Goal: Task Accomplishment & Management: Complete application form

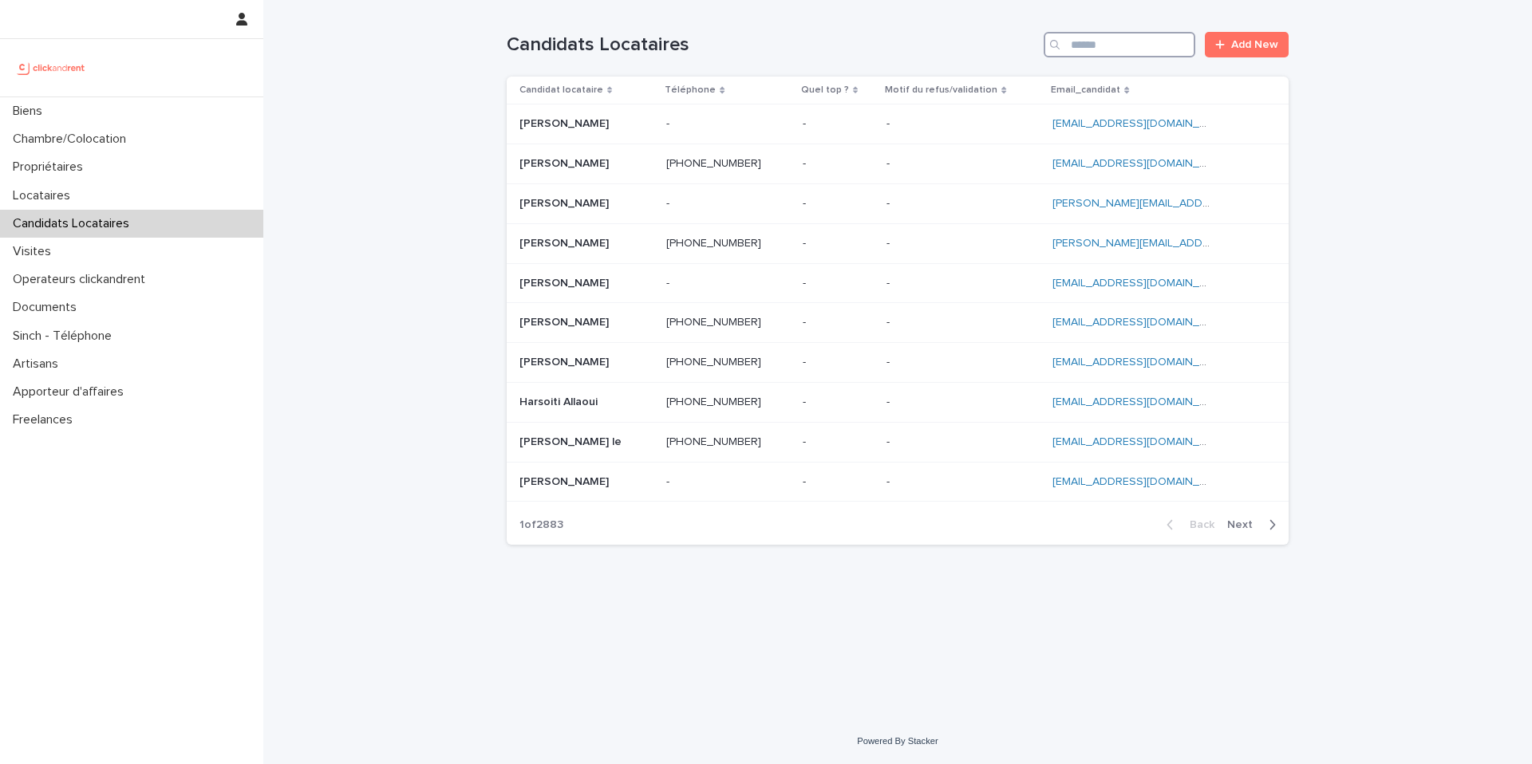
click at [1090, 46] on input "Search" at bounding box center [1120, 45] width 152 height 26
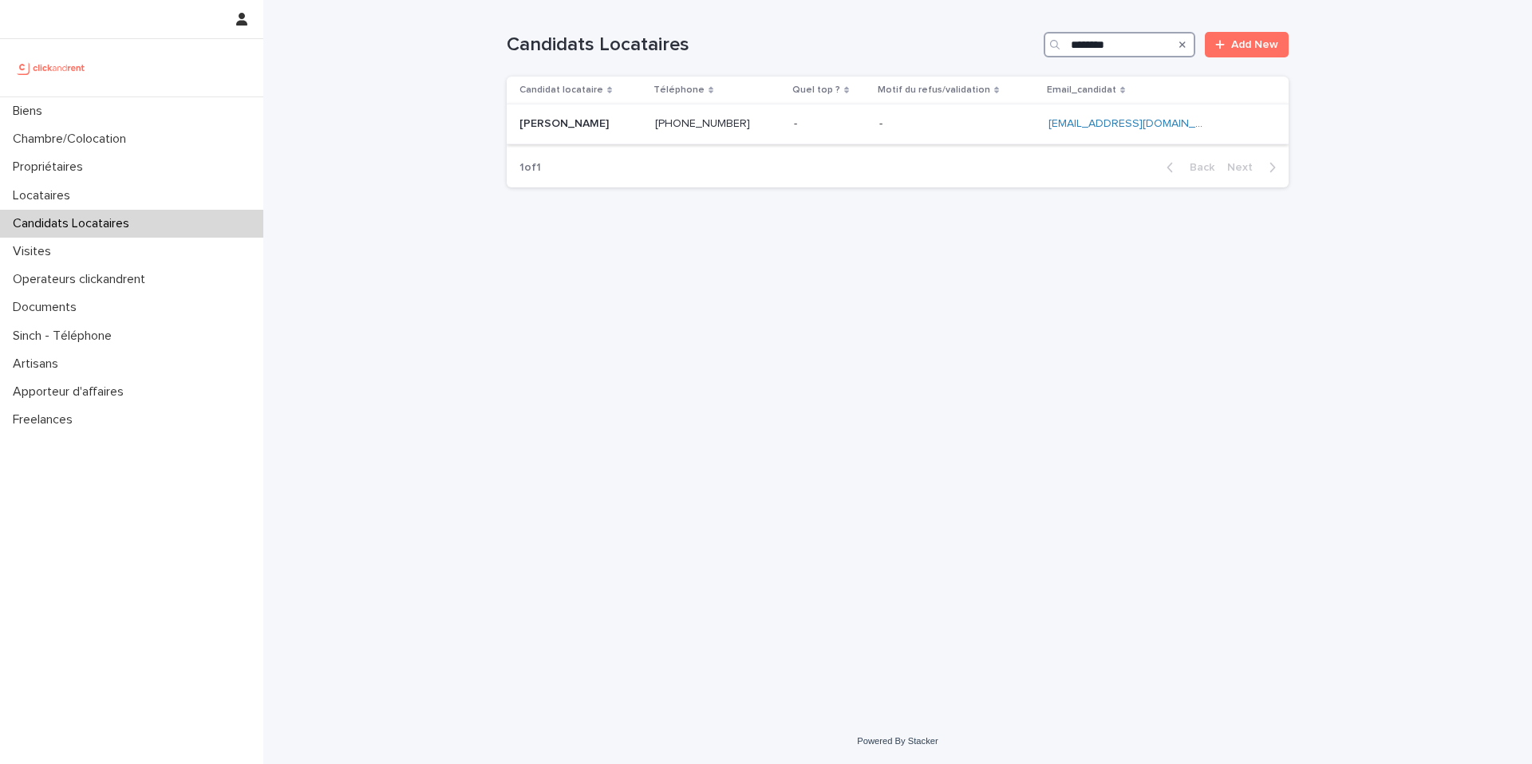
type input "********"
click at [828, 134] on div "- -" at bounding box center [830, 124] width 73 height 26
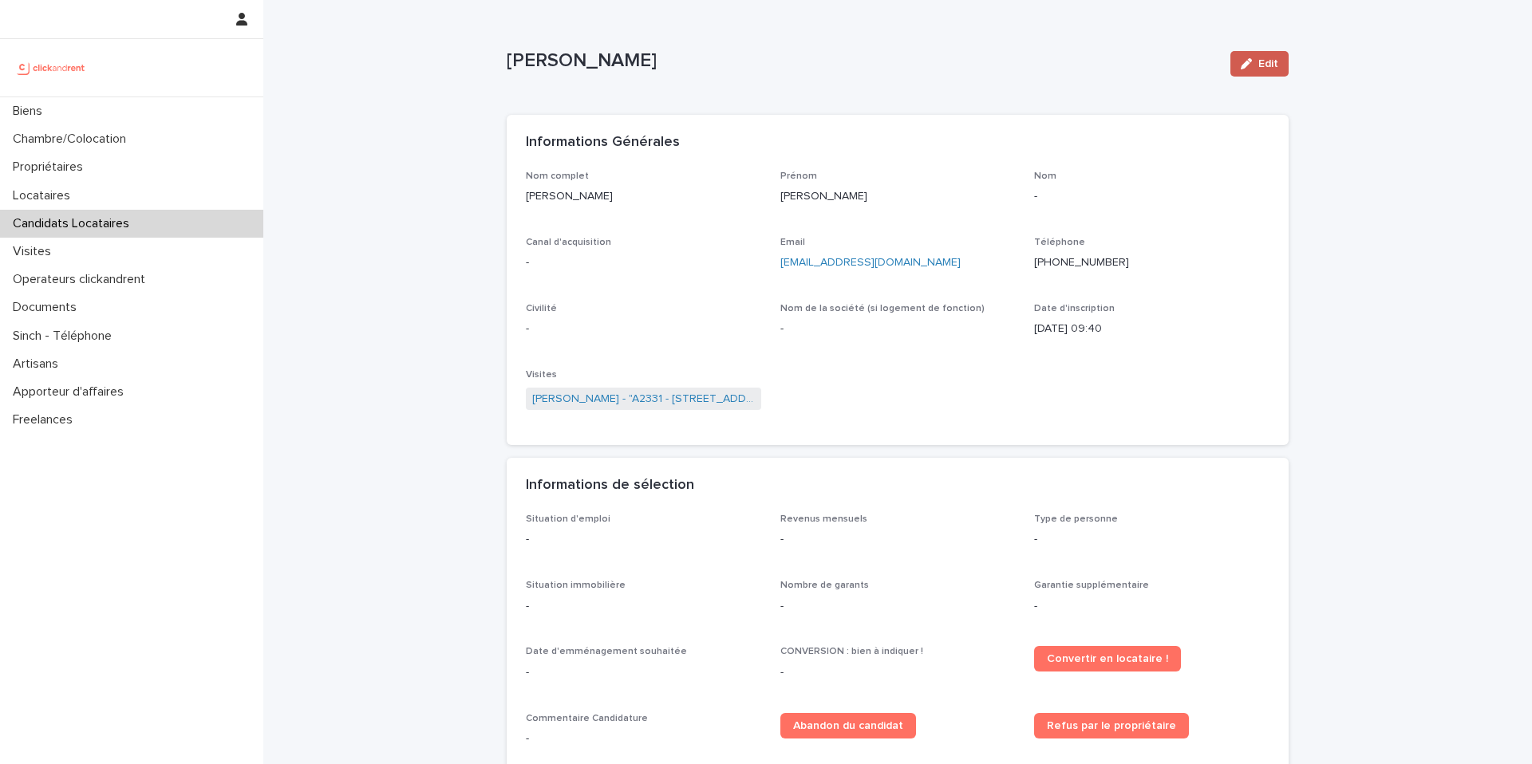
click at [1253, 65] on div "button" at bounding box center [1250, 63] width 18 height 11
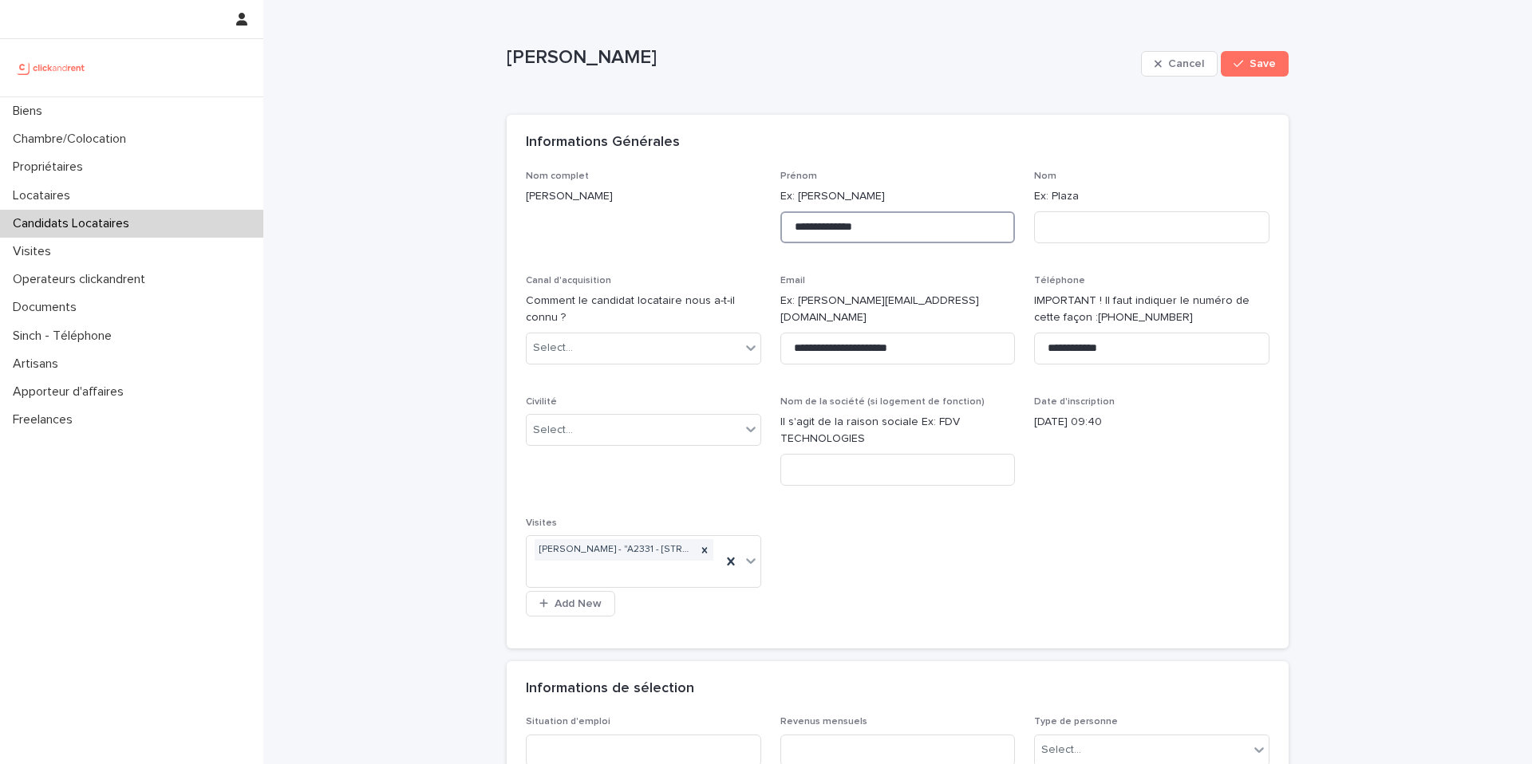
drag, startPoint x: 891, startPoint y: 227, endPoint x: 830, endPoint y: 228, distance: 61.5
click at [830, 228] on input "**********" at bounding box center [897, 227] width 235 height 32
type input "*****"
click at [1064, 231] on input at bounding box center [1151, 227] width 235 height 32
paste input "********"
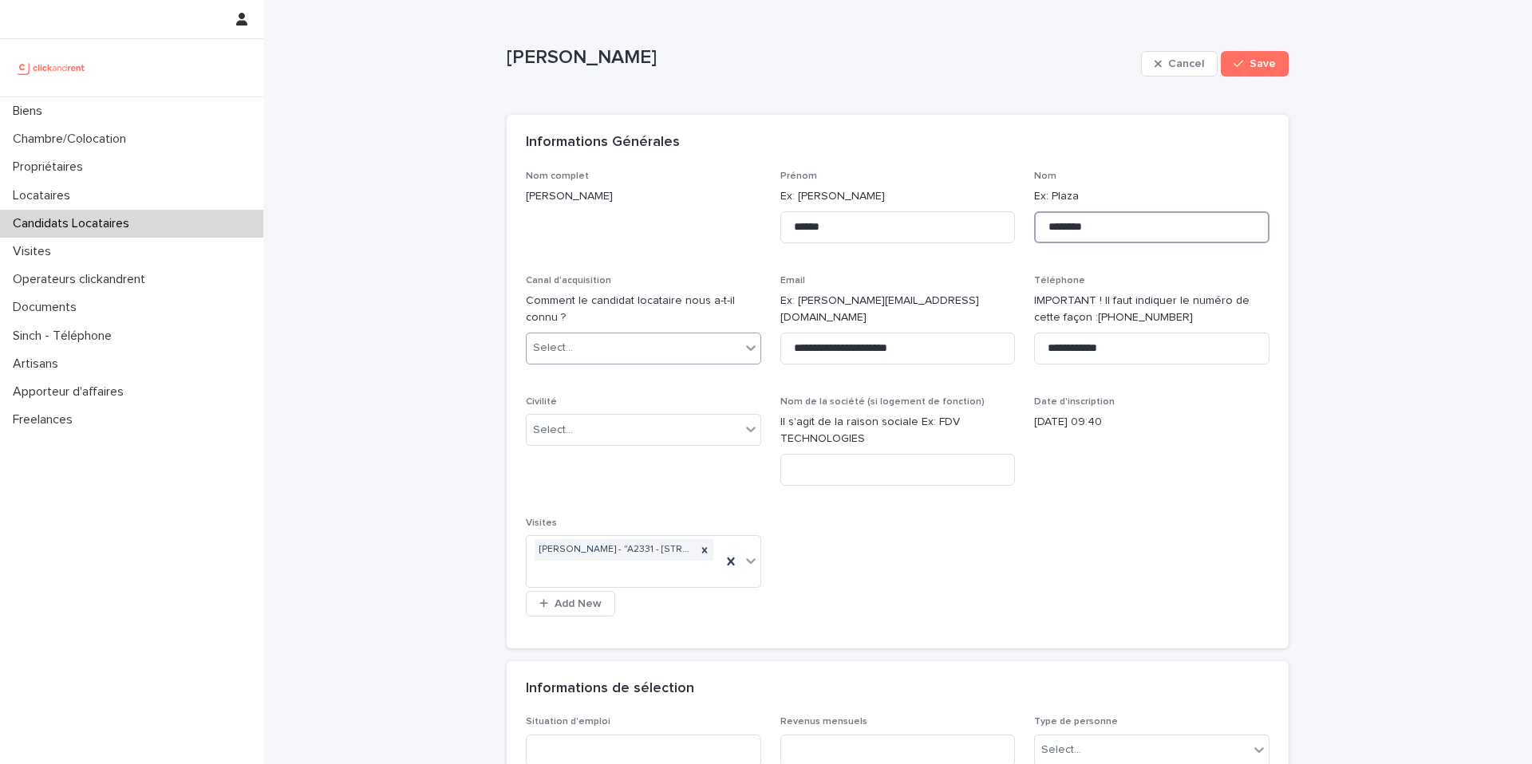
type input "********"
click at [665, 355] on div "Select..." at bounding box center [634, 348] width 214 height 26
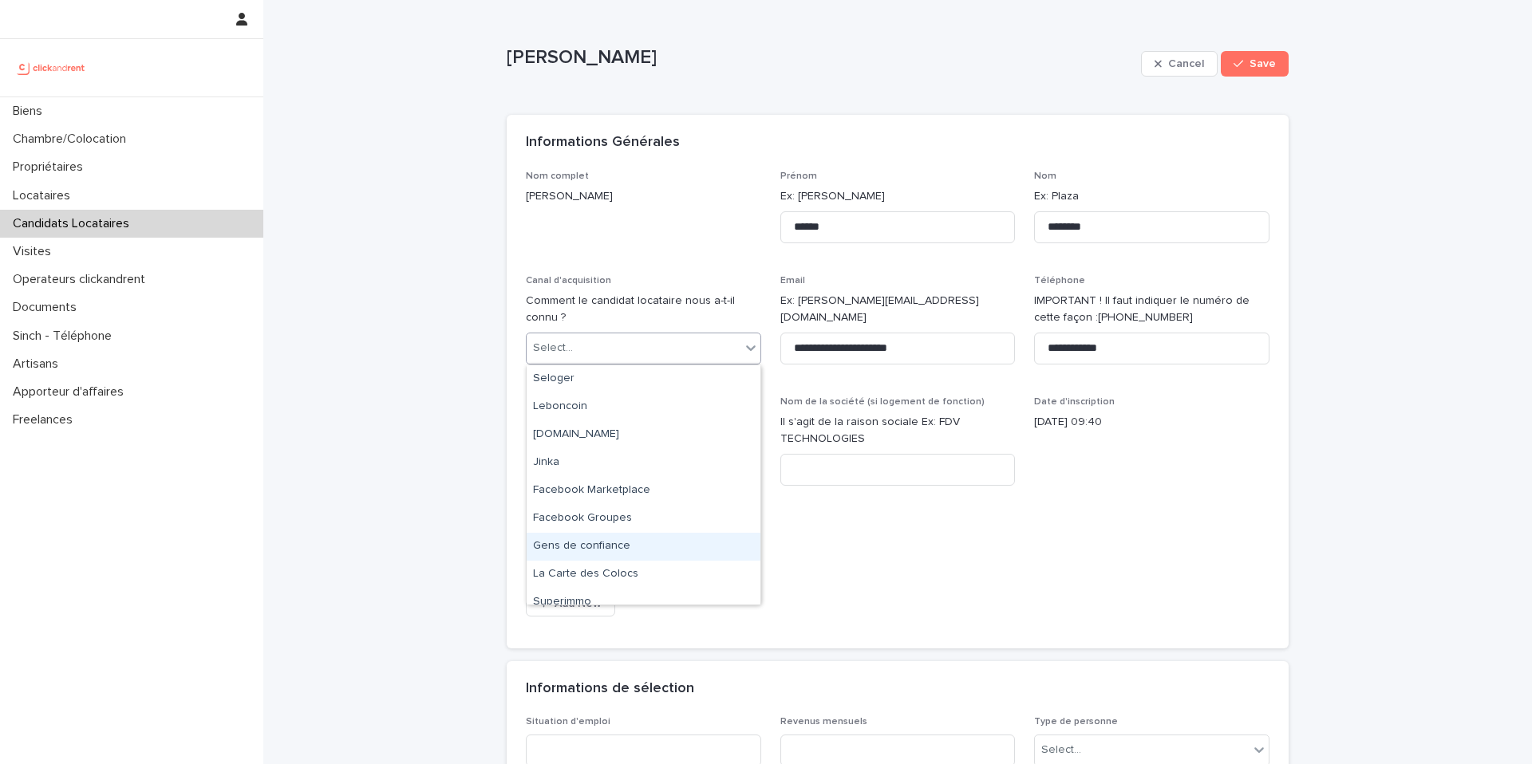
scroll to position [96, 0]
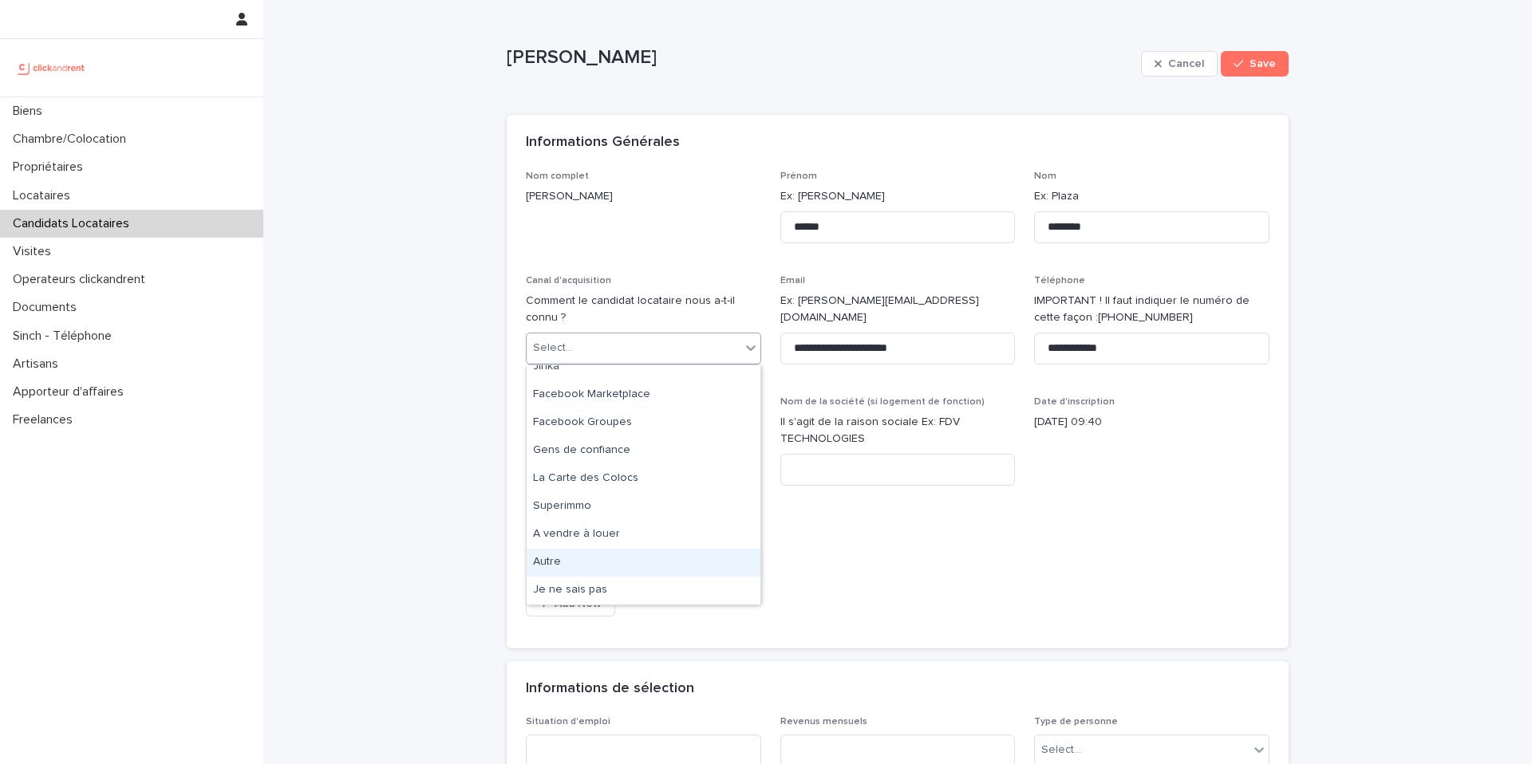
click at [624, 562] on div "Autre" at bounding box center [644, 563] width 234 height 28
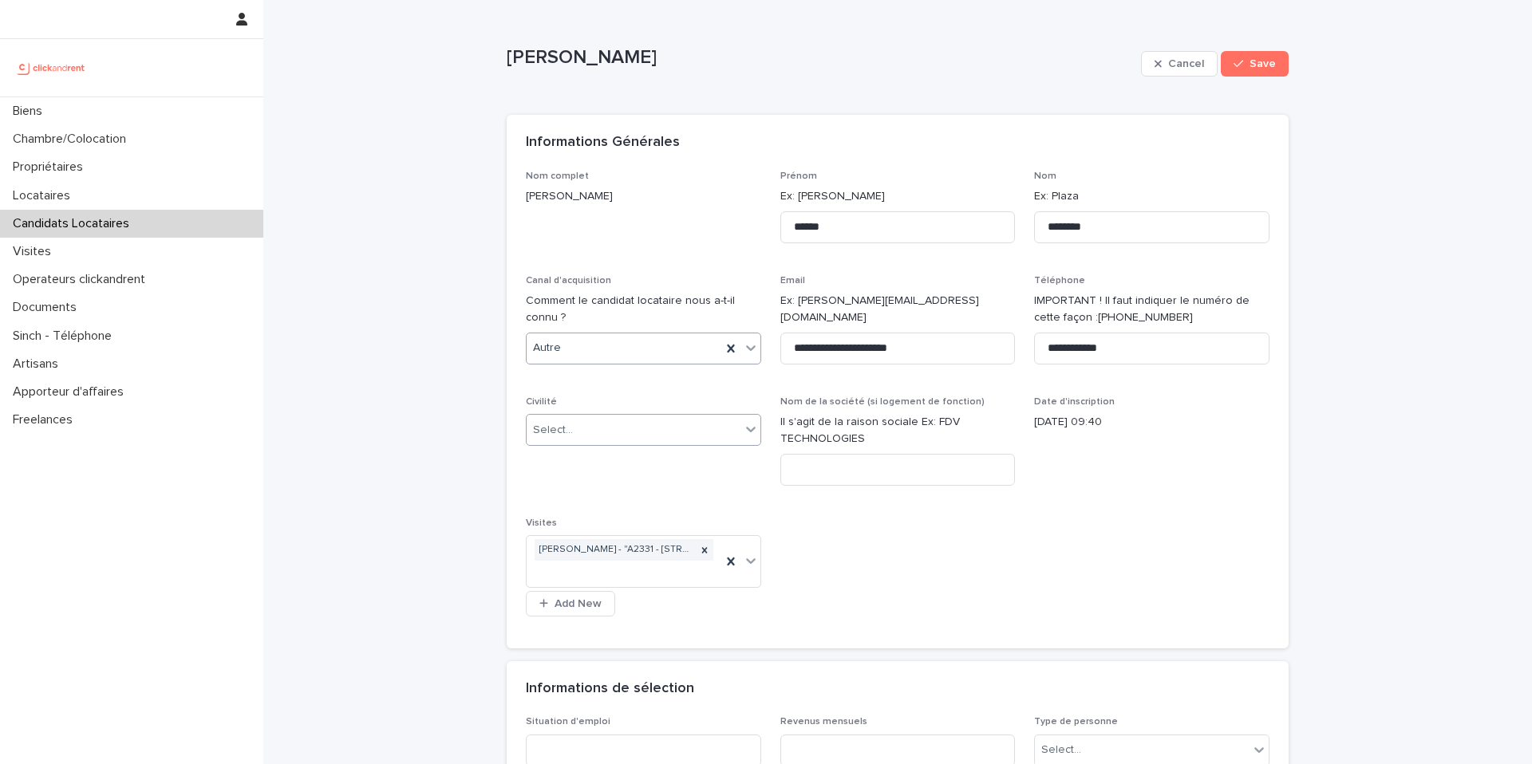
click at [618, 421] on div "Select..." at bounding box center [634, 430] width 214 height 26
click at [602, 489] on div "Monsieur" at bounding box center [644, 489] width 234 height 28
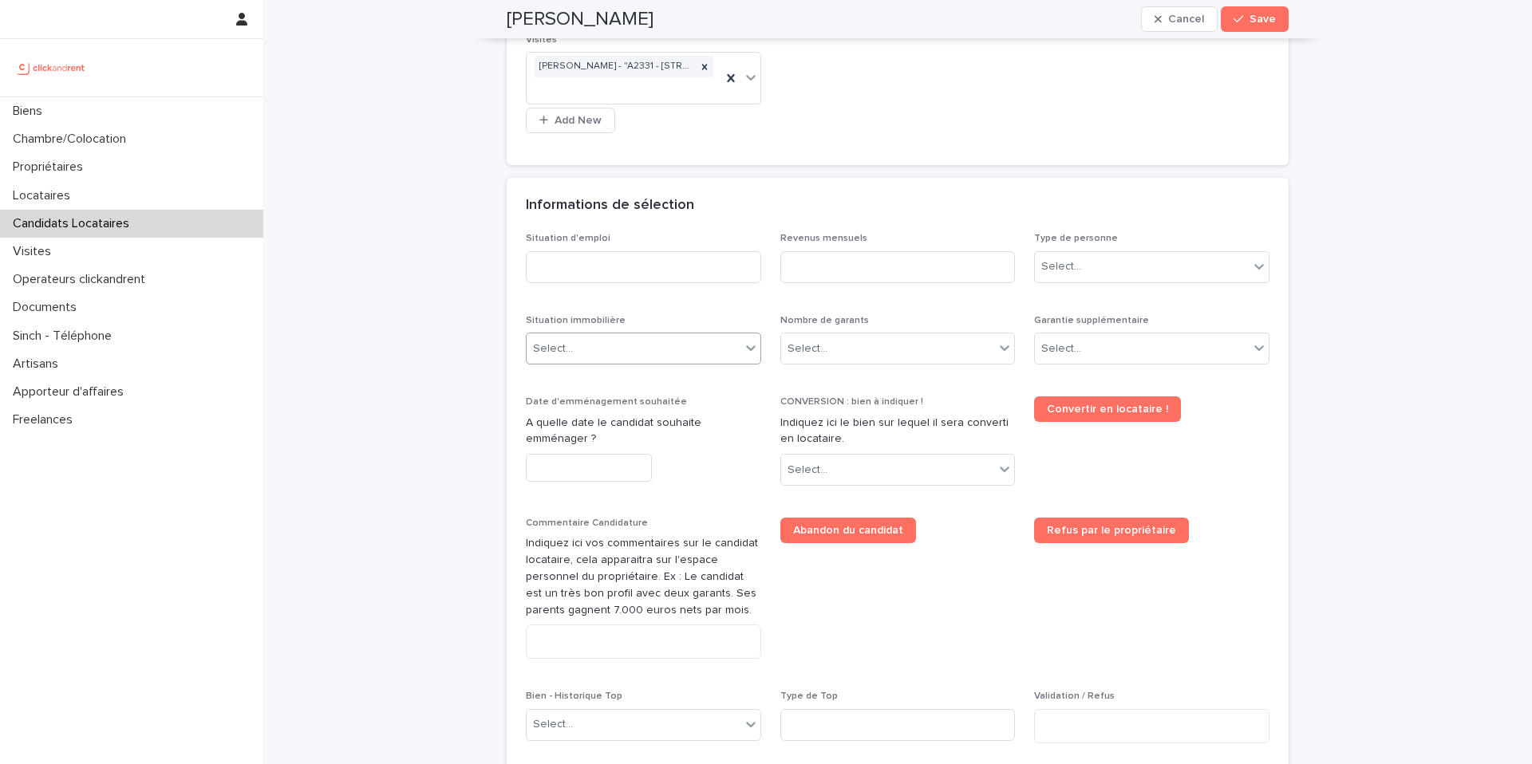
scroll to position [487, 0]
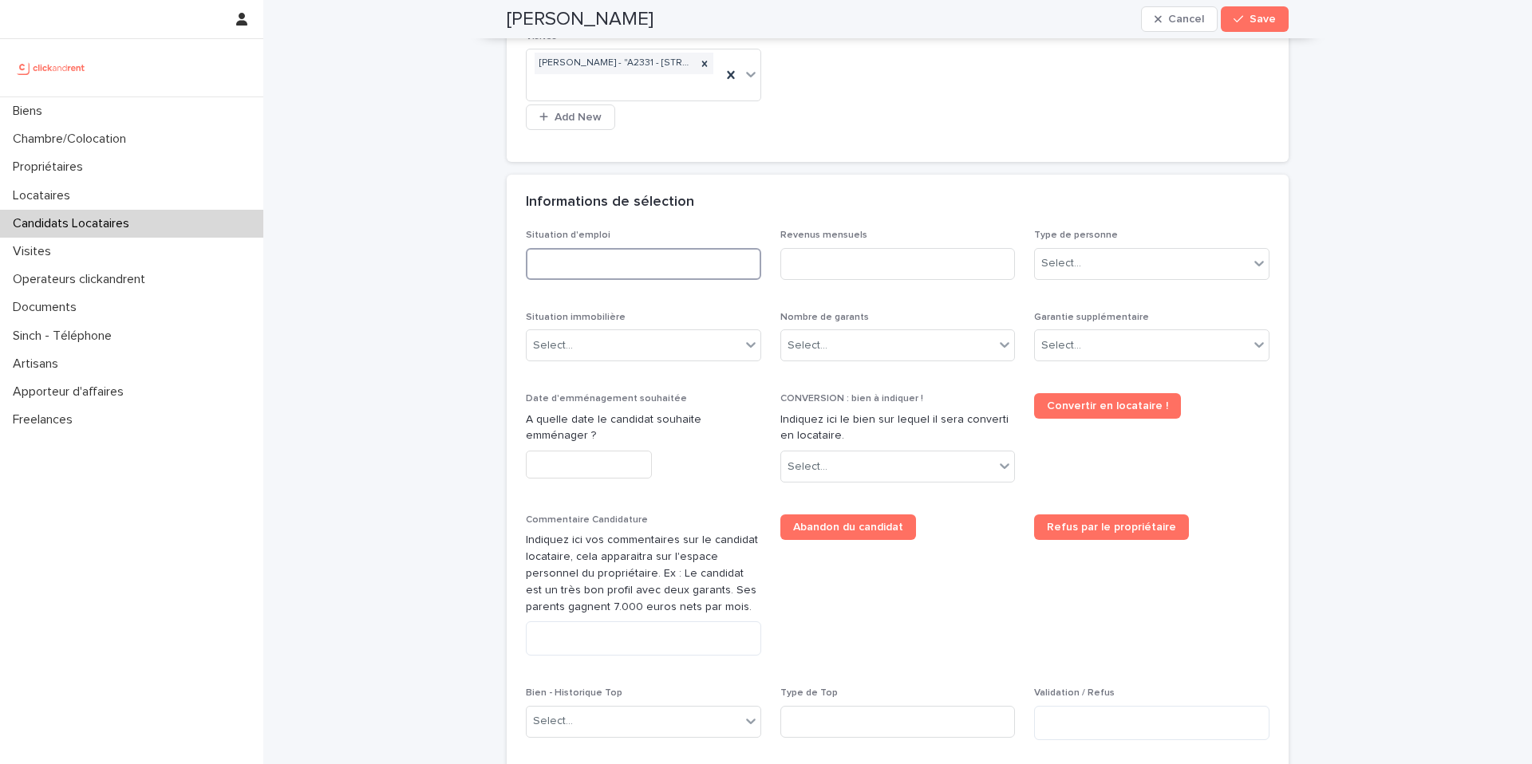
click at [718, 273] on input at bounding box center [643, 264] width 235 height 32
type input "*******"
click at [830, 272] on input at bounding box center [897, 264] width 235 height 32
click at [1050, 274] on div "Select..." at bounding box center [1142, 264] width 214 height 26
click at [1064, 301] on div "Particulier" at bounding box center [1152, 295] width 234 height 28
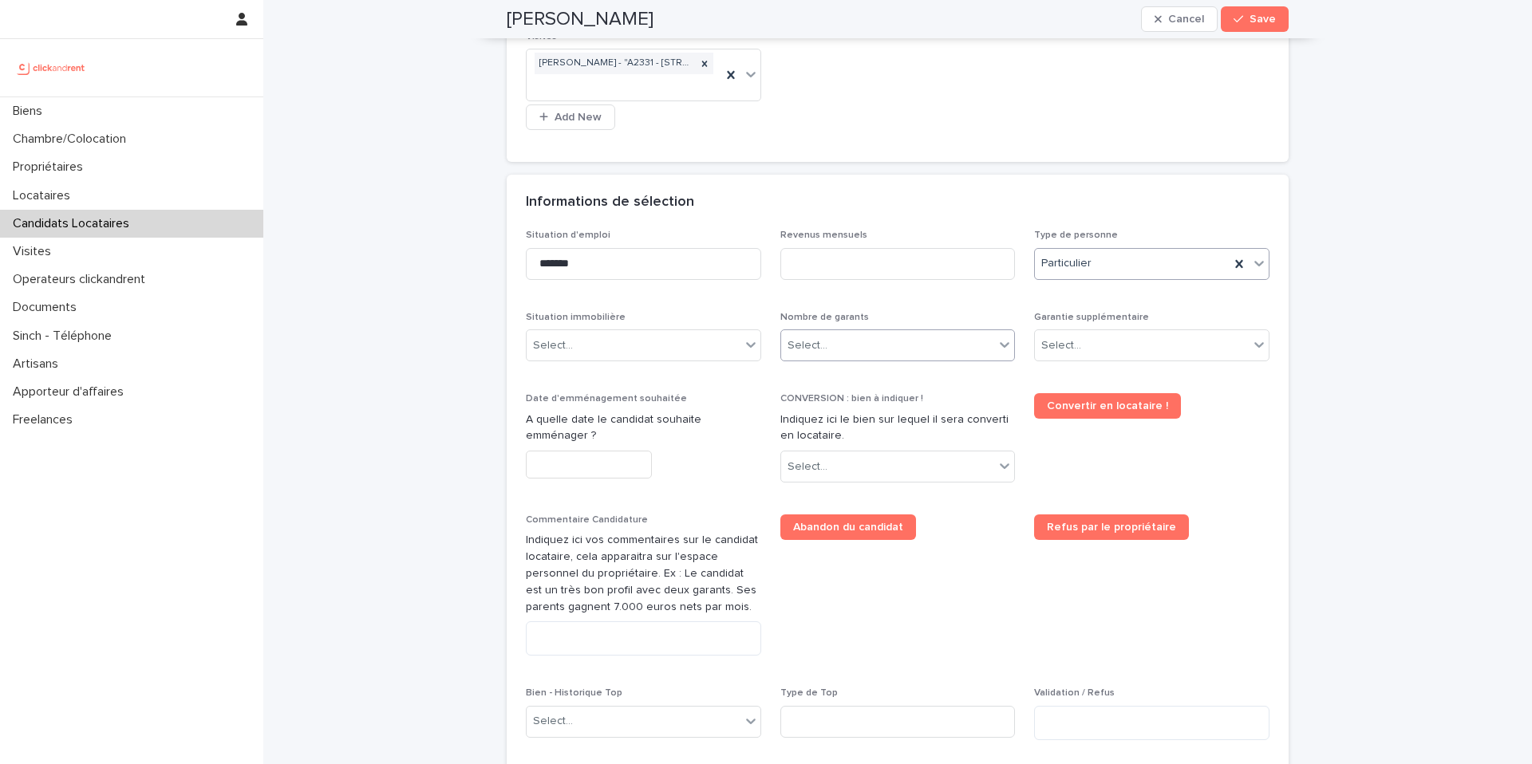
click at [823, 357] on div "Select..." at bounding box center [888, 346] width 214 height 26
click at [827, 377] on div "Pas de garant Personne Physique" at bounding box center [898, 376] width 234 height 28
click at [612, 353] on div "Select..." at bounding box center [634, 346] width 214 height 26
click at [606, 398] on div "Locataire" at bounding box center [644, 404] width 234 height 28
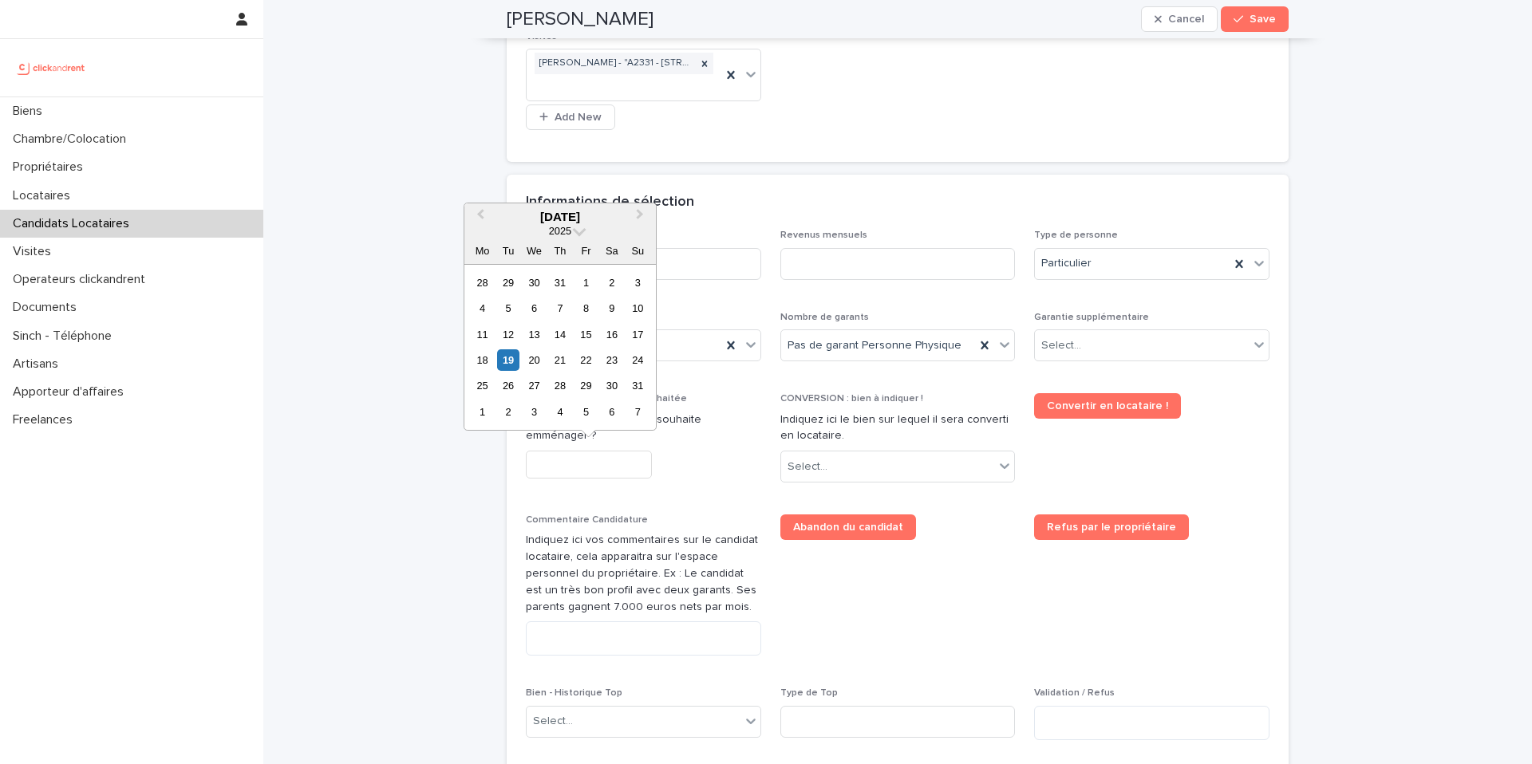
click at [583, 467] on input "text" at bounding box center [589, 465] width 126 height 28
click at [641, 210] on button "Next Month" at bounding box center [642, 218] width 26 height 26
click at [487, 282] on div "1" at bounding box center [483, 283] width 22 height 22
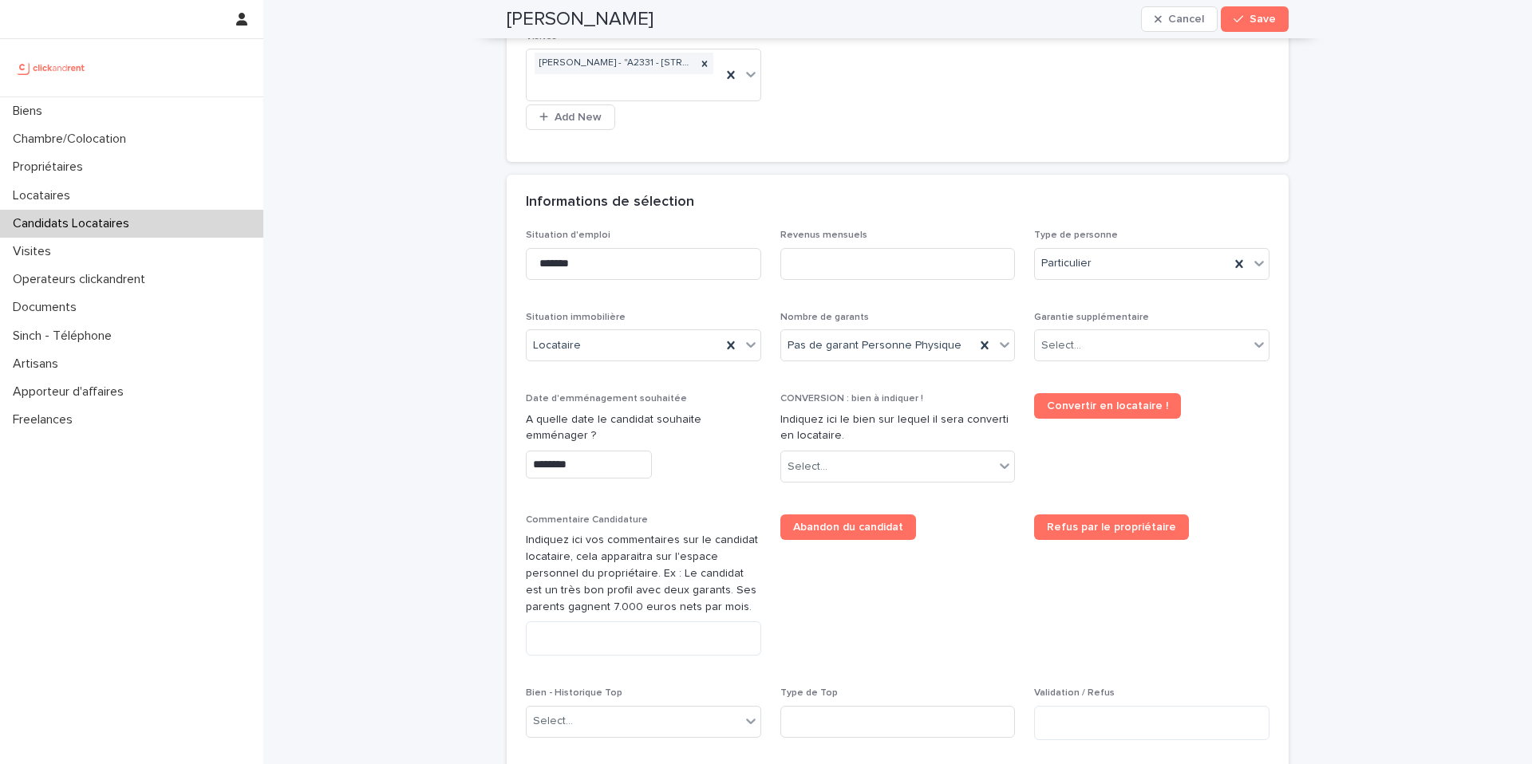
type input "********"
click at [843, 465] on div "Select..." at bounding box center [888, 467] width 214 height 26
type input "*****"
click at [881, 489] on div "A2331 - [STREET_ADDRESS]" at bounding box center [898, 498] width 234 height 28
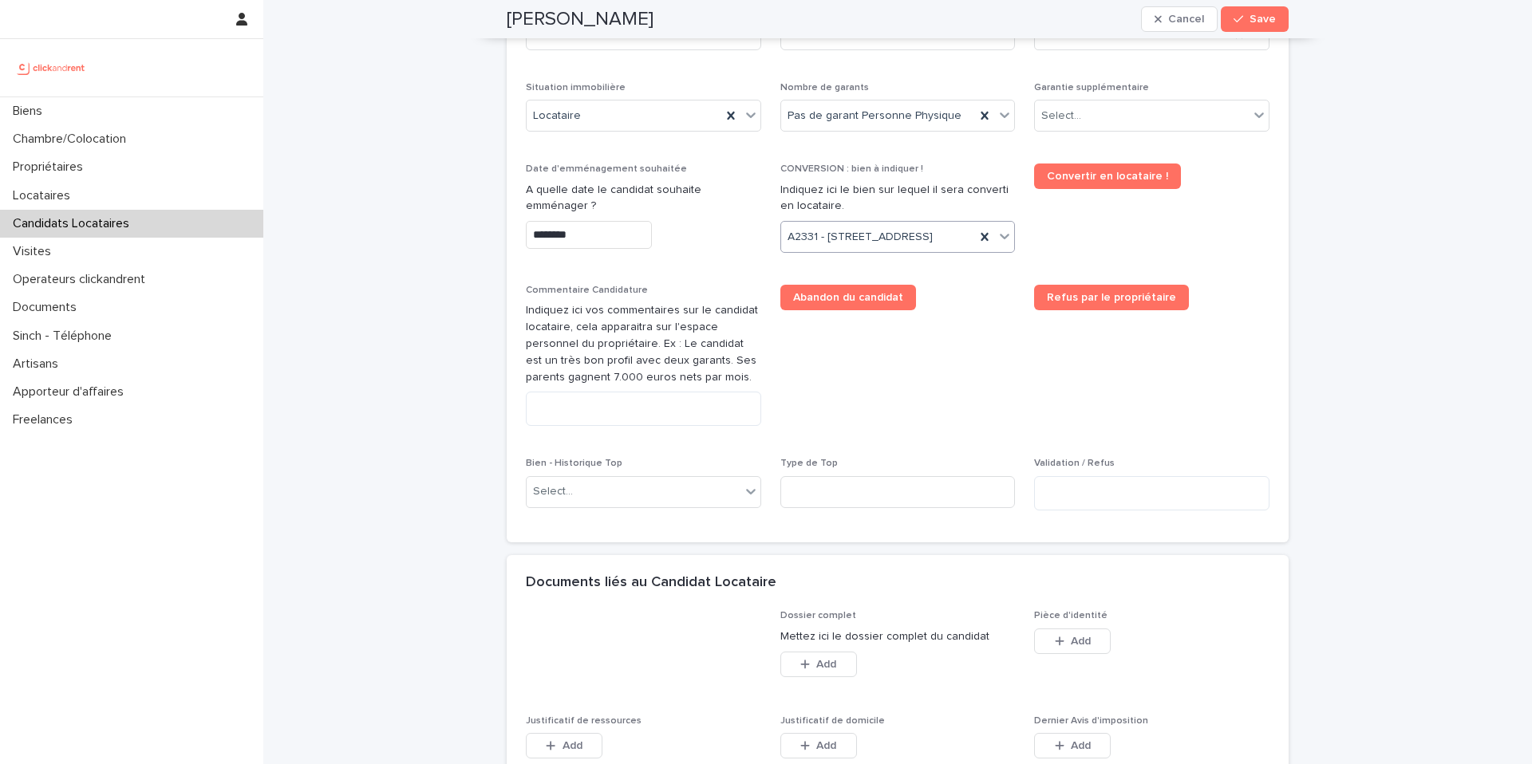
scroll to position [730, 0]
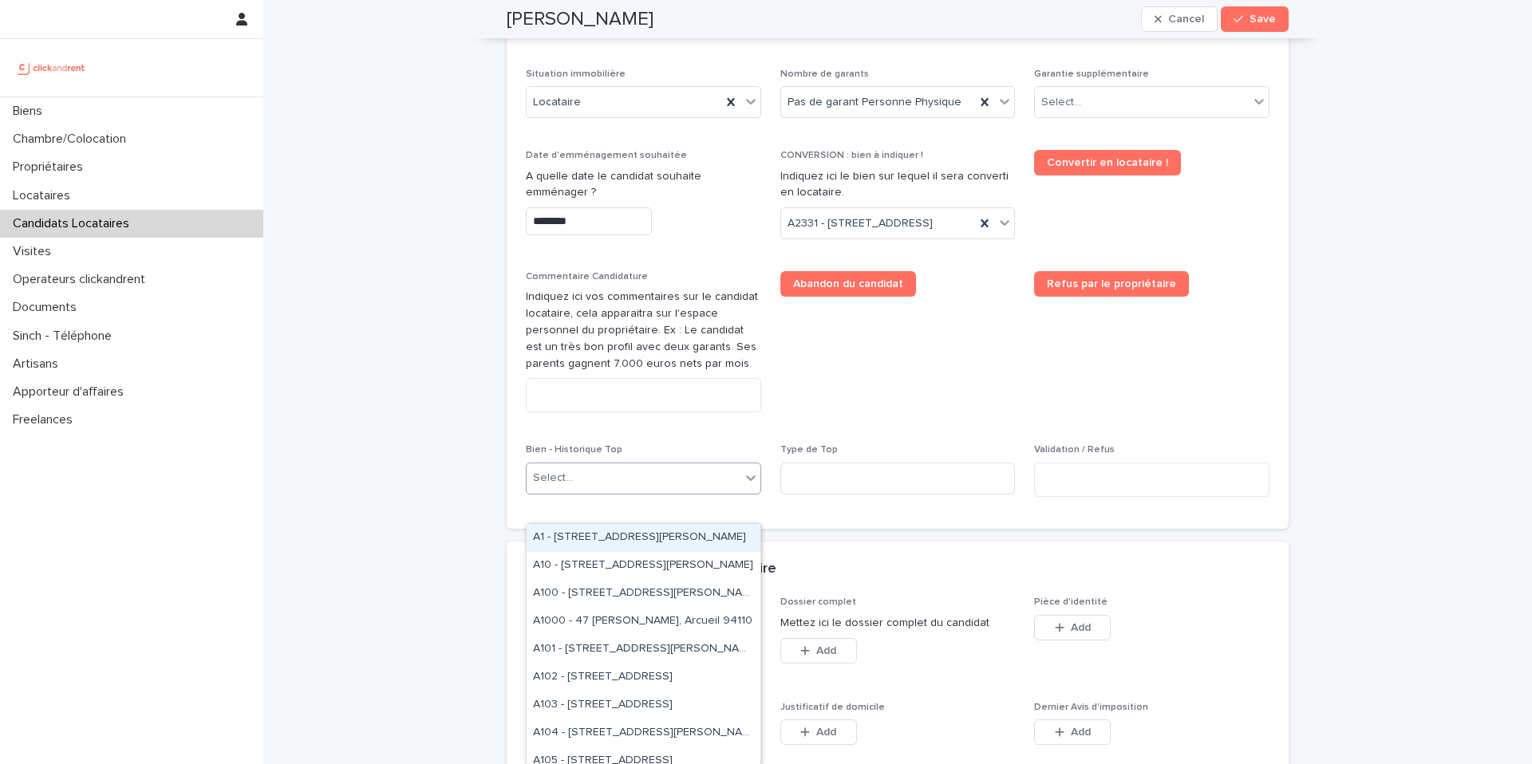
click at [623, 491] on div "Select..." at bounding box center [634, 478] width 214 height 26
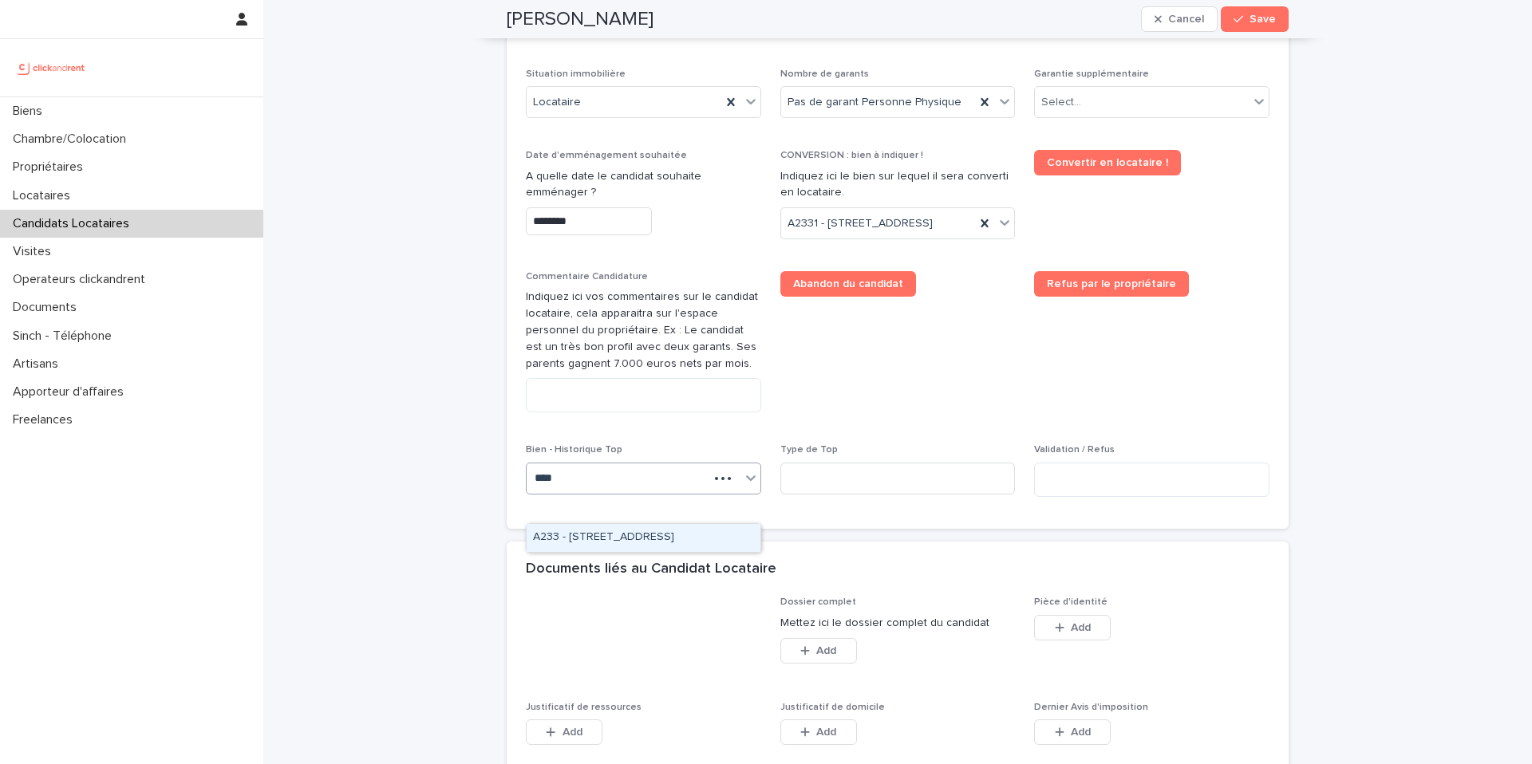
type input "*****"
click at [624, 536] on div "A2331 - [STREET_ADDRESS]" at bounding box center [644, 538] width 234 height 28
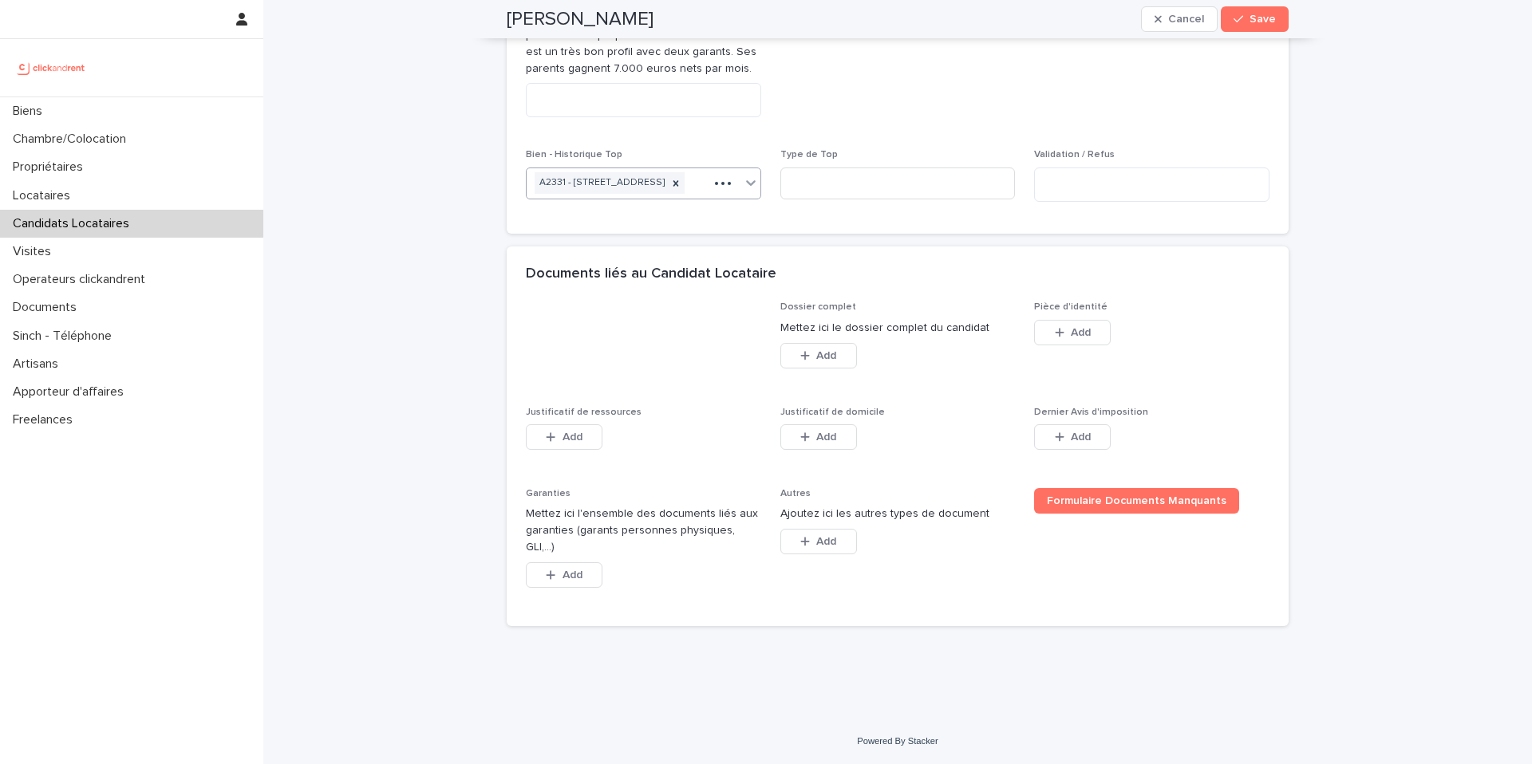
scroll to position [1056, 0]
click at [1058, 338] on icon "button" at bounding box center [1060, 332] width 10 height 11
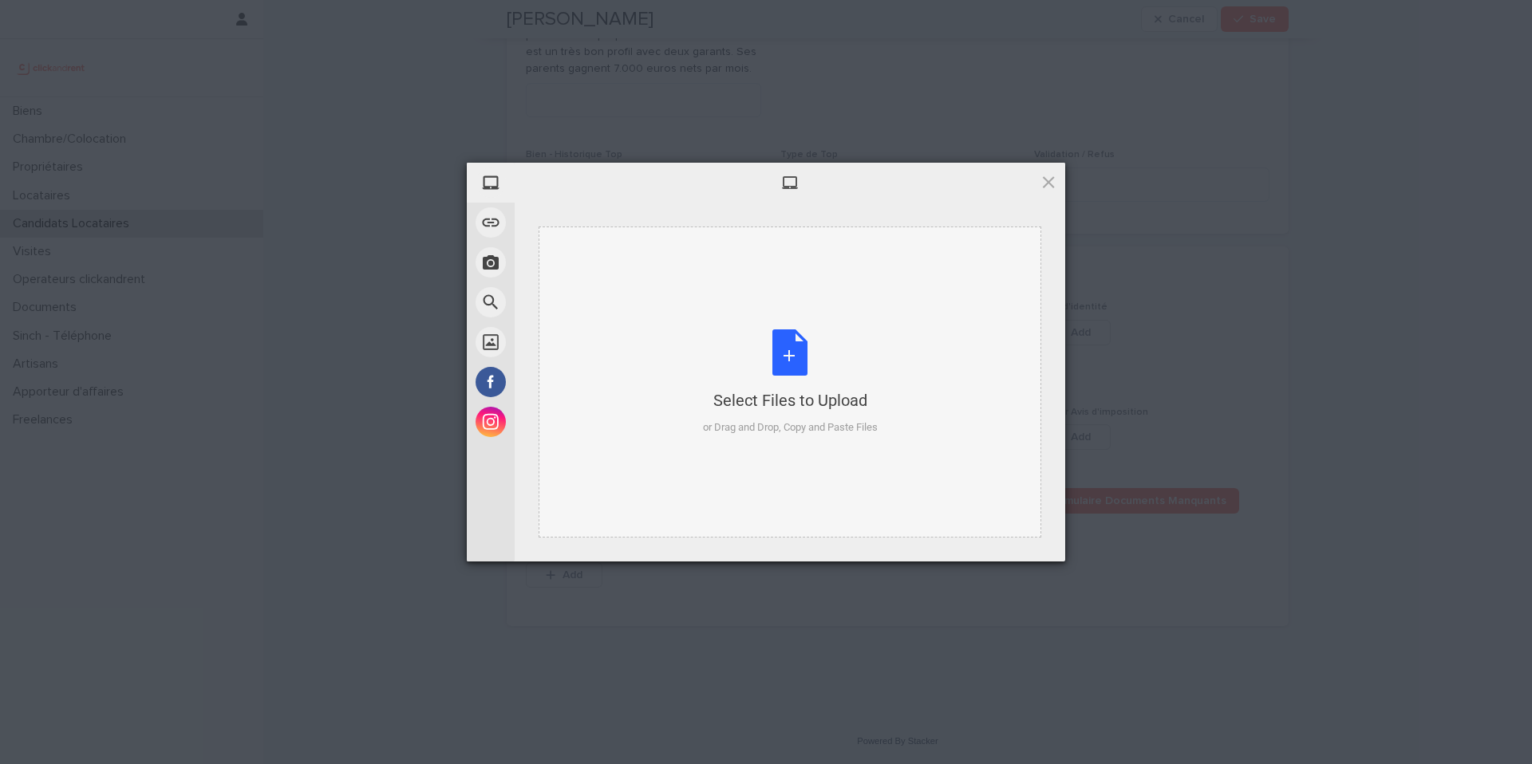
click at [794, 353] on div "Select Files to Upload or Drag and Drop, Copy and Paste Files" at bounding box center [790, 383] width 175 height 106
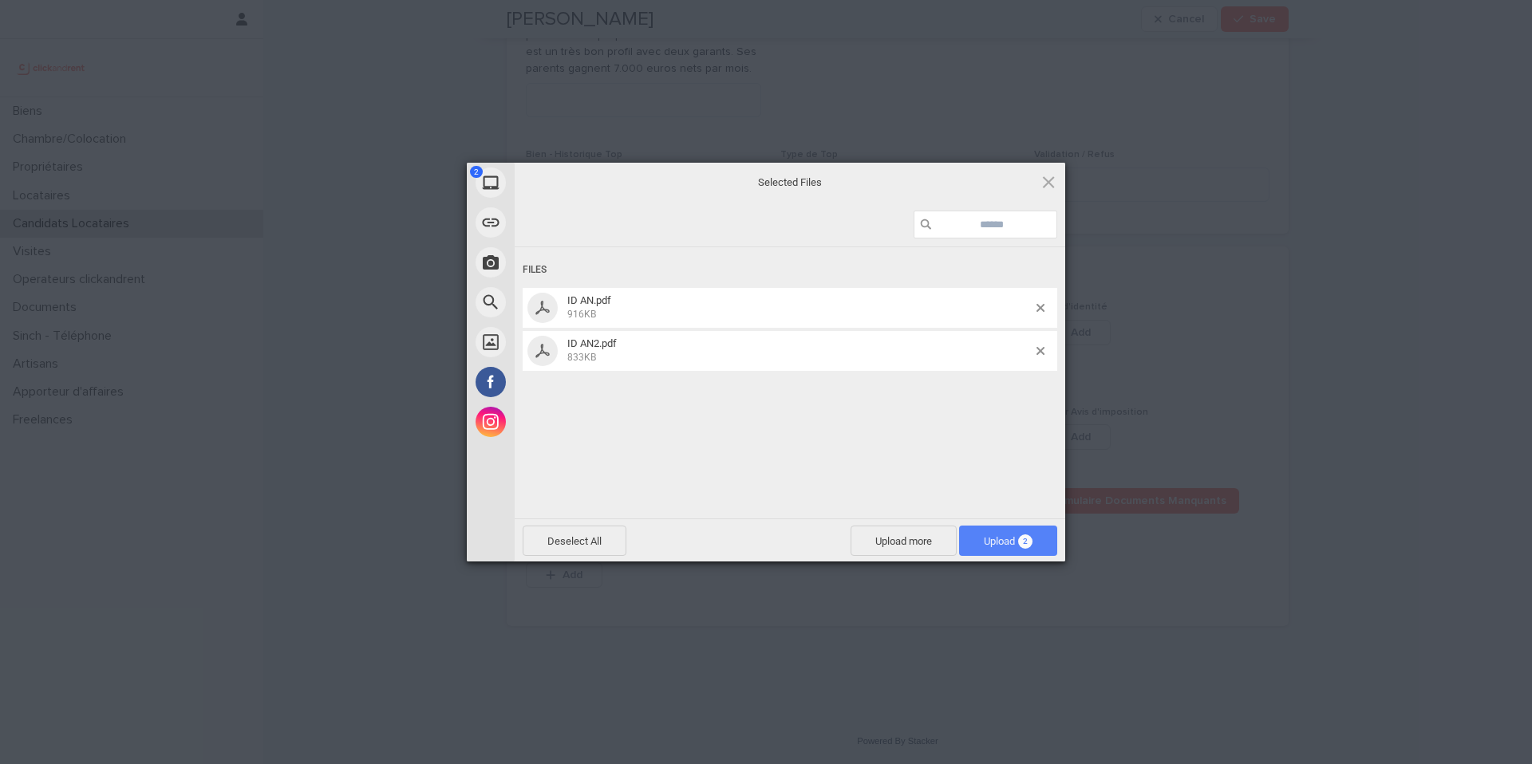
click at [1017, 535] on span "Upload 2" at bounding box center [1008, 541] width 49 height 12
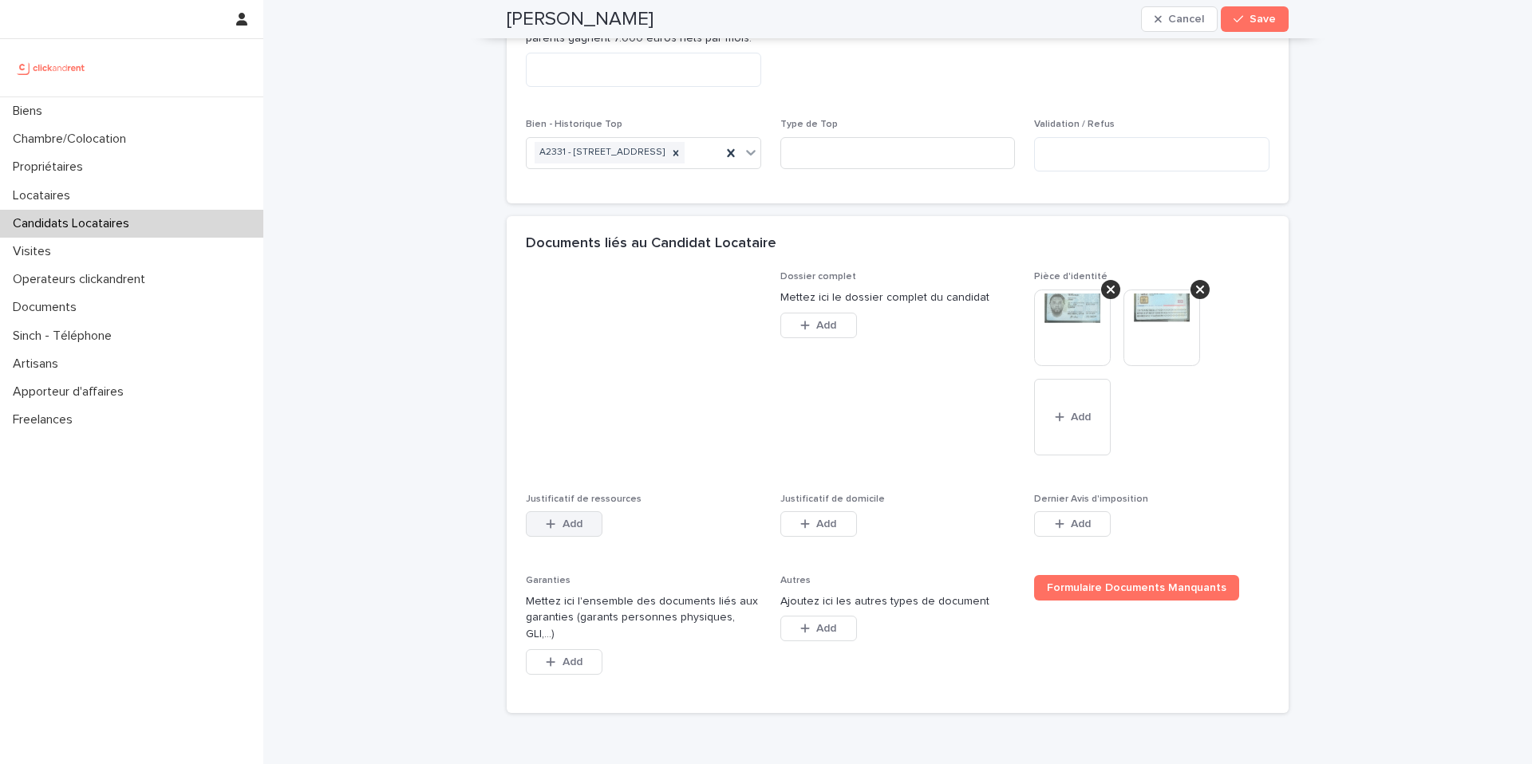
click at [575, 530] on span "Add" at bounding box center [572, 524] width 20 height 11
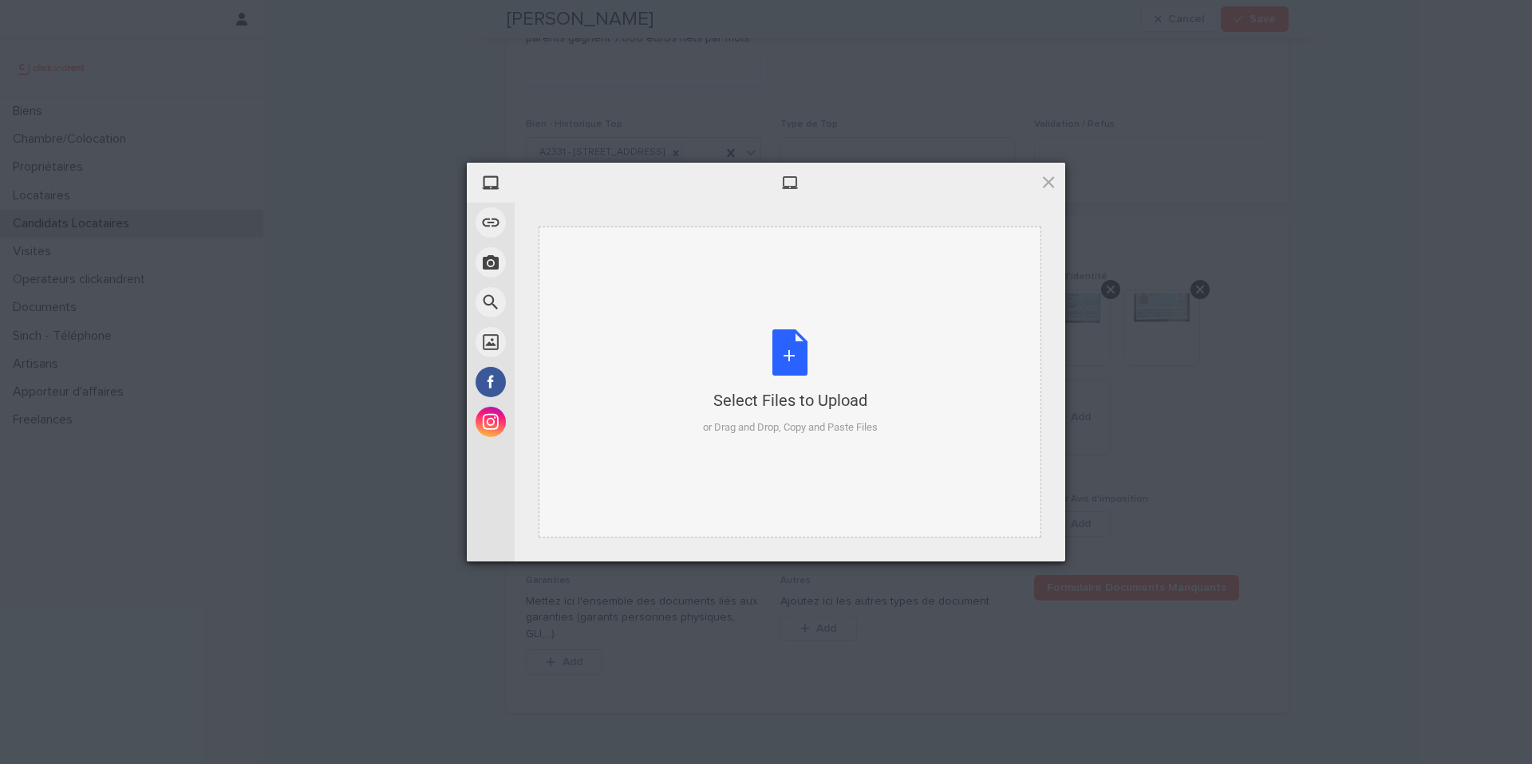
click at [791, 362] on div "Select Files to Upload or Drag and Drop, Copy and Paste Files" at bounding box center [790, 383] width 175 height 106
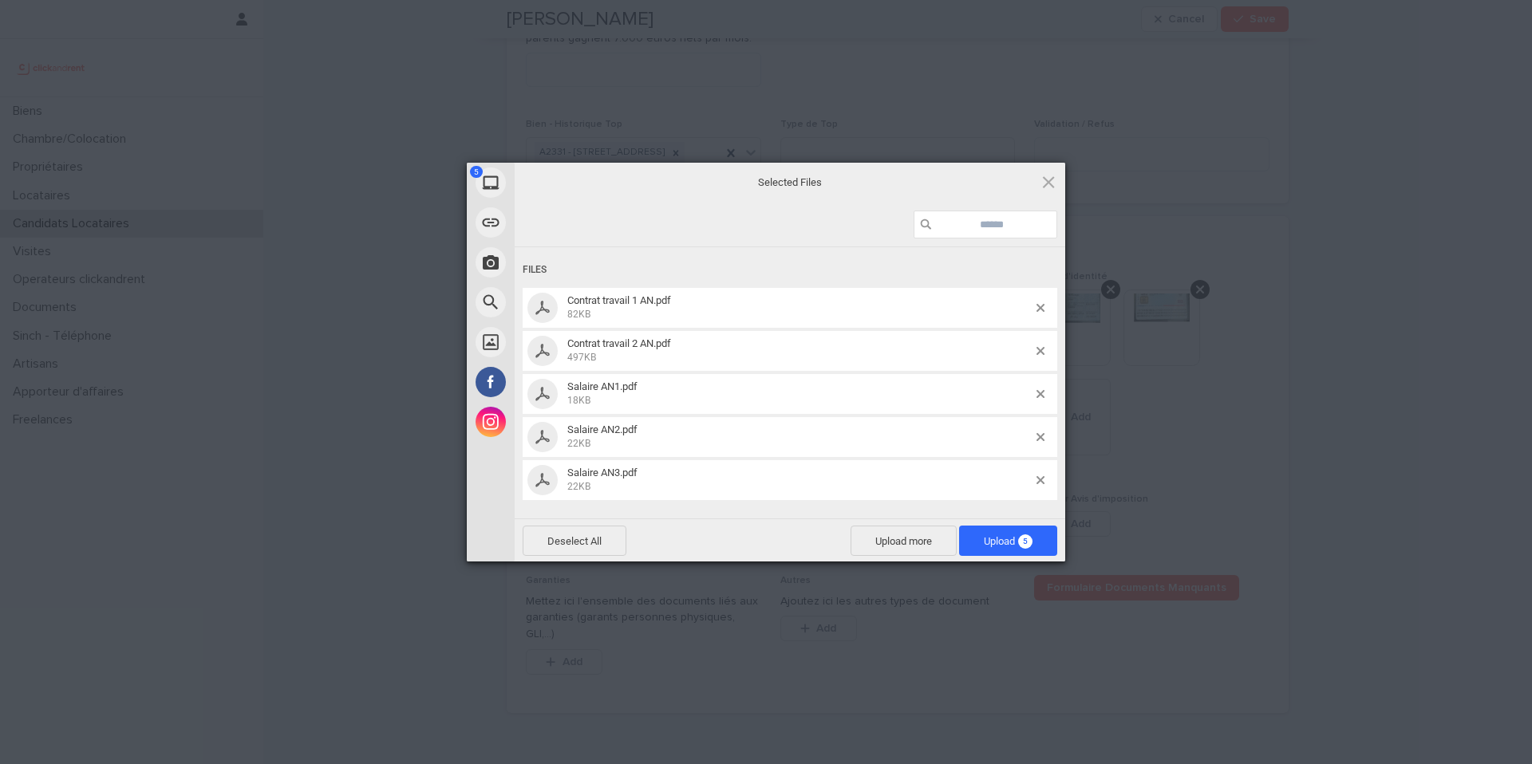
click at [1024, 539] on span "5" at bounding box center [1025, 542] width 14 height 14
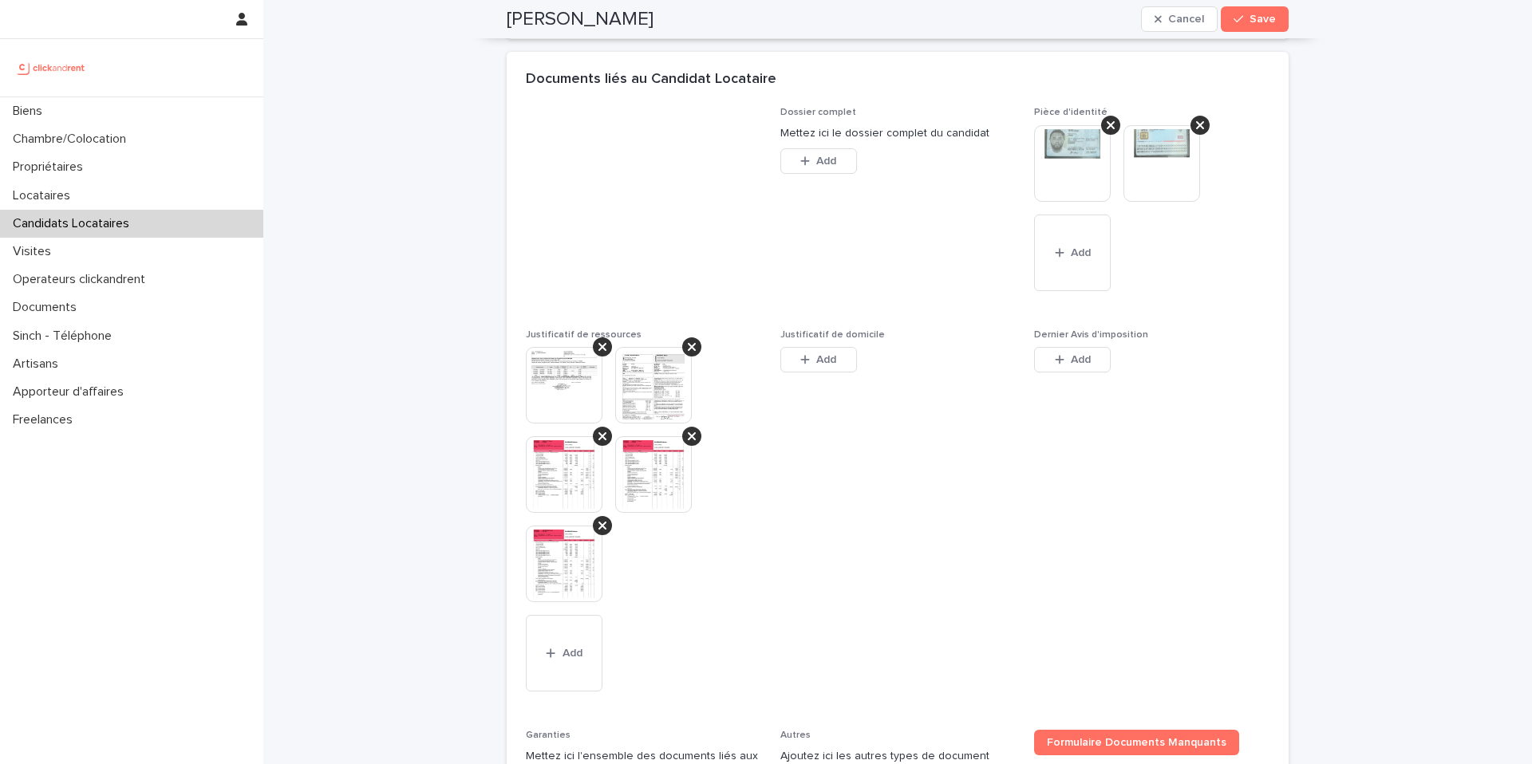
scroll to position [1228, 0]
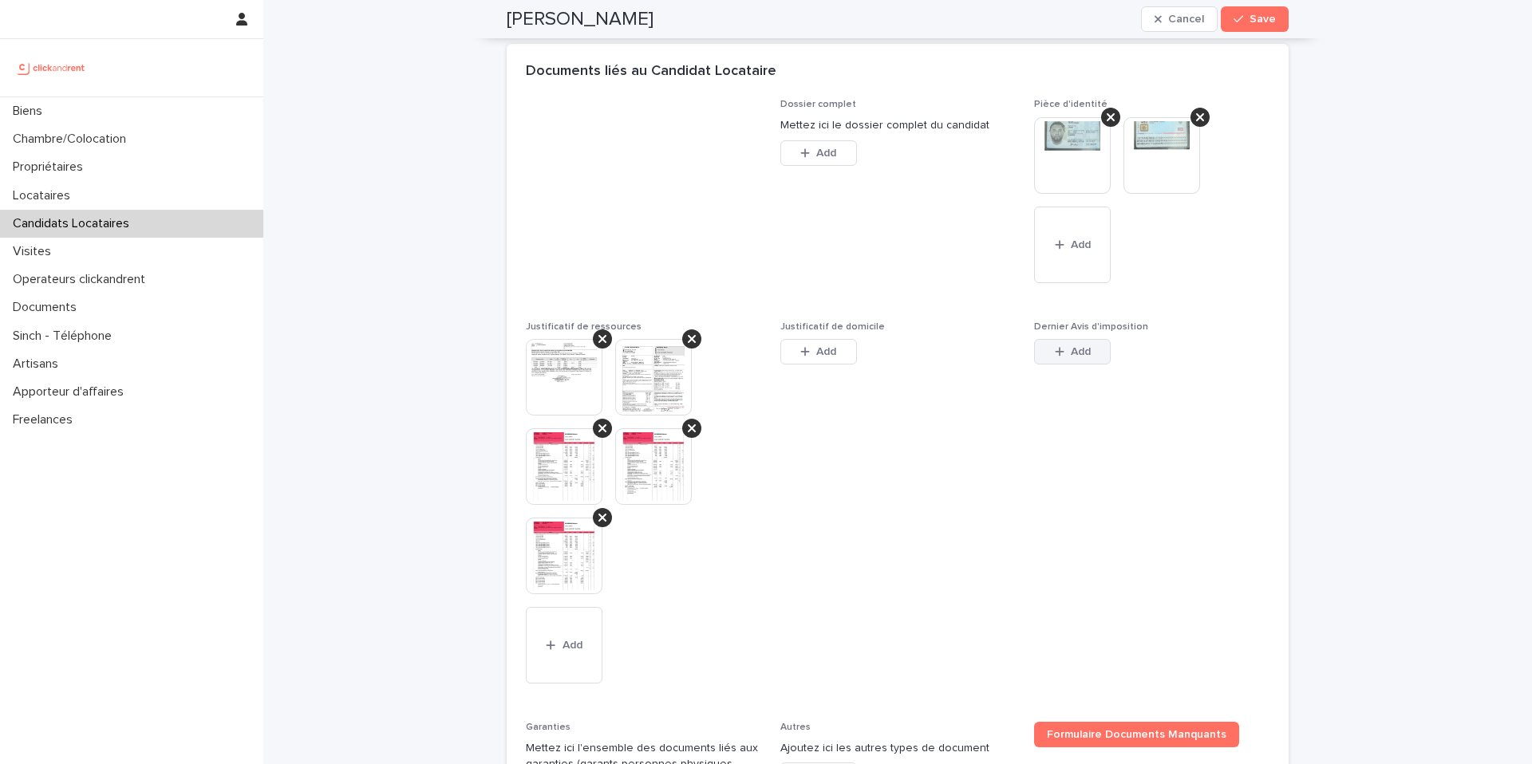
click at [1086, 357] on span "Add" at bounding box center [1081, 351] width 20 height 11
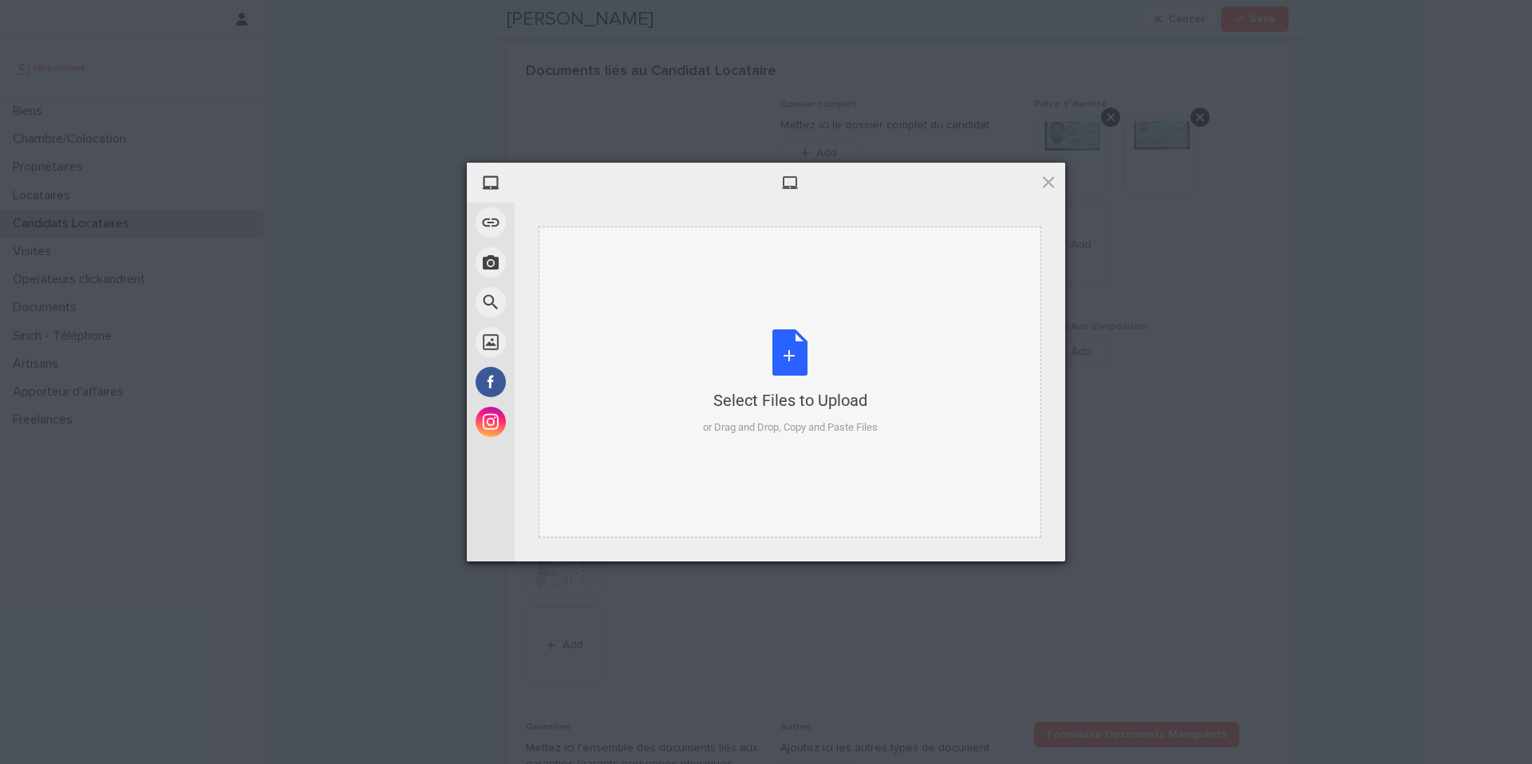
click at [799, 358] on div "Select Files to Upload or Drag and Drop, Copy and Paste Files" at bounding box center [790, 383] width 175 height 106
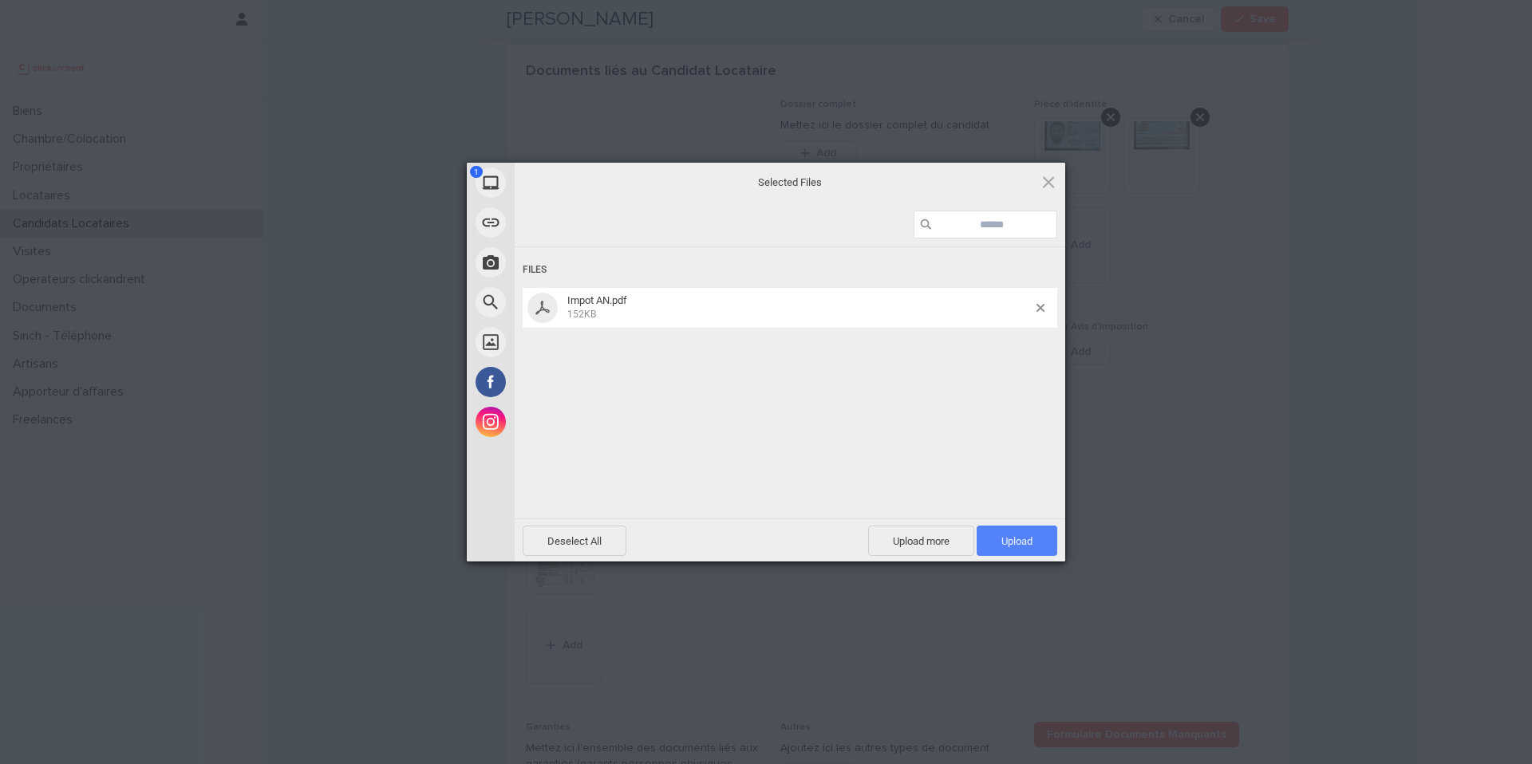
click at [1025, 545] on span "Upload 1" at bounding box center [1016, 541] width 31 height 12
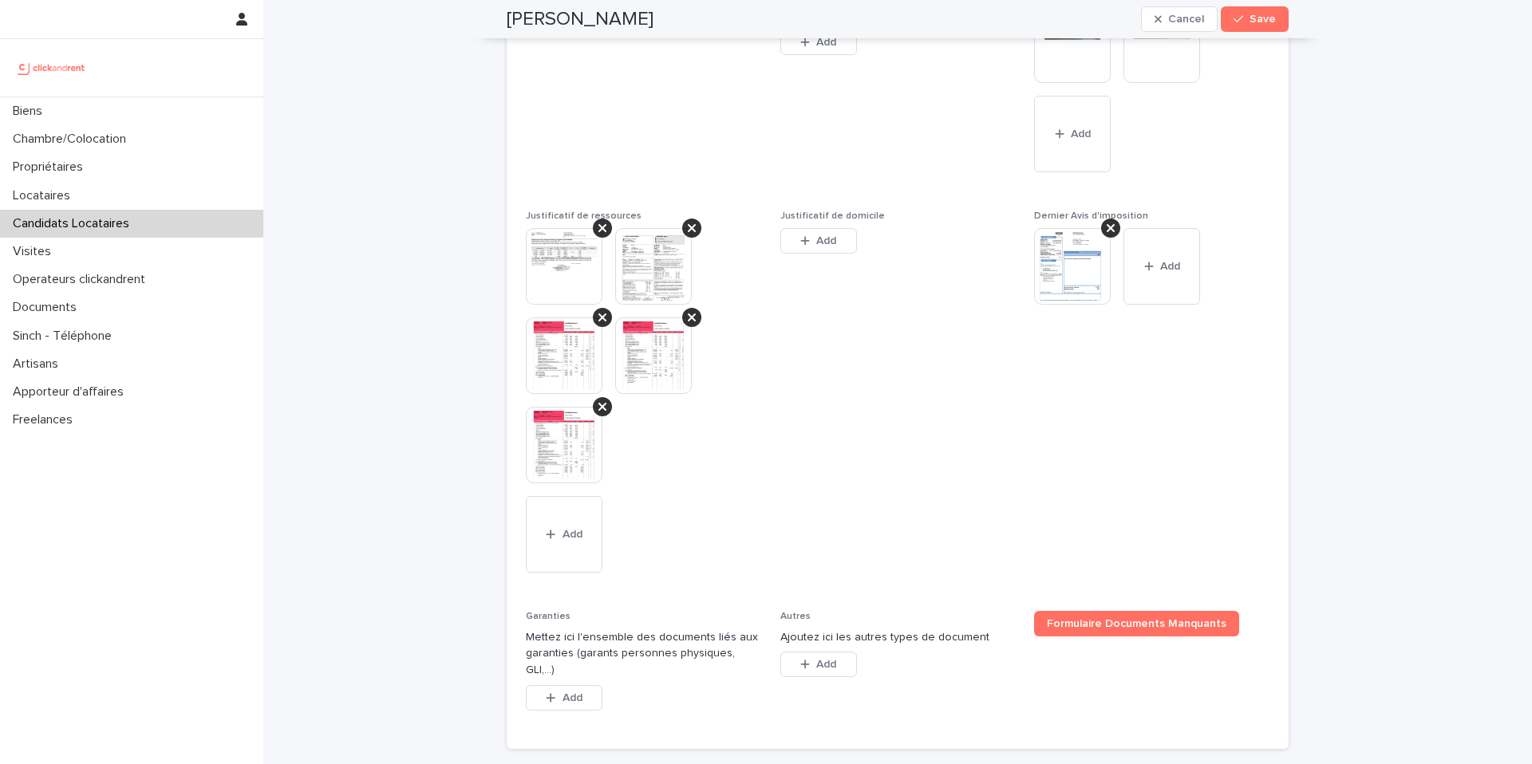
scroll to position [1492, 0]
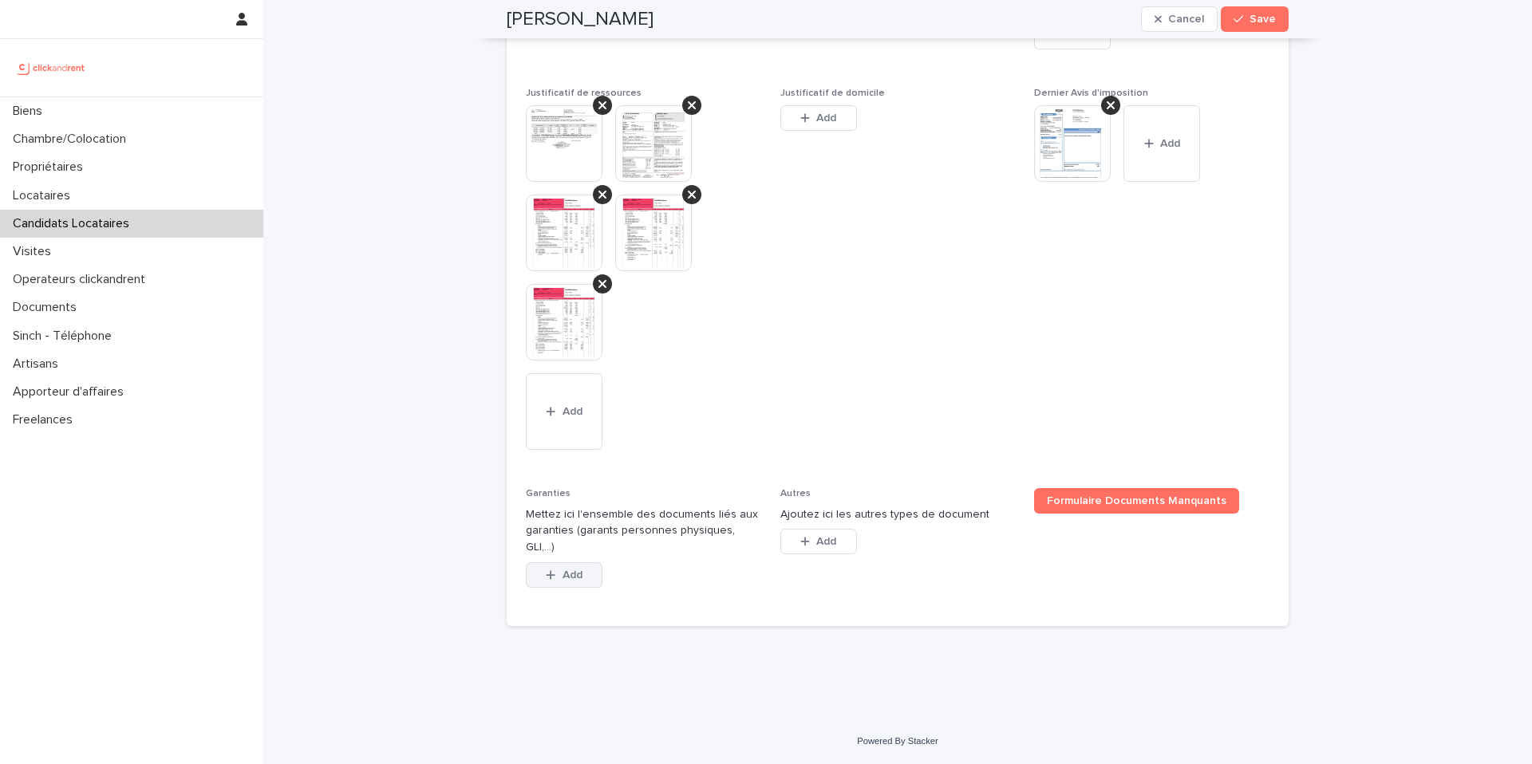
click at [582, 574] on span "Add" at bounding box center [572, 575] width 20 height 11
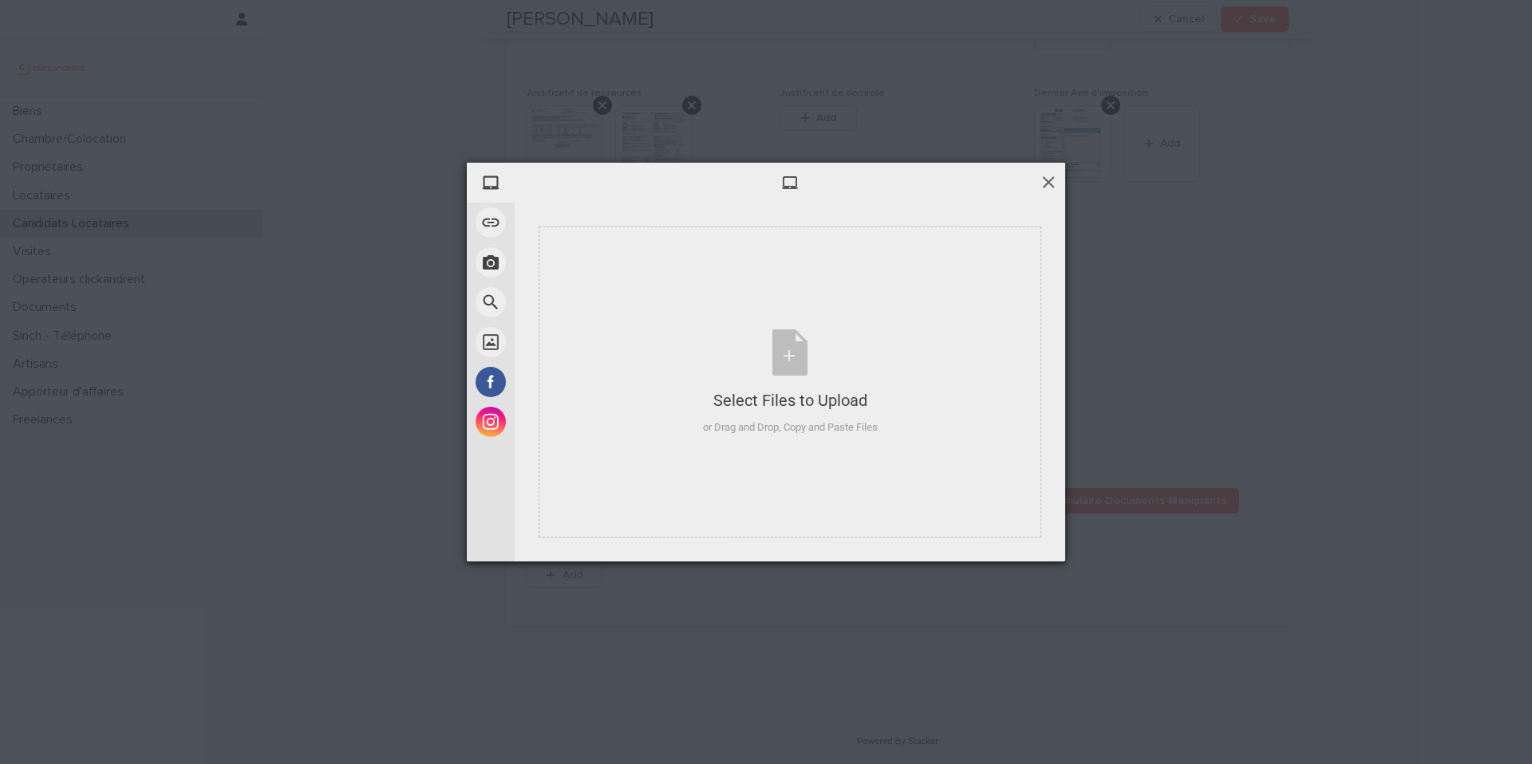
click at [1046, 183] on span at bounding box center [1049, 182] width 18 height 18
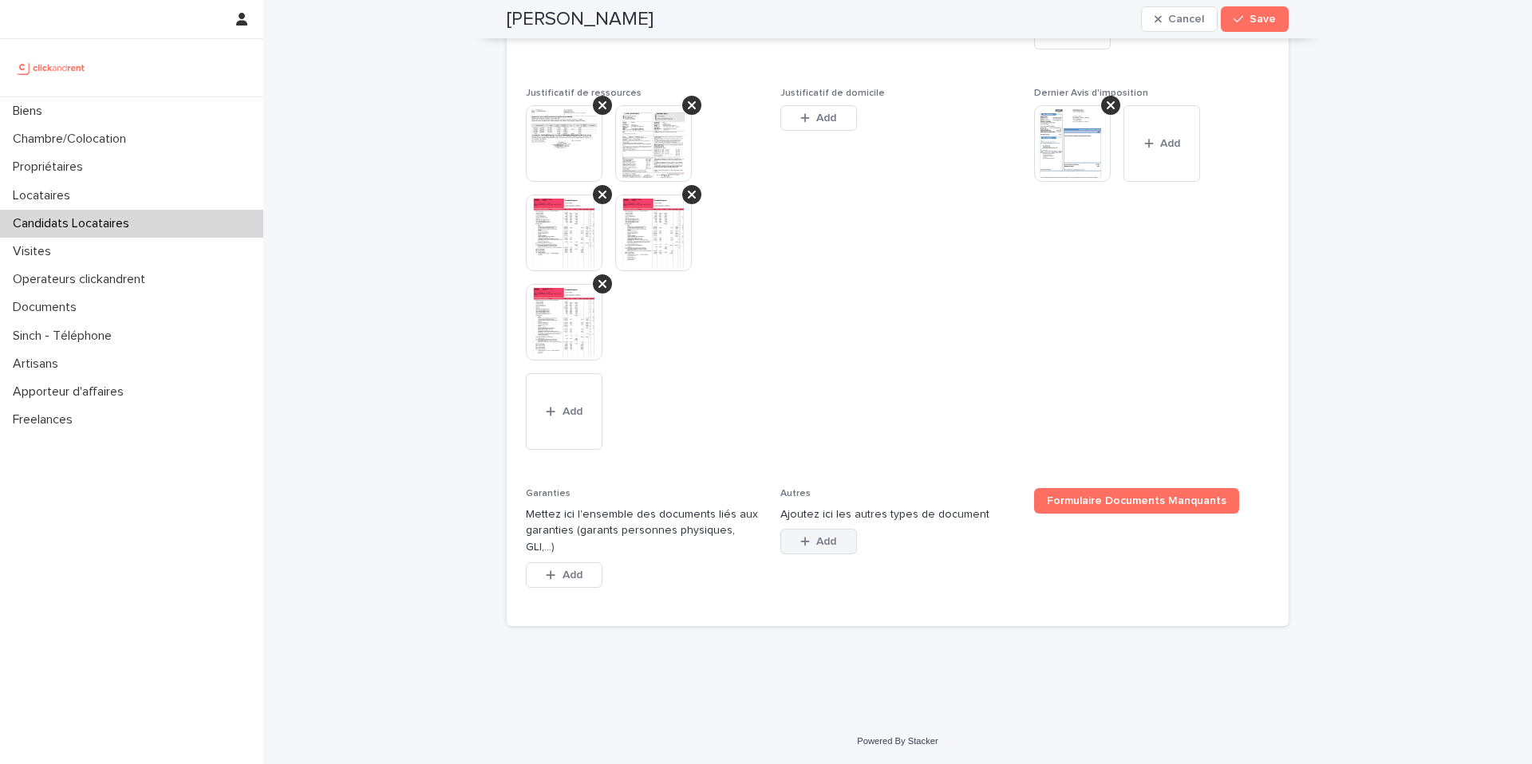
click at [819, 547] on span "Add" at bounding box center [826, 541] width 20 height 11
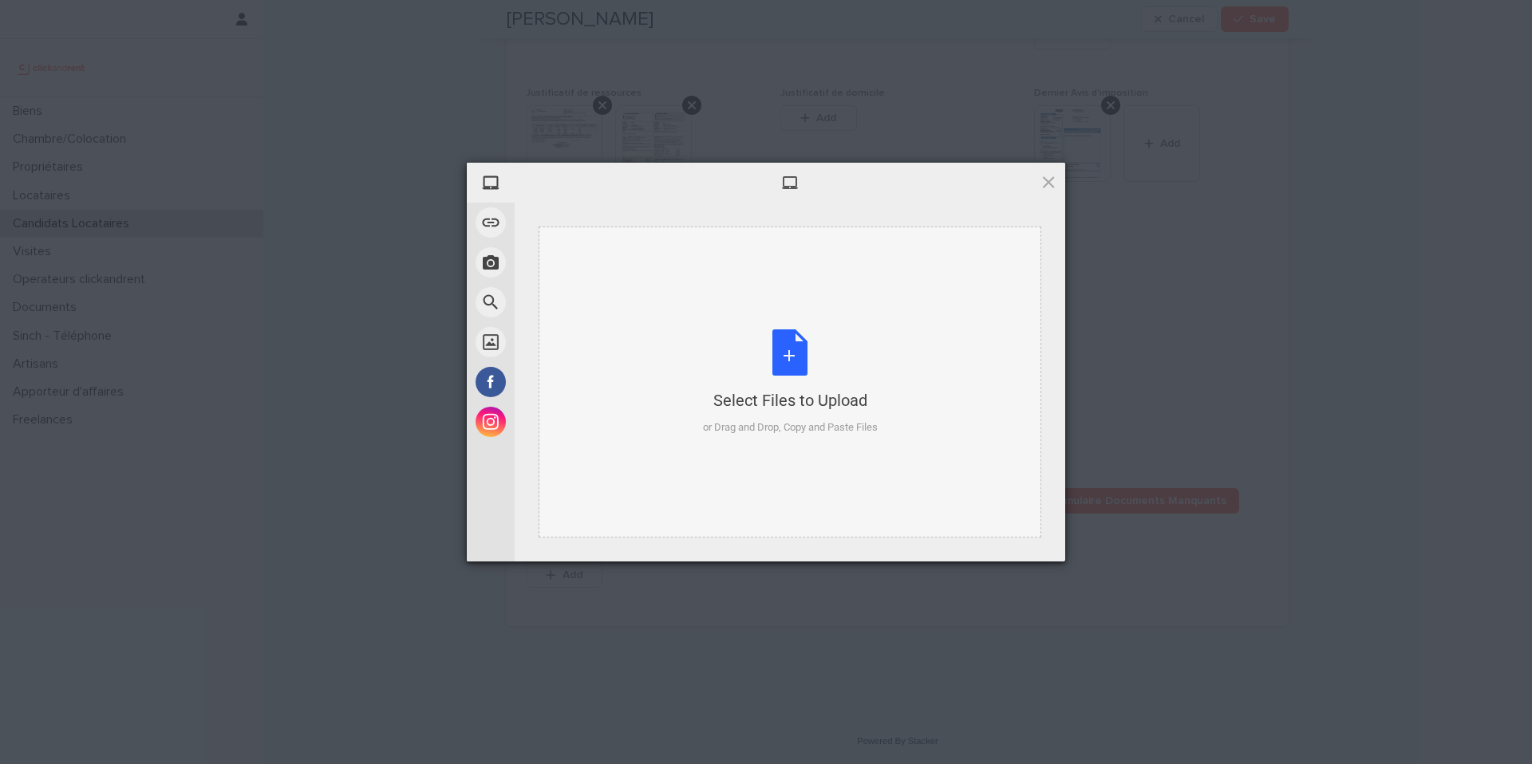
click at [796, 363] on div "Select Files to Upload or Drag and Drop, Copy and Paste Files" at bounding box center [790, 383] width 175 height 106
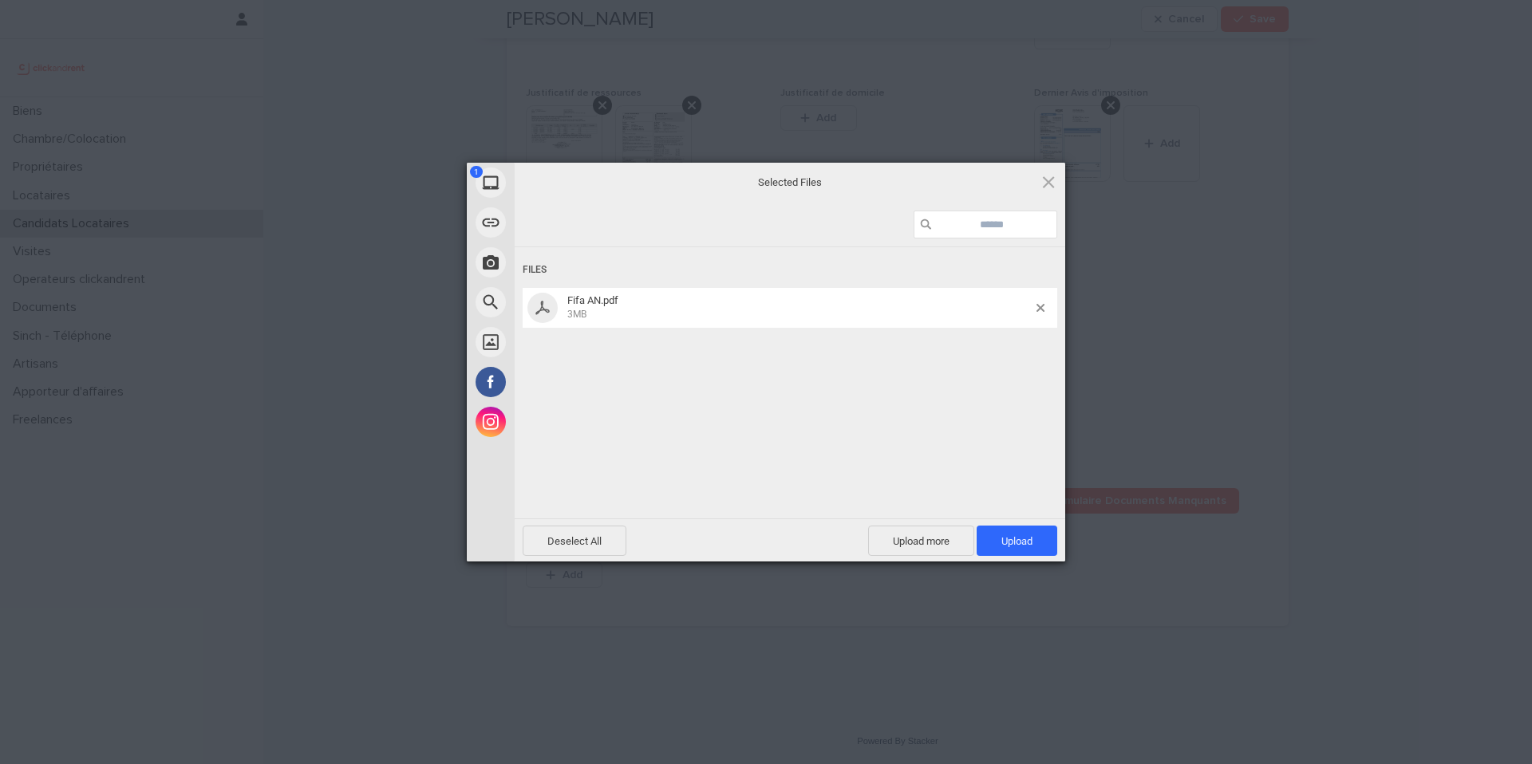
click at [1021, 535] on span "Upload 1" at bounding box center [1016, 541] width 31 height 12
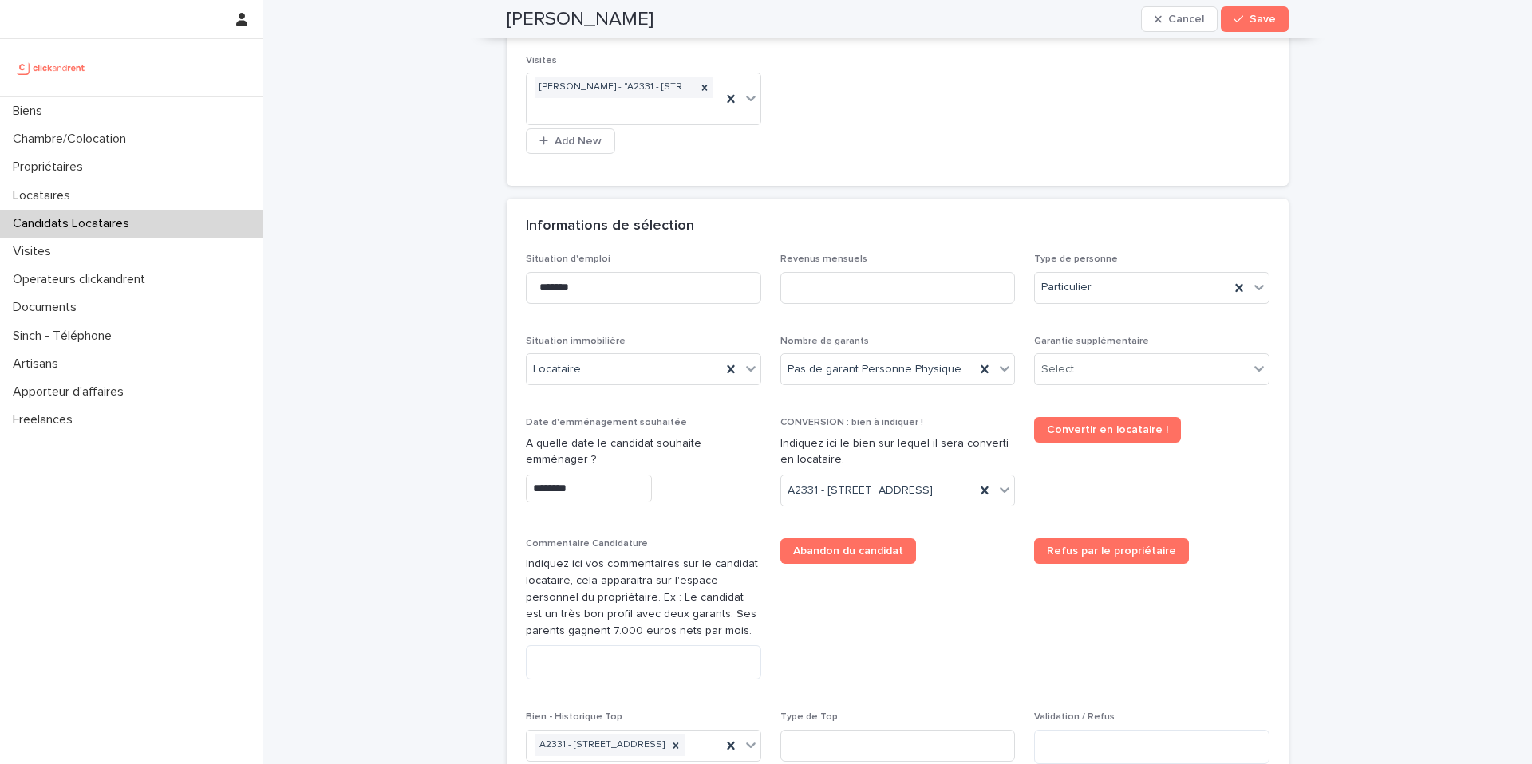
scroll to position [455, 0]
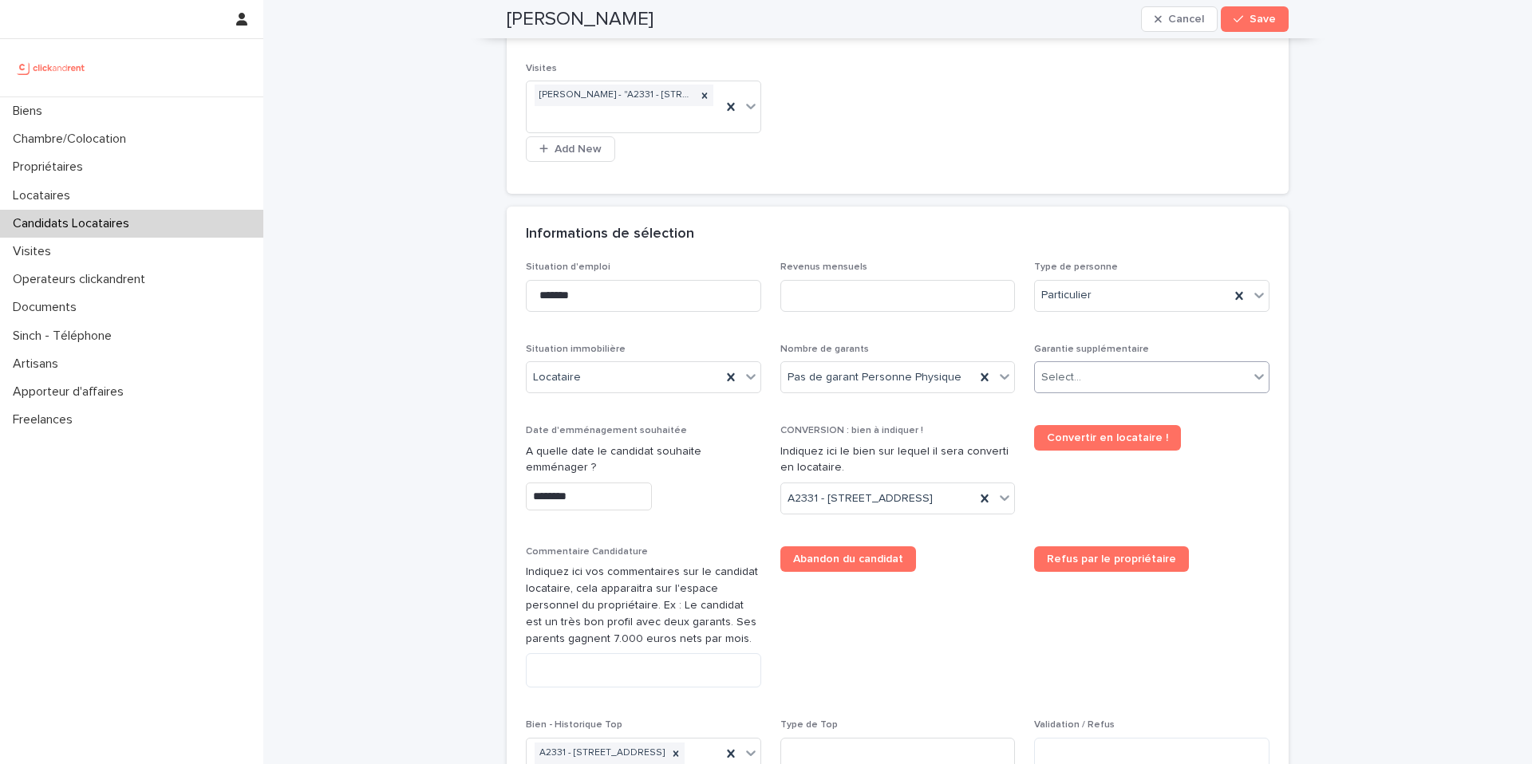
click at [1064, 376] on div "Select..." at bounding box center [1061, 377] width 40 height 17
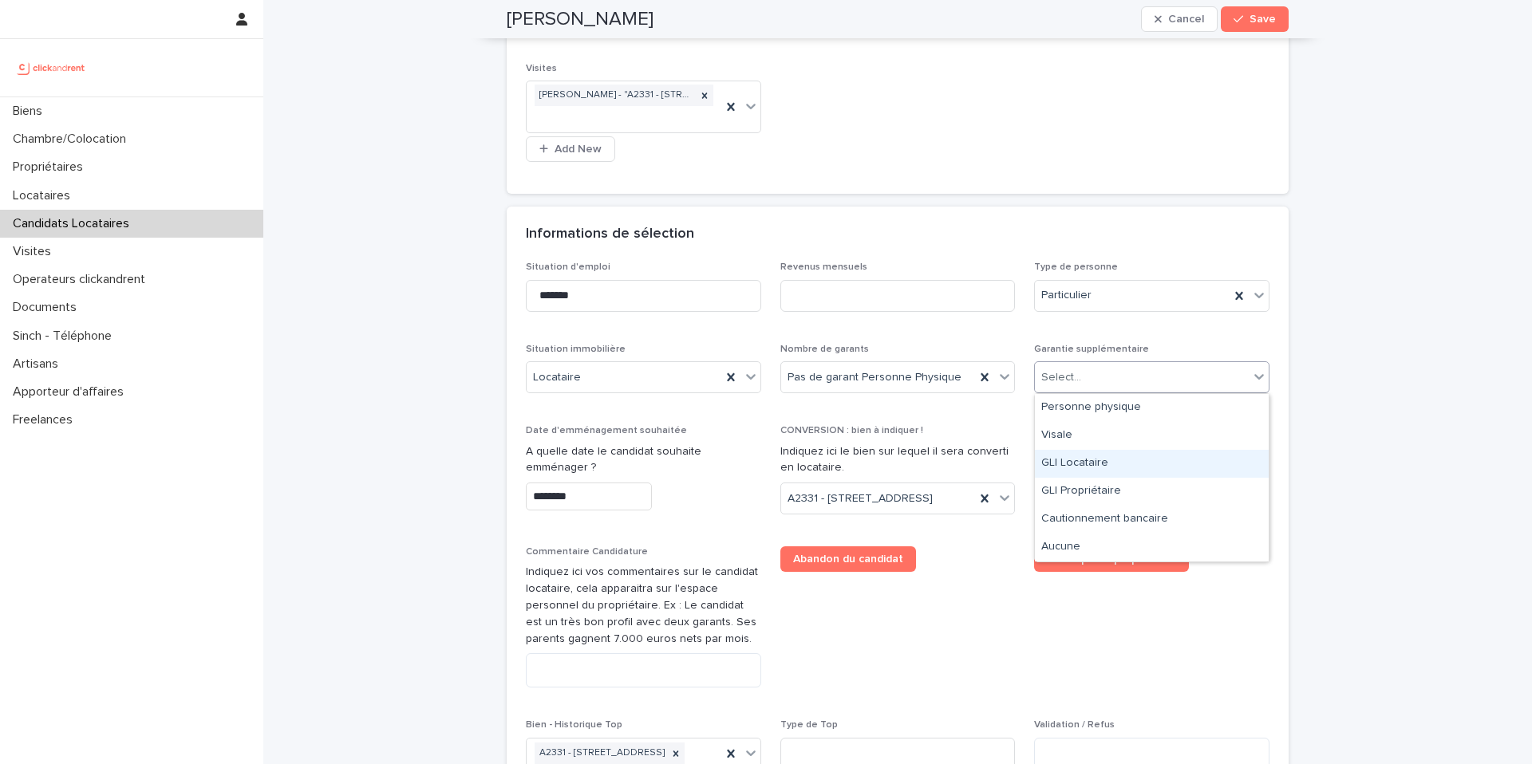
click at [1080, 464] on div "GLI Locataire" at bounding box center [1152, 464] width 234 height 28
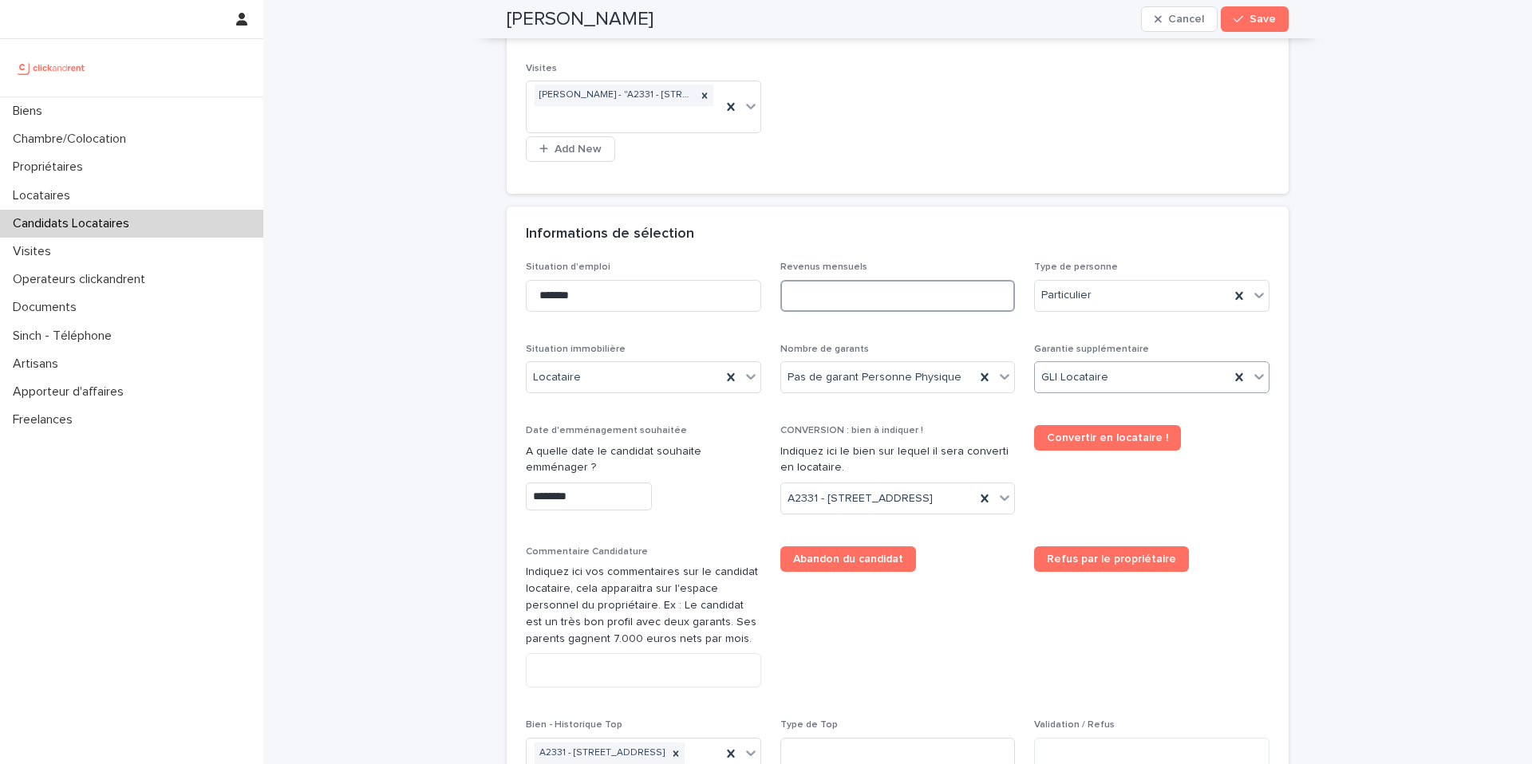
click at [846, 296] on input at bounding box center [897, 296] width 235 height 32
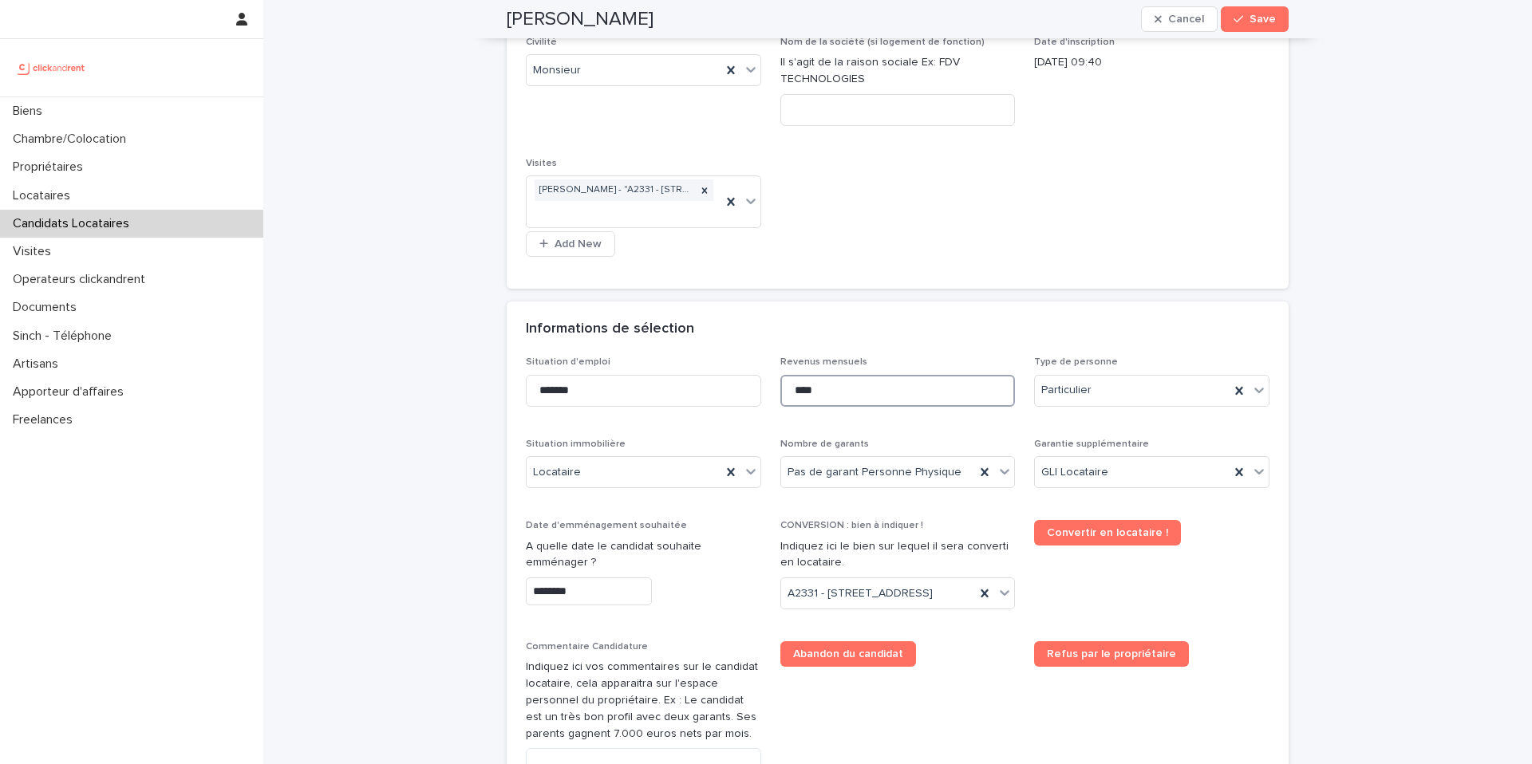
scroll to position [361, 0]
type input "****"
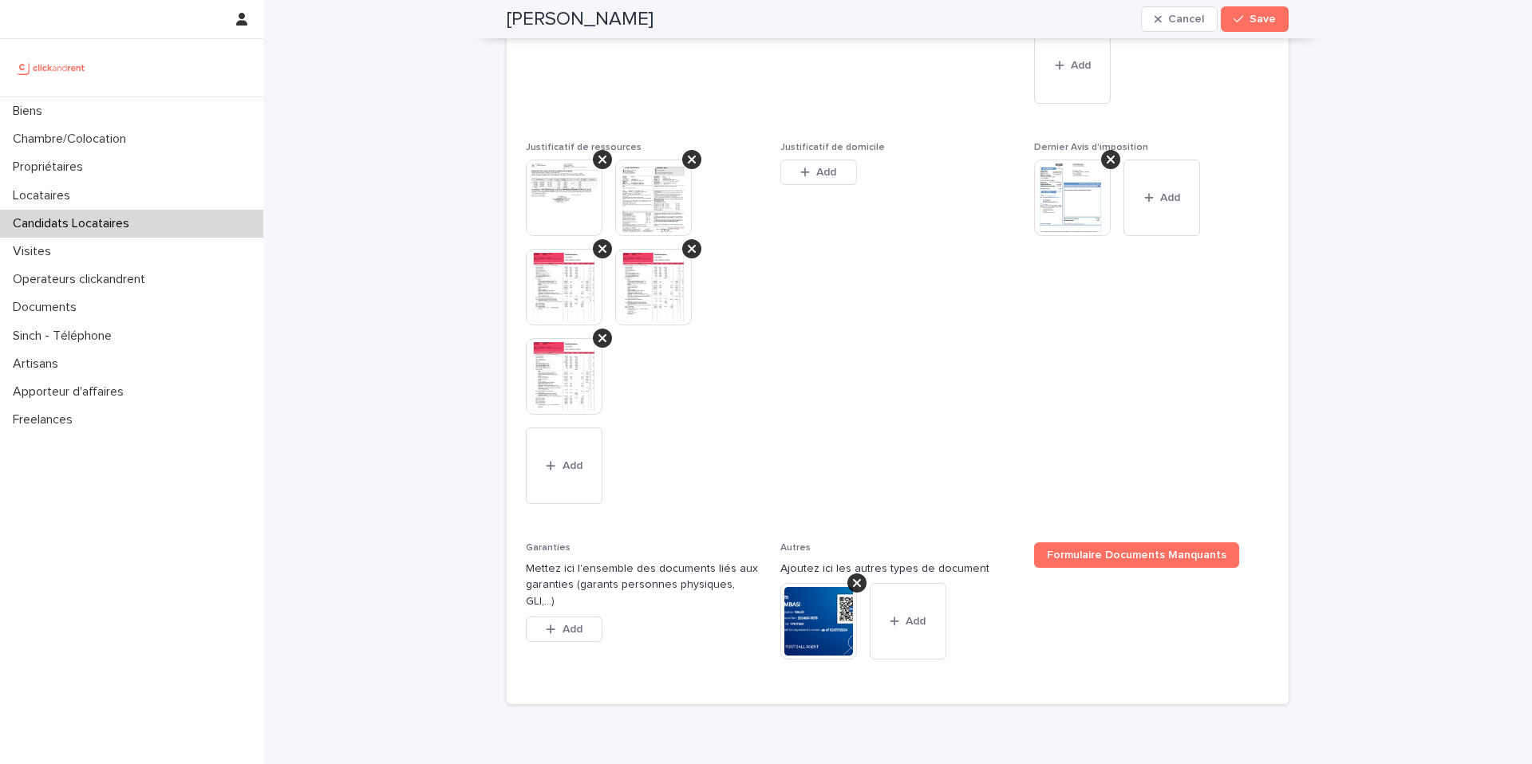
scroll to position [1533, 0]
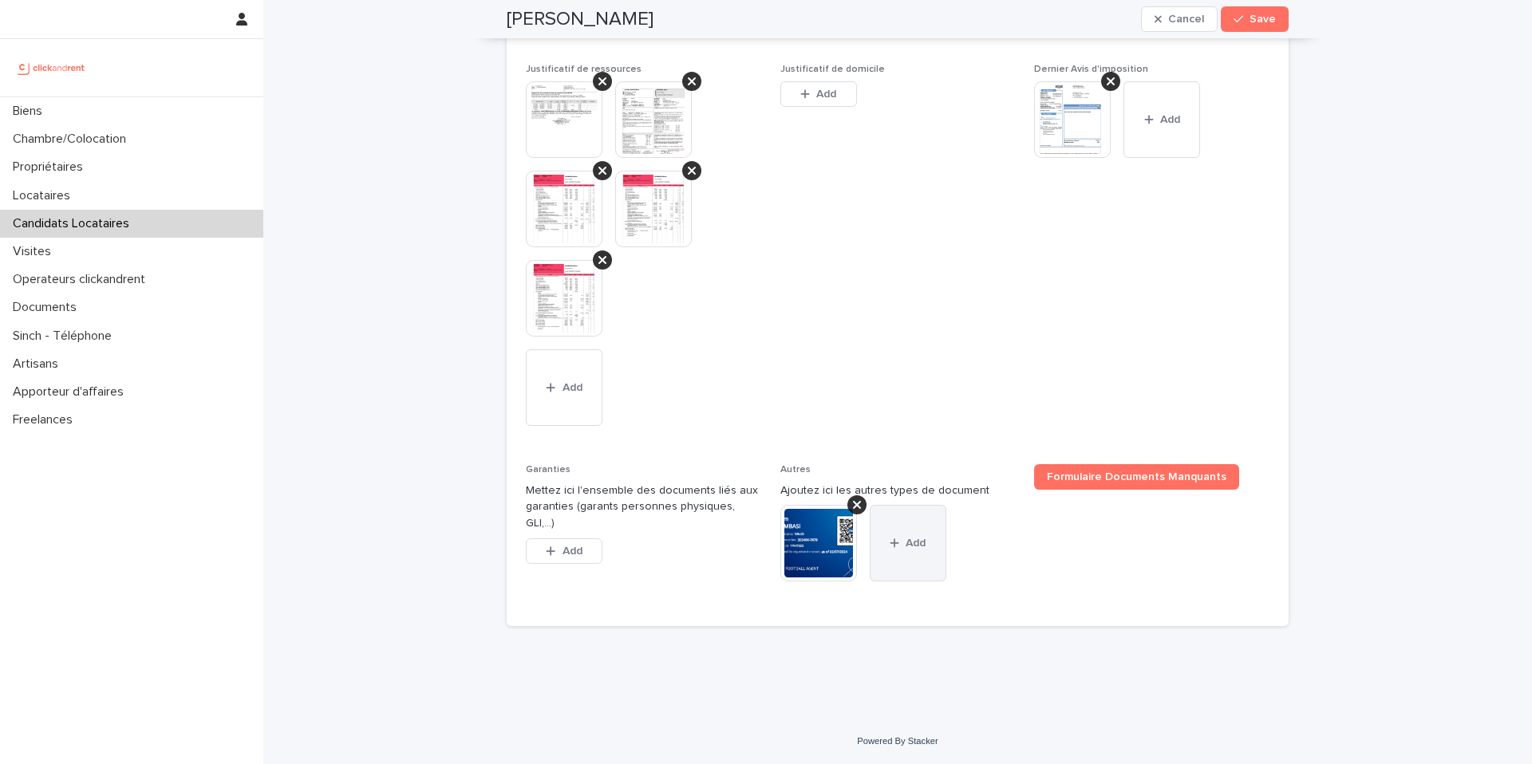
click at [912, 541] on span "Add" at bounding box center [916, 543] width 20 height 11
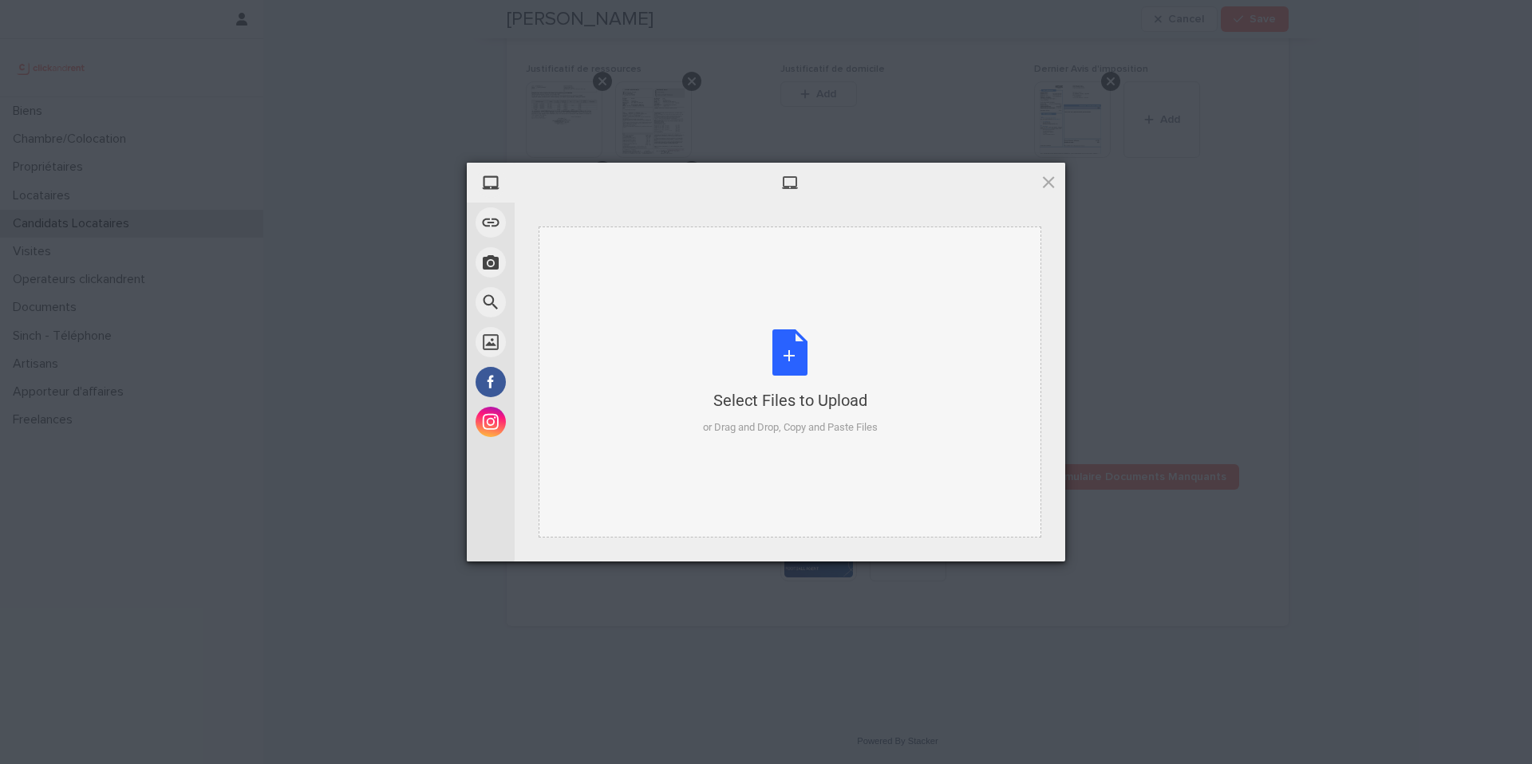
click at [795, 352] on div "Select Files to Upload or Drag and Drop, Copy and Paste Files" at bounding box center [790, 383] width 175 height 106
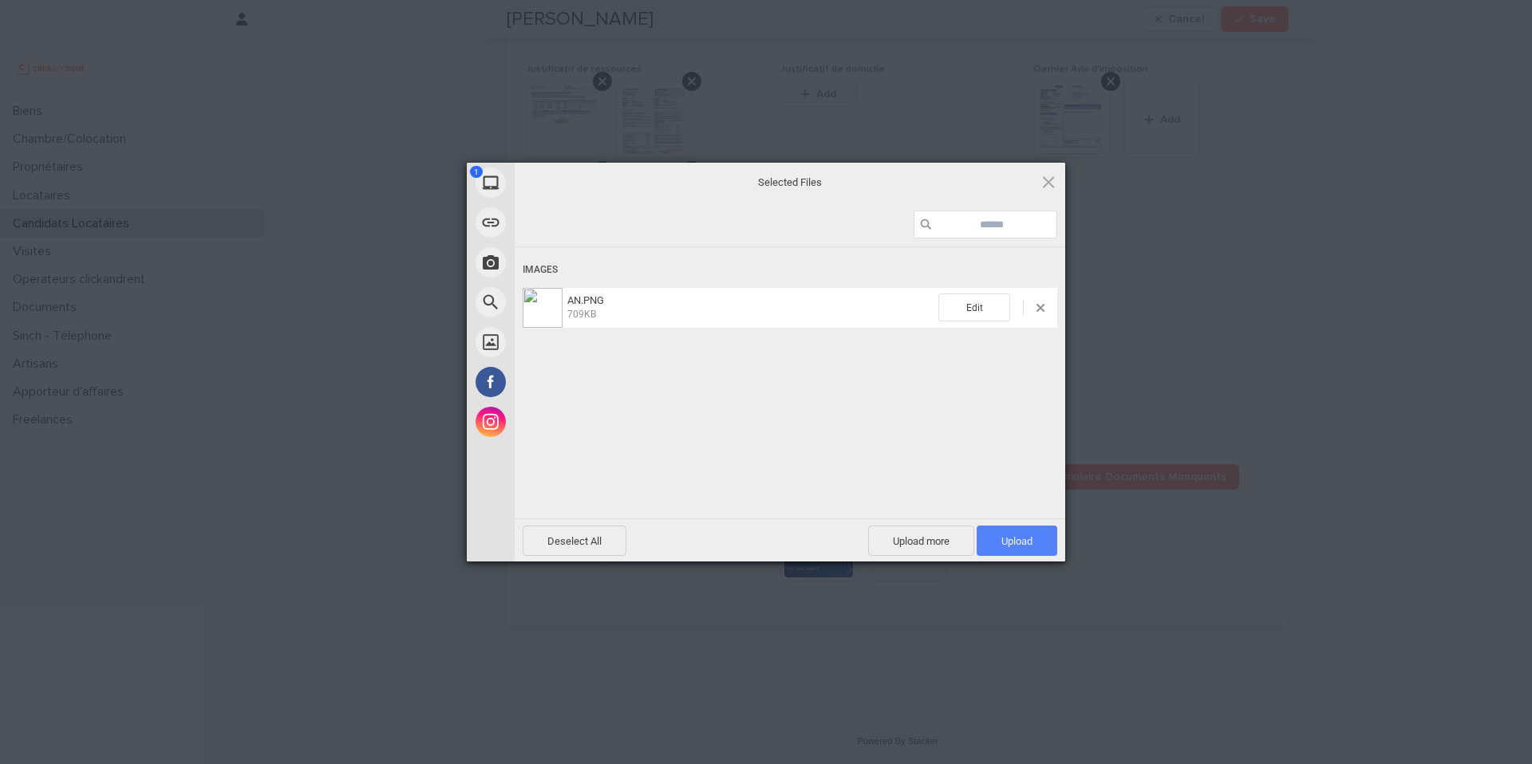
click at [1001, 547] on span "Upload 1" at bounding box center [1016, 541] width 31 height 12
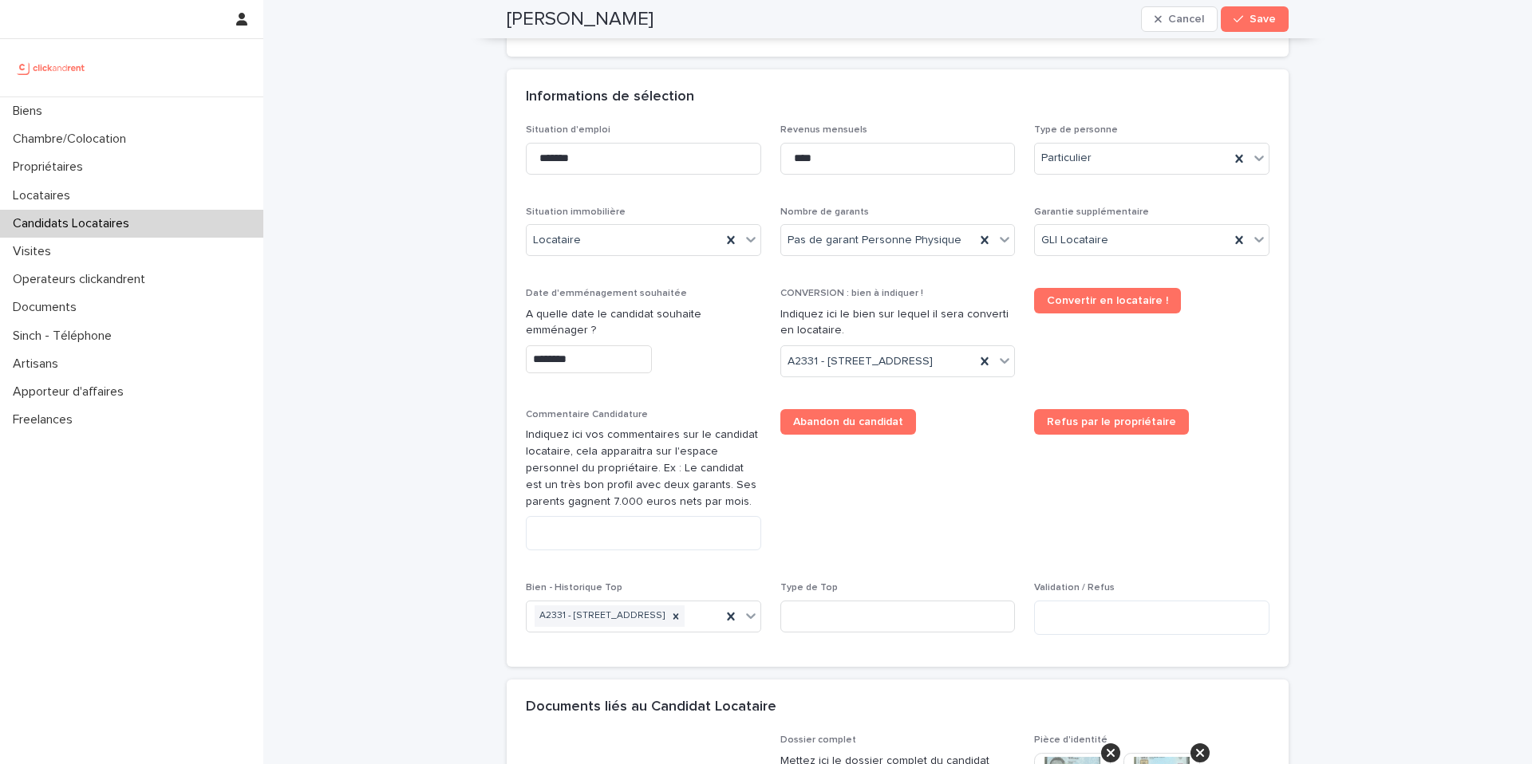
scroll to position [591, 0]
click at [833, 163] on input "****" at bounding box center [897, 160] width 235 height 32
type input "****"
click at [582, 551] on textarea at bounding box center [643, 534] width 235 height 34
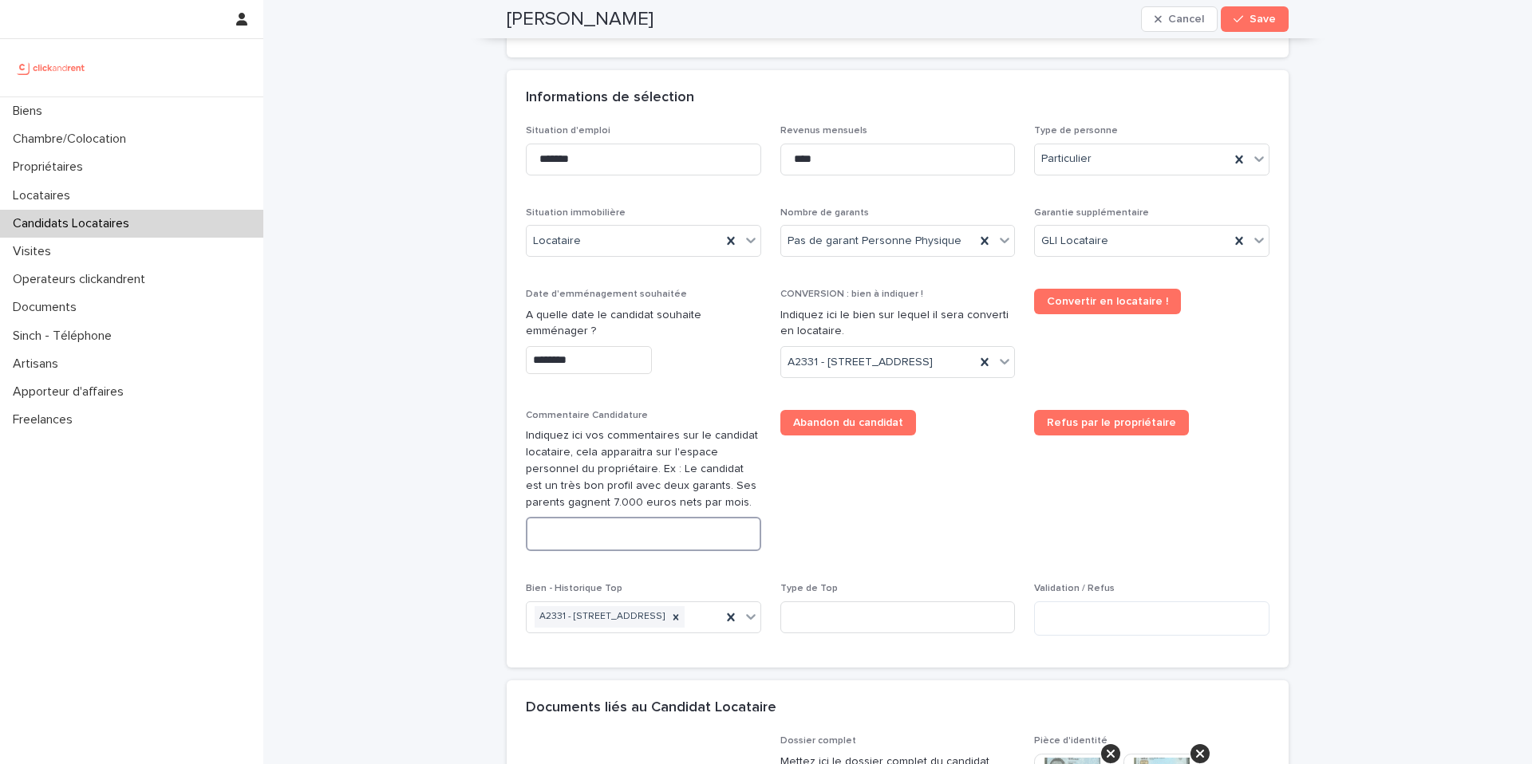
paste textarea "**********"
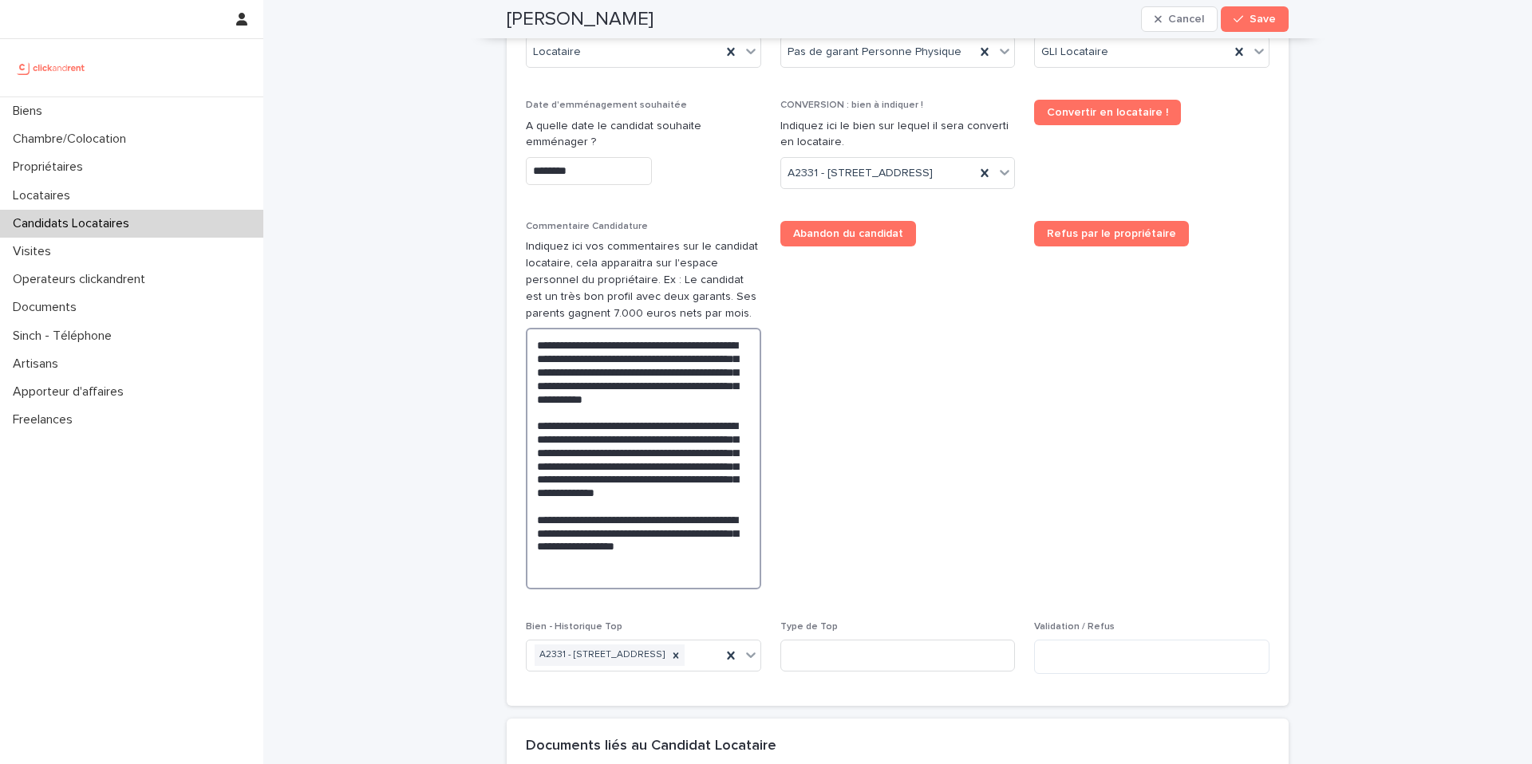
scroll to position [783, 0]
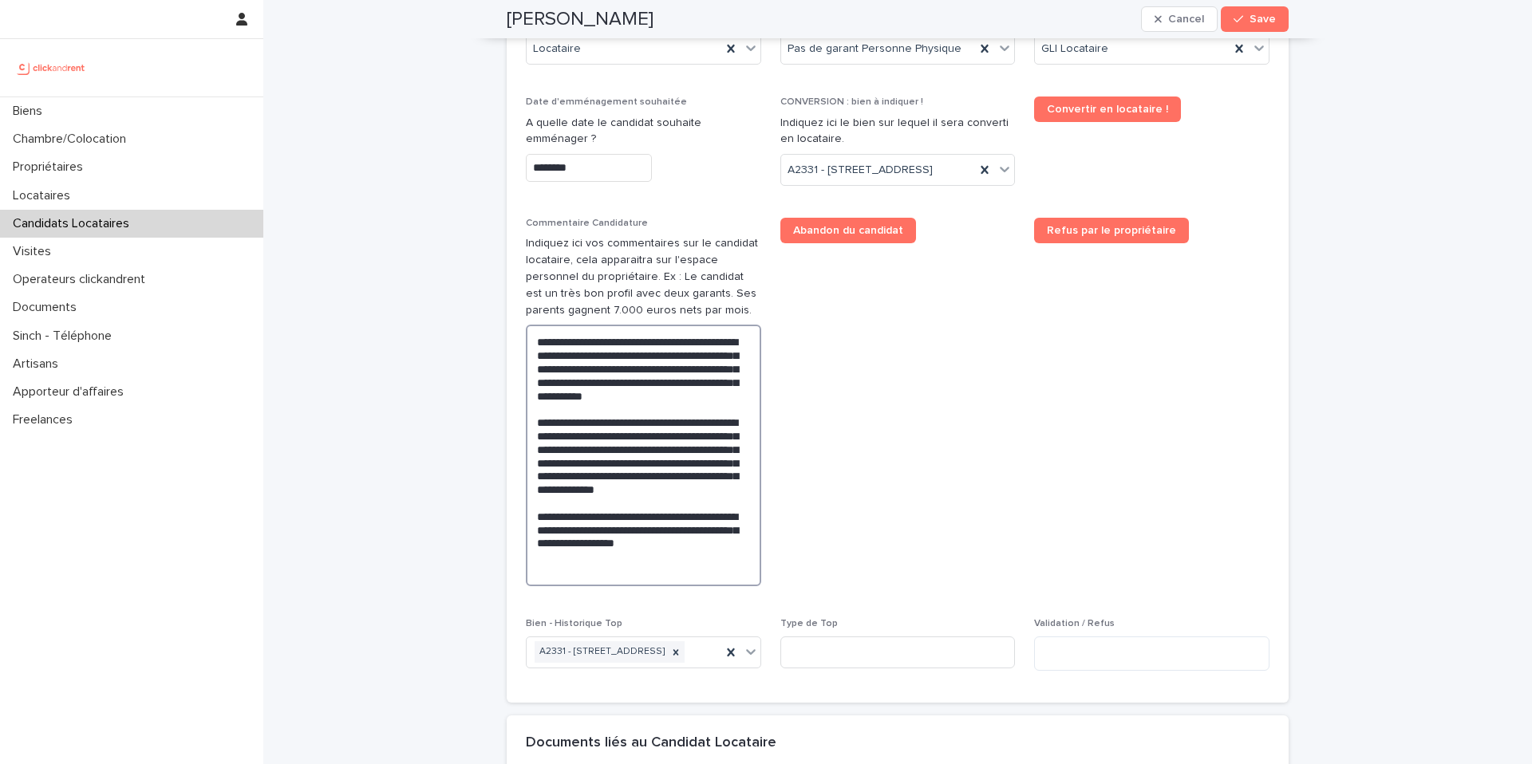
click at [542, 474] on textarea "**********" at bounding box center [643, 456] width 235 height 262
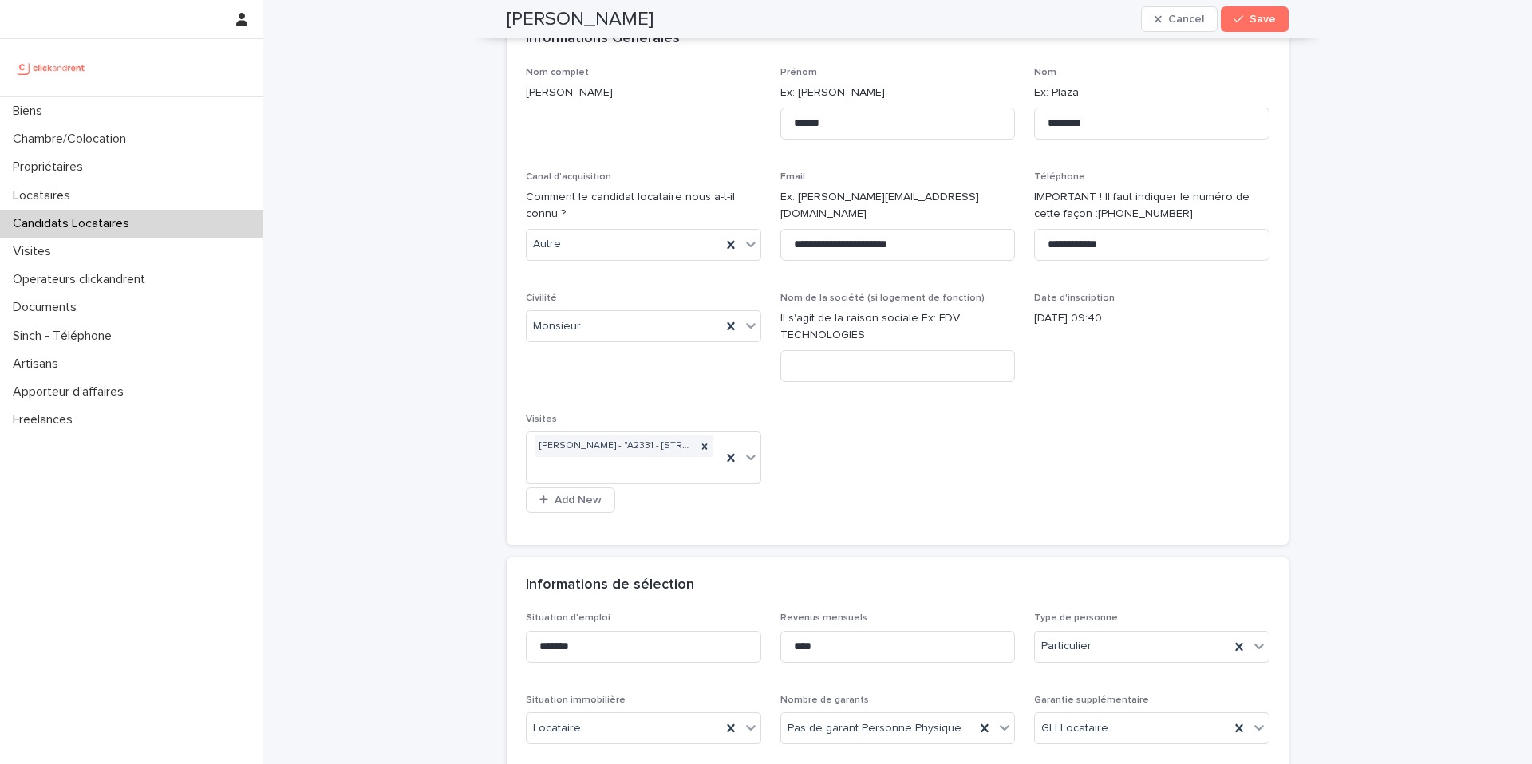
scroll to position [0, 0]
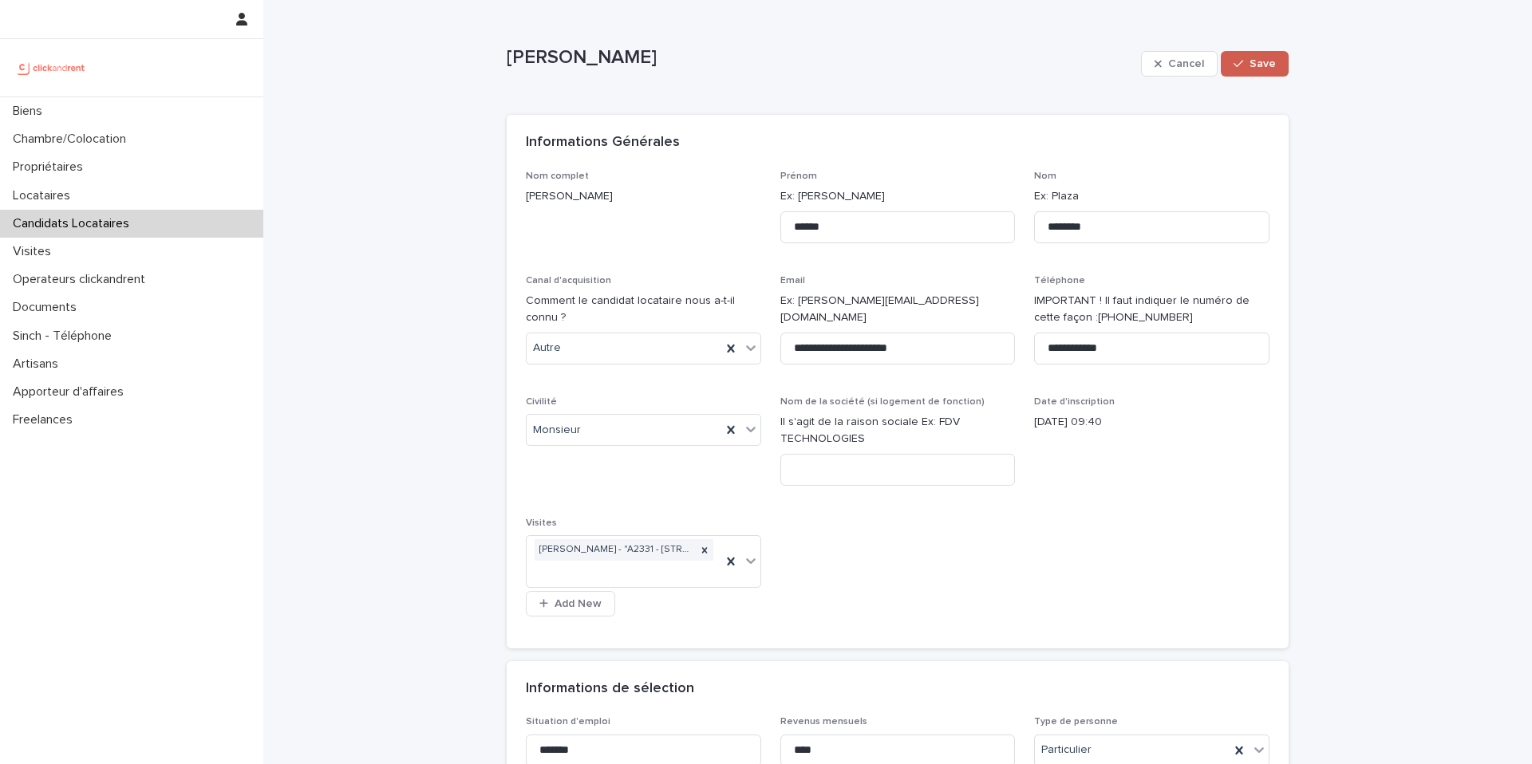
type textarea "**********"
click at [1265, 65] on span "Save" at bounding box center [1262, 63] width 26 height 11
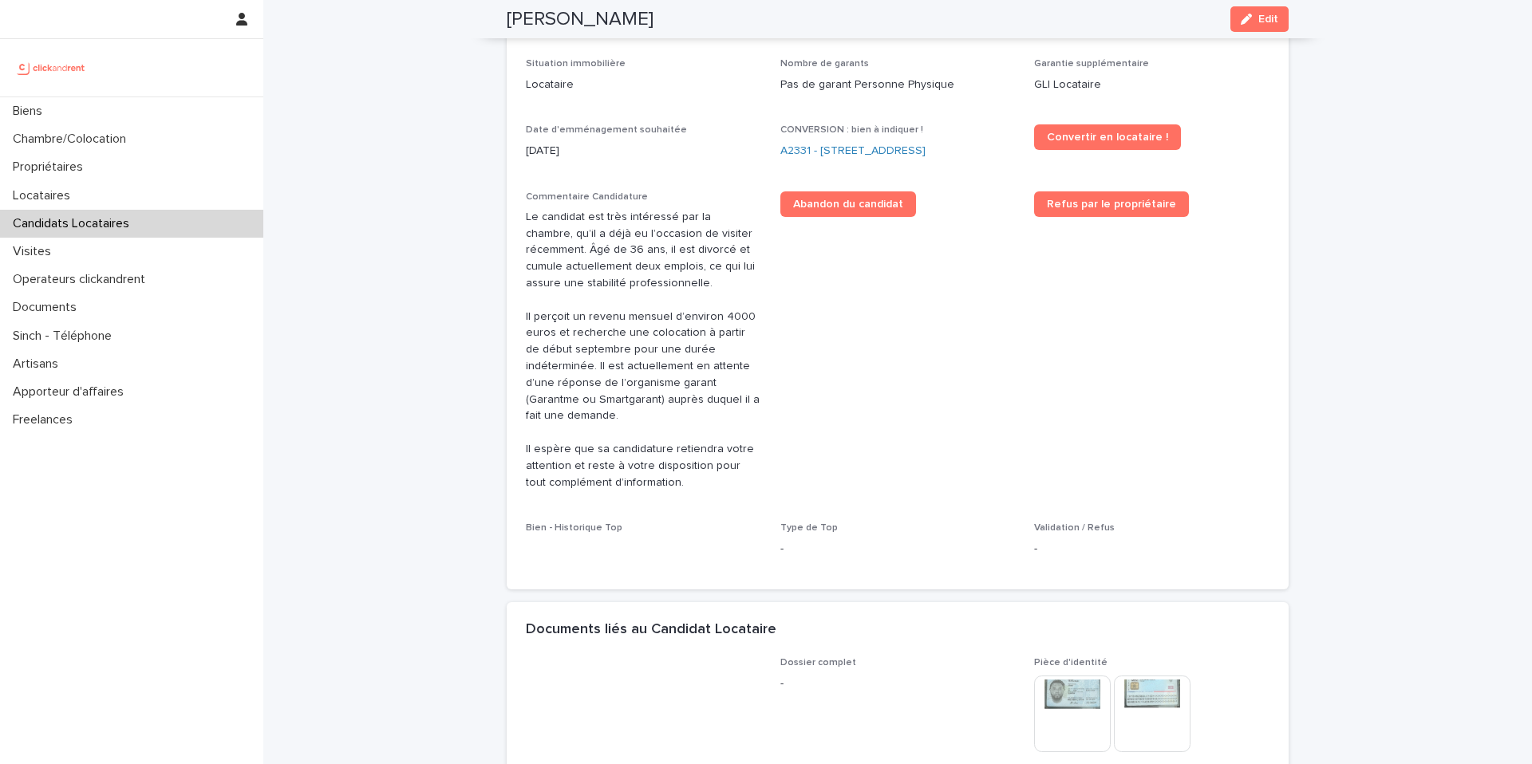
scroll to position [430, 0]
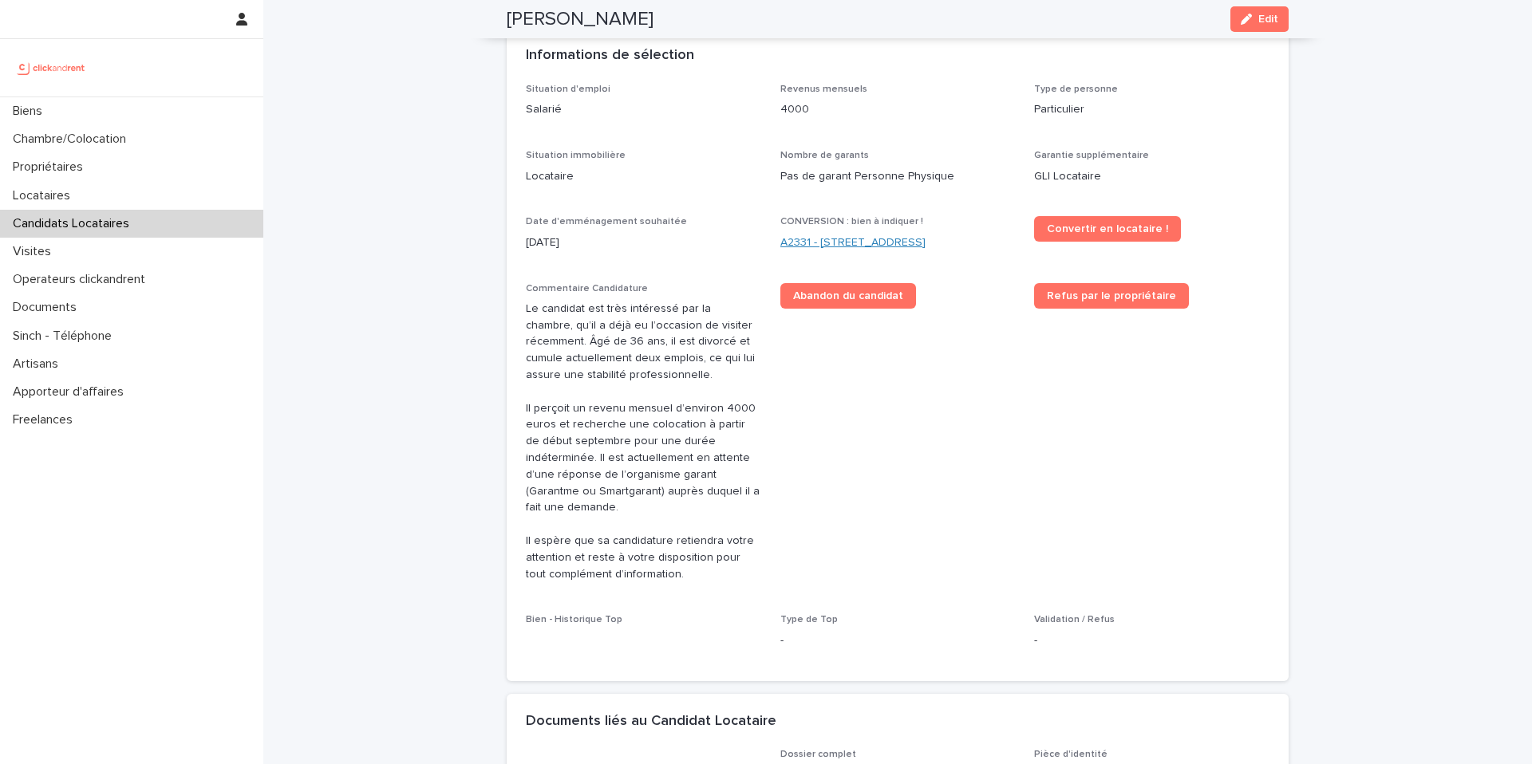
click at [910, 243] on link "A2331 - [STREET_ADDRESS]" at bounding box center [852, 243] width 145 height 17
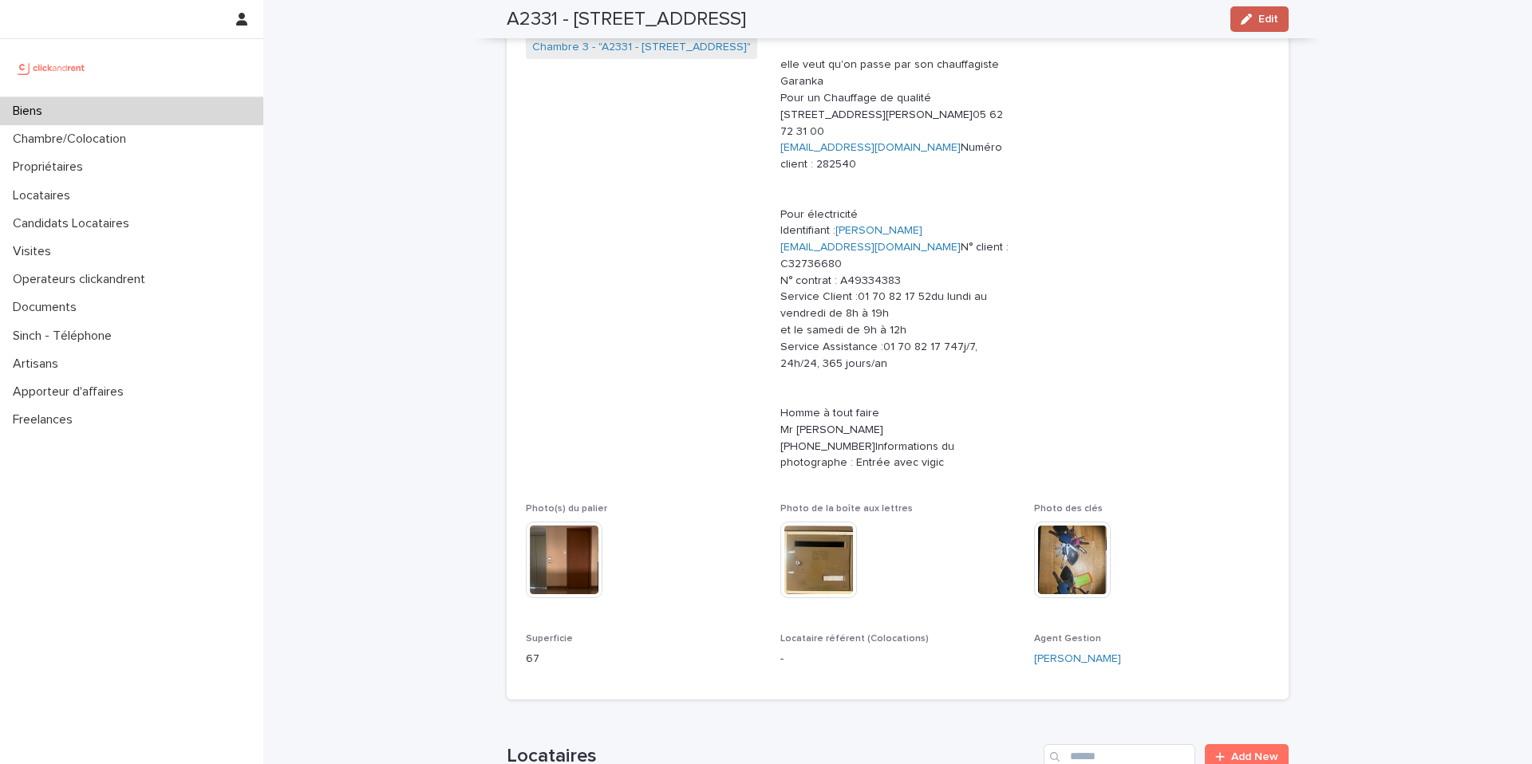
click at [1243, 27] on button "Edit" at bounding box center [1259, 19] width 58 height 26
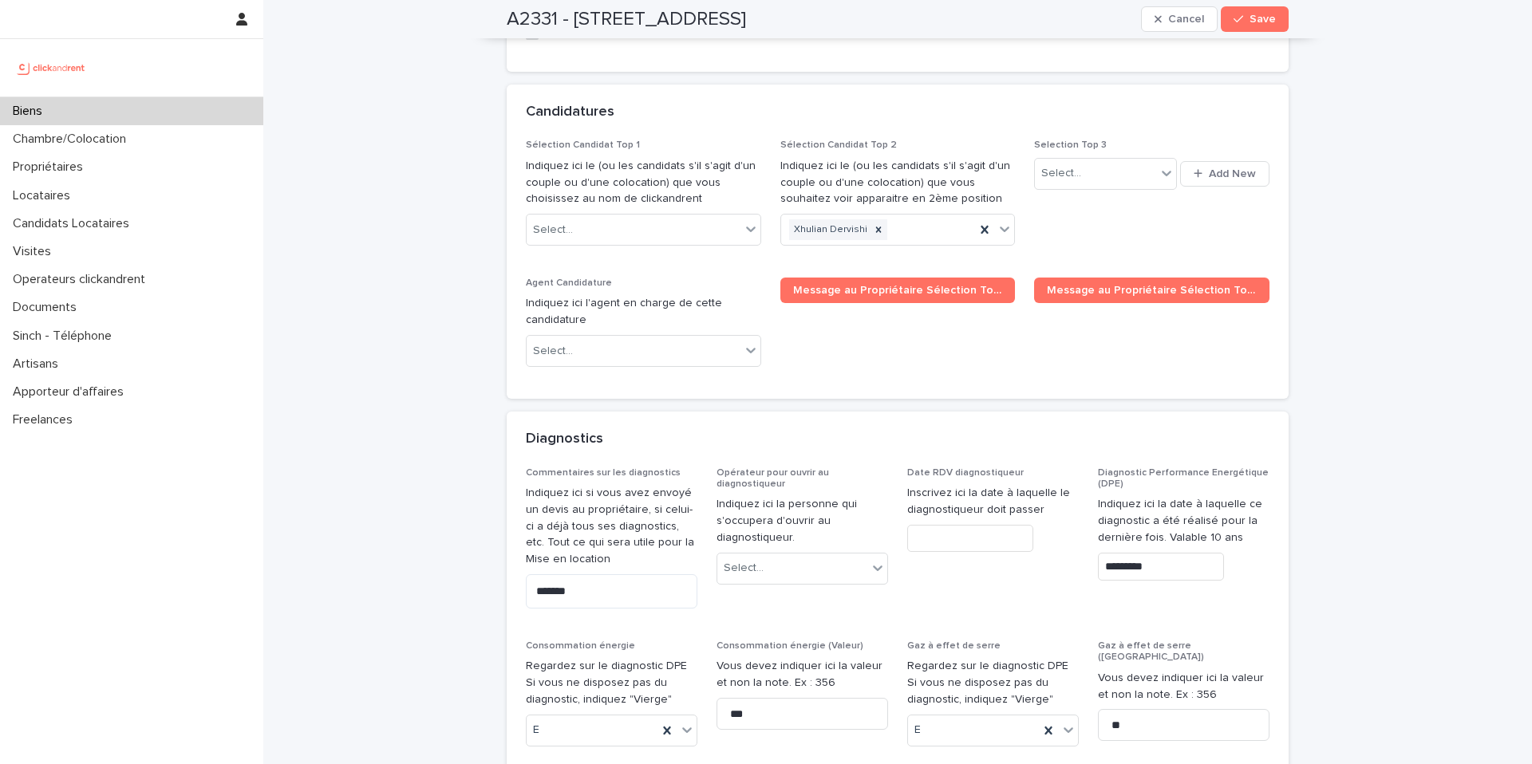
scroll to position [7992, 0]
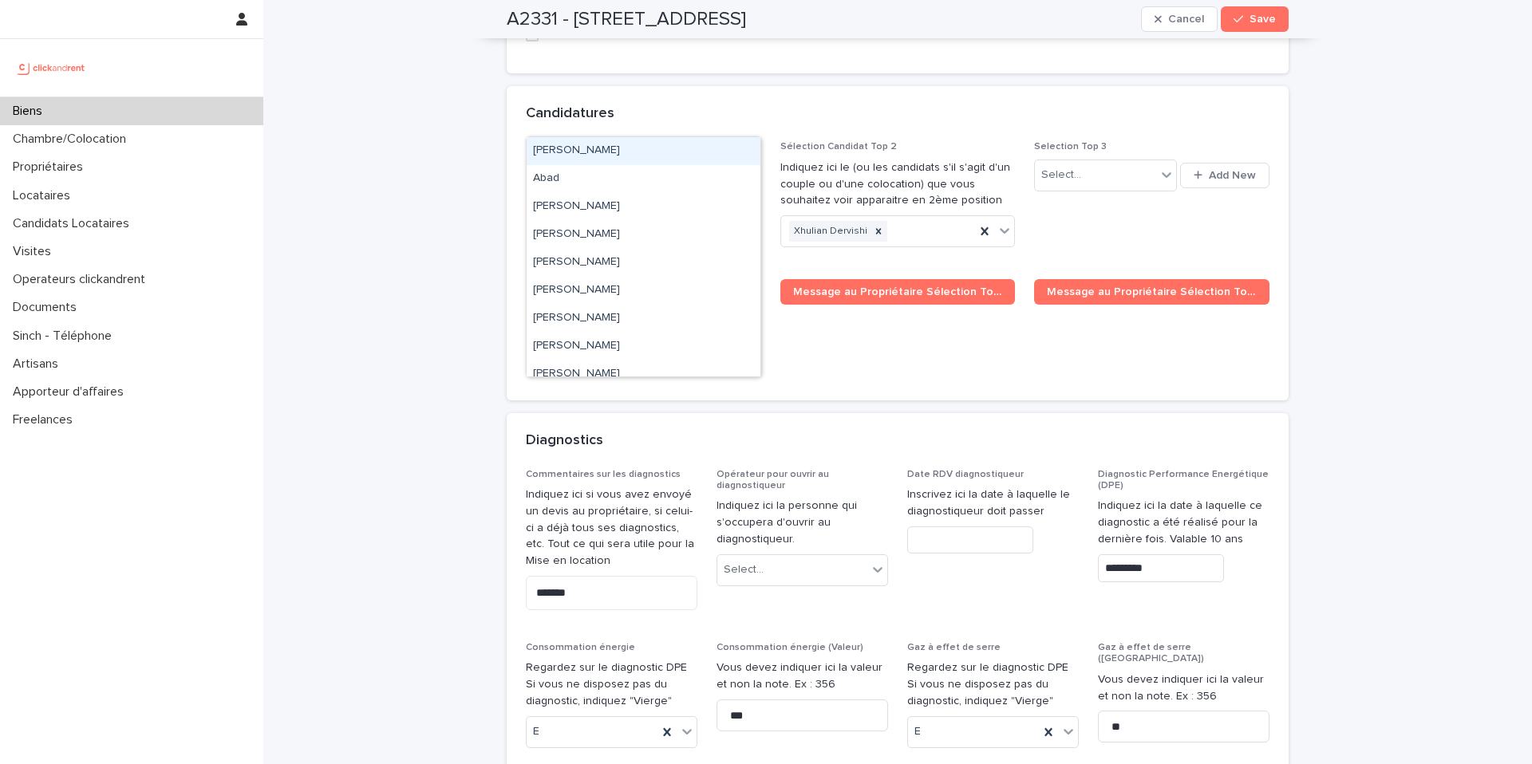
click at [653, 219] on div "Select..." at bounding box center [634, 232] width 214 height 26
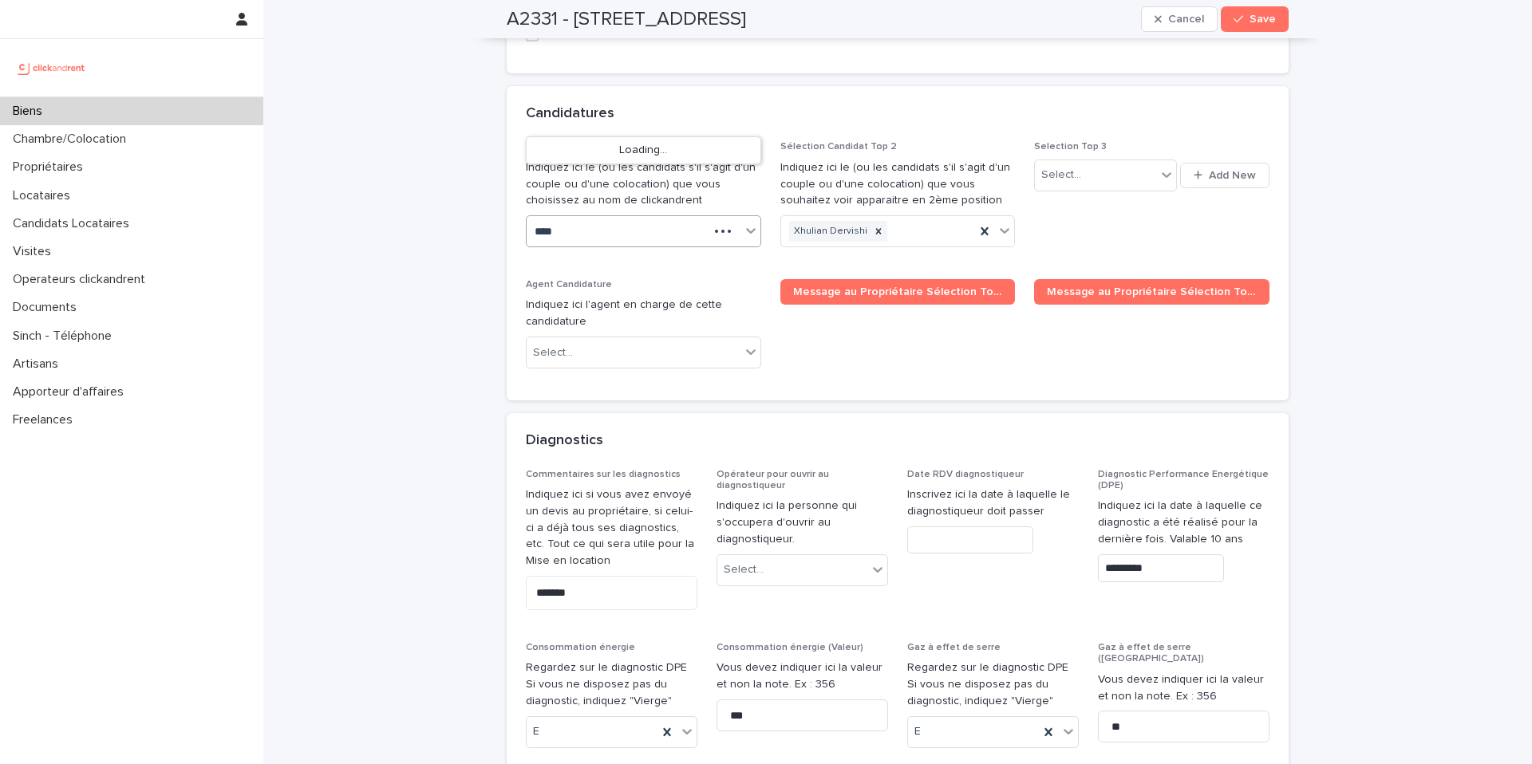
type input "*****"
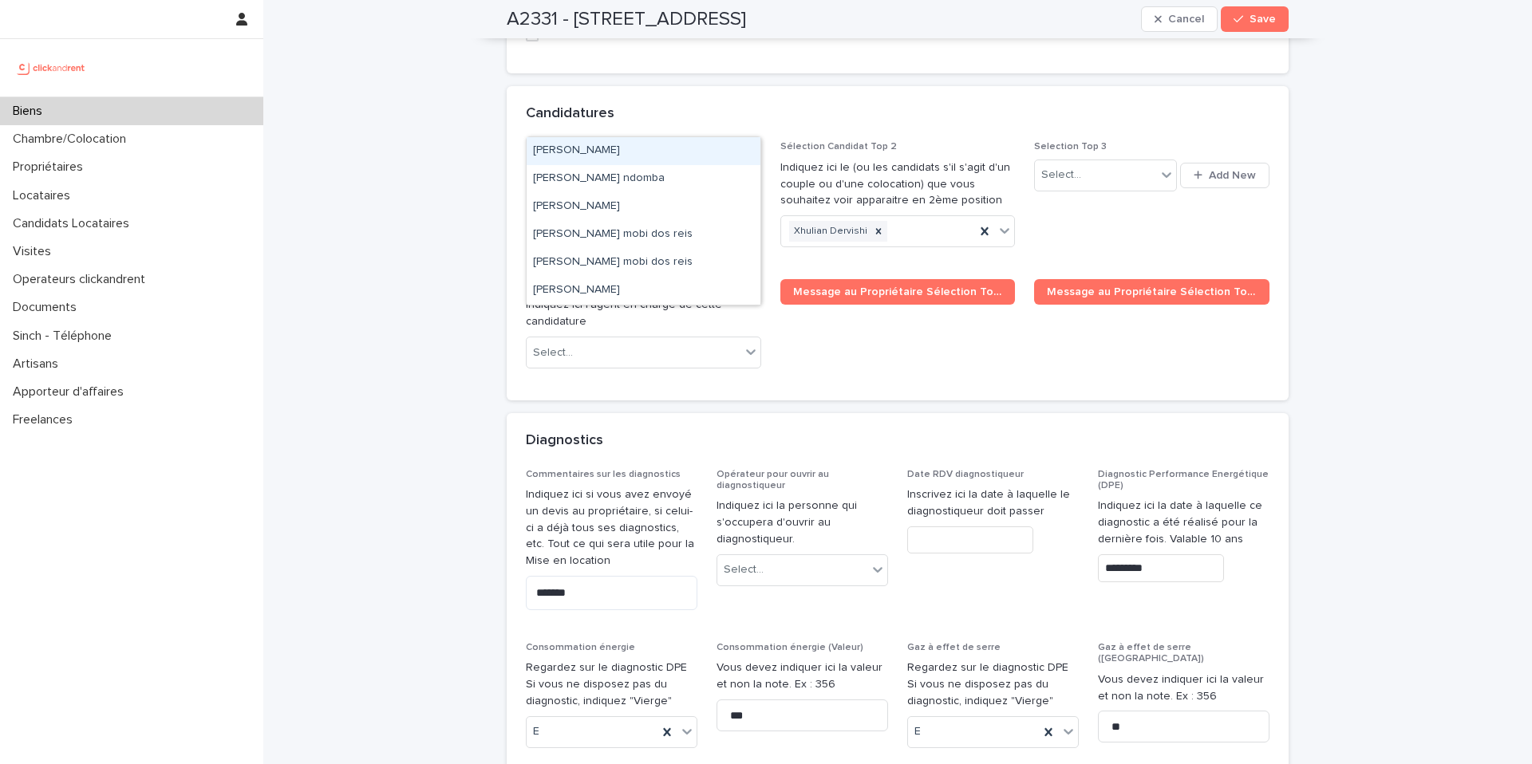
click at [628, 148] on div "[PERSON_NAME]" at bounding box center [644, 151] width 234 height 28
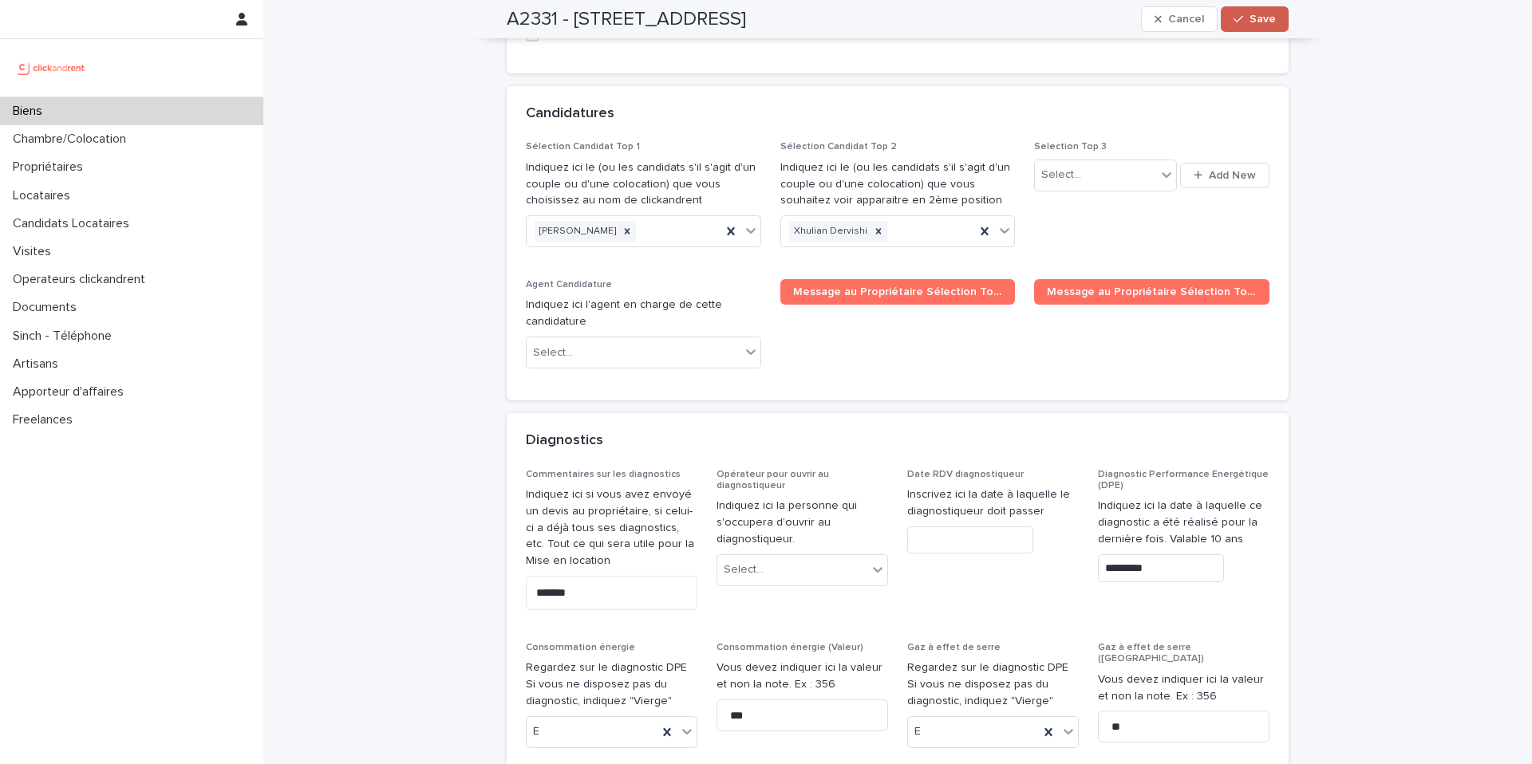
click at [1253, 23] on span "Save" at bounding box center [1262, 19] width 26 height 11
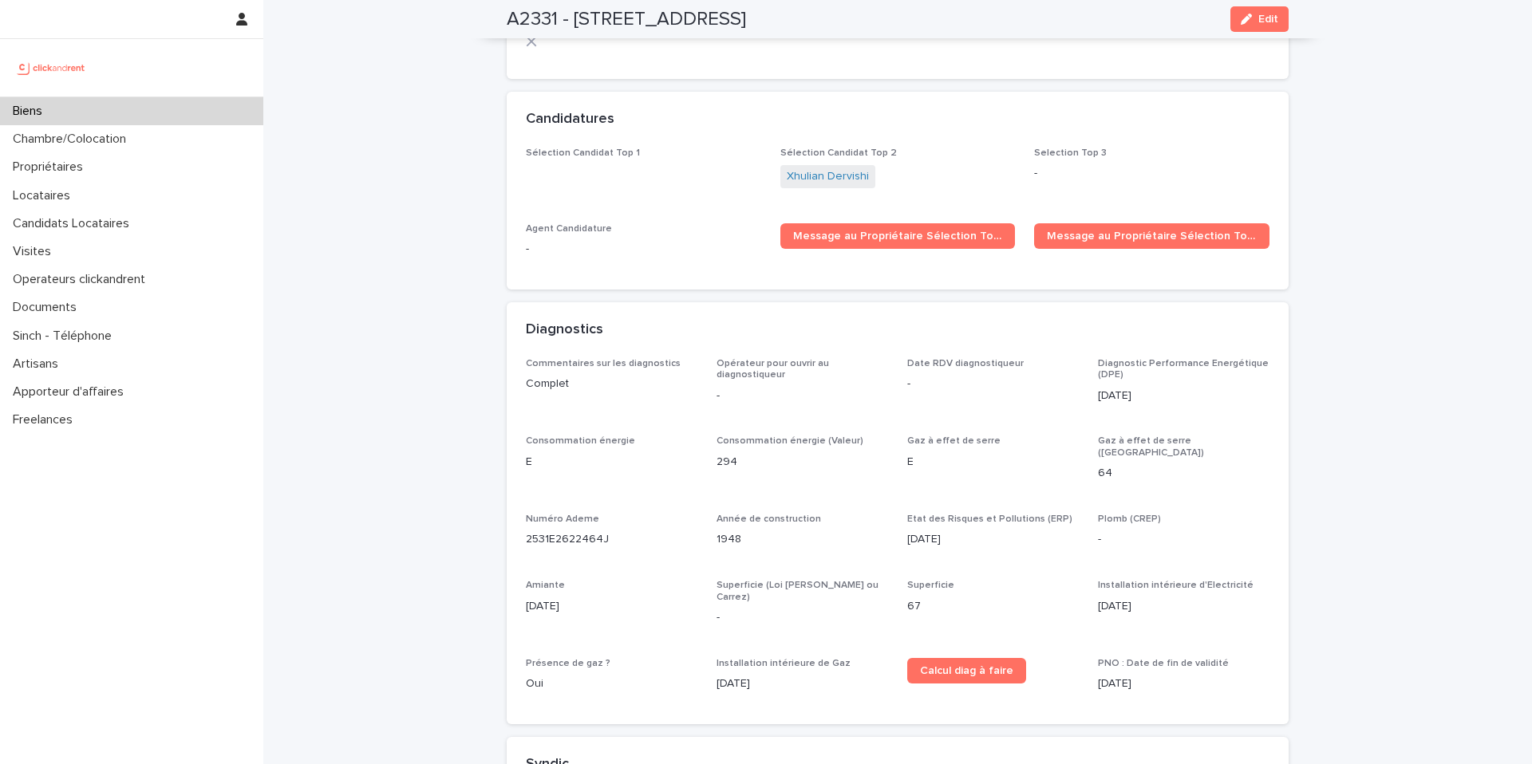
scroll to position [5188, 0]
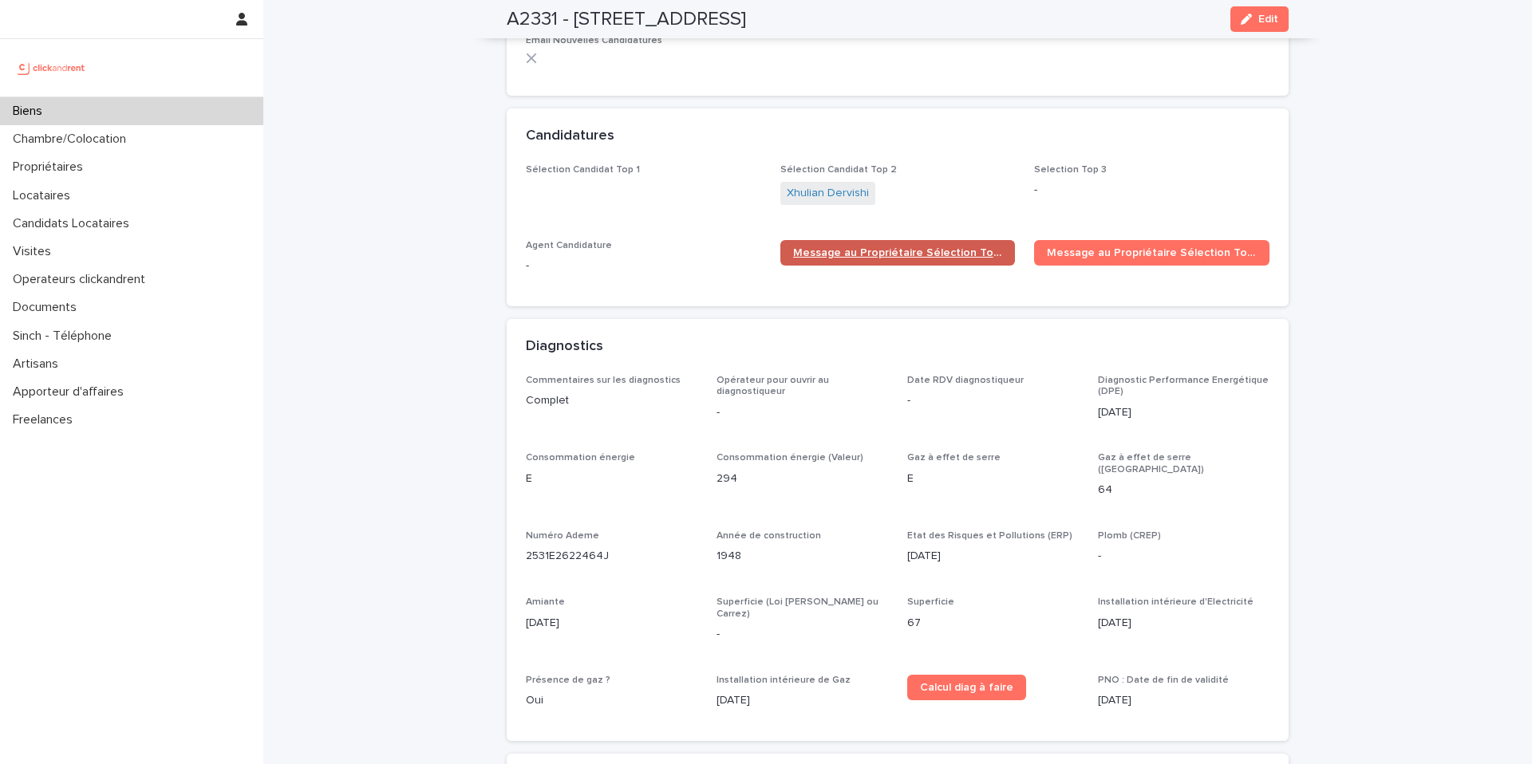
click at [908, 240] on link "Message au Propriétaire Sélection Top 1" at bounding box center [897, 253] width 235 height 26
click at [105, 229] on p "Candidats Locataires" at bounding box center [74, 223] width 136 height 15
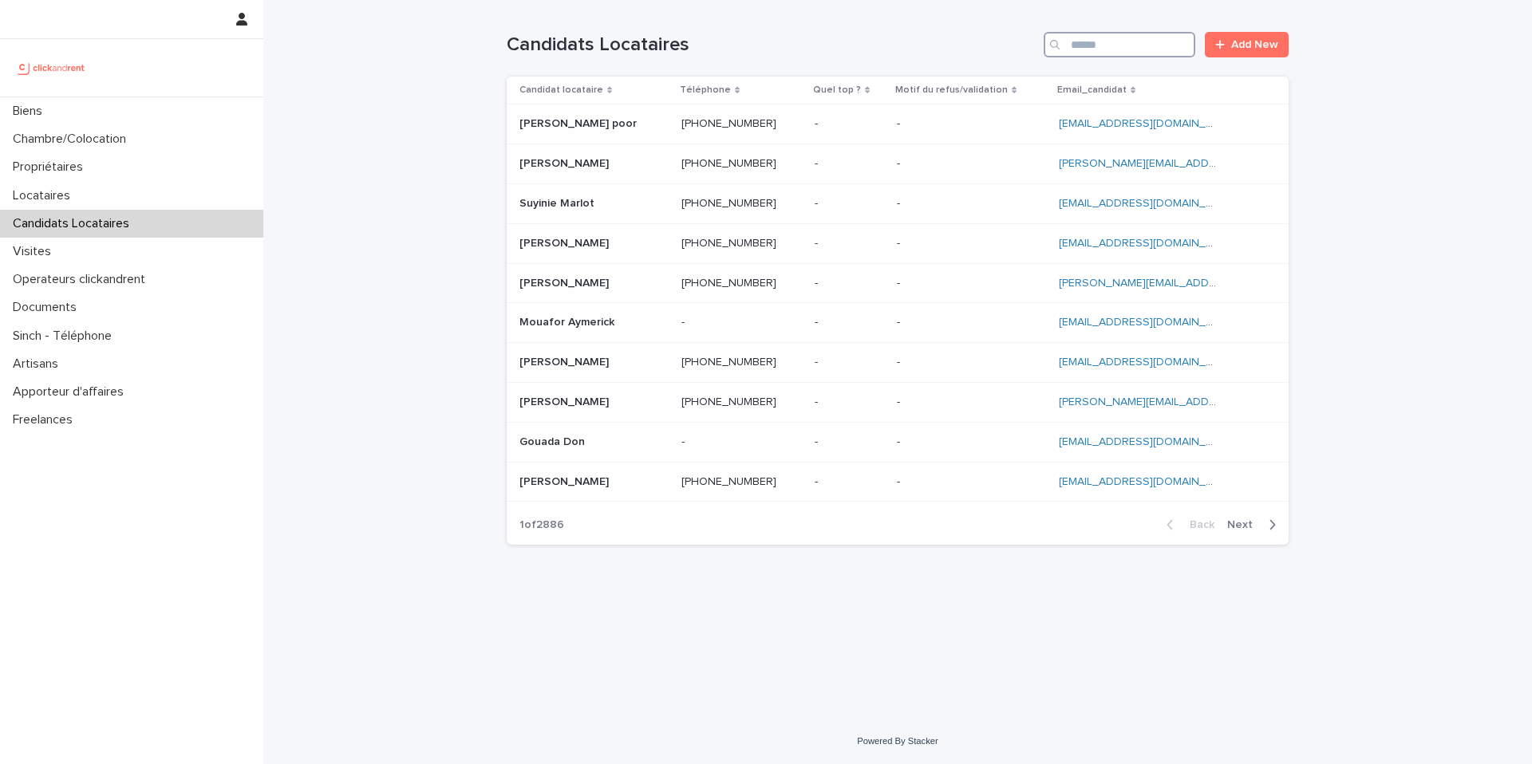
click at [1095, 46] on input "Search" at bounding box center [1120, 45] width 152 height 26
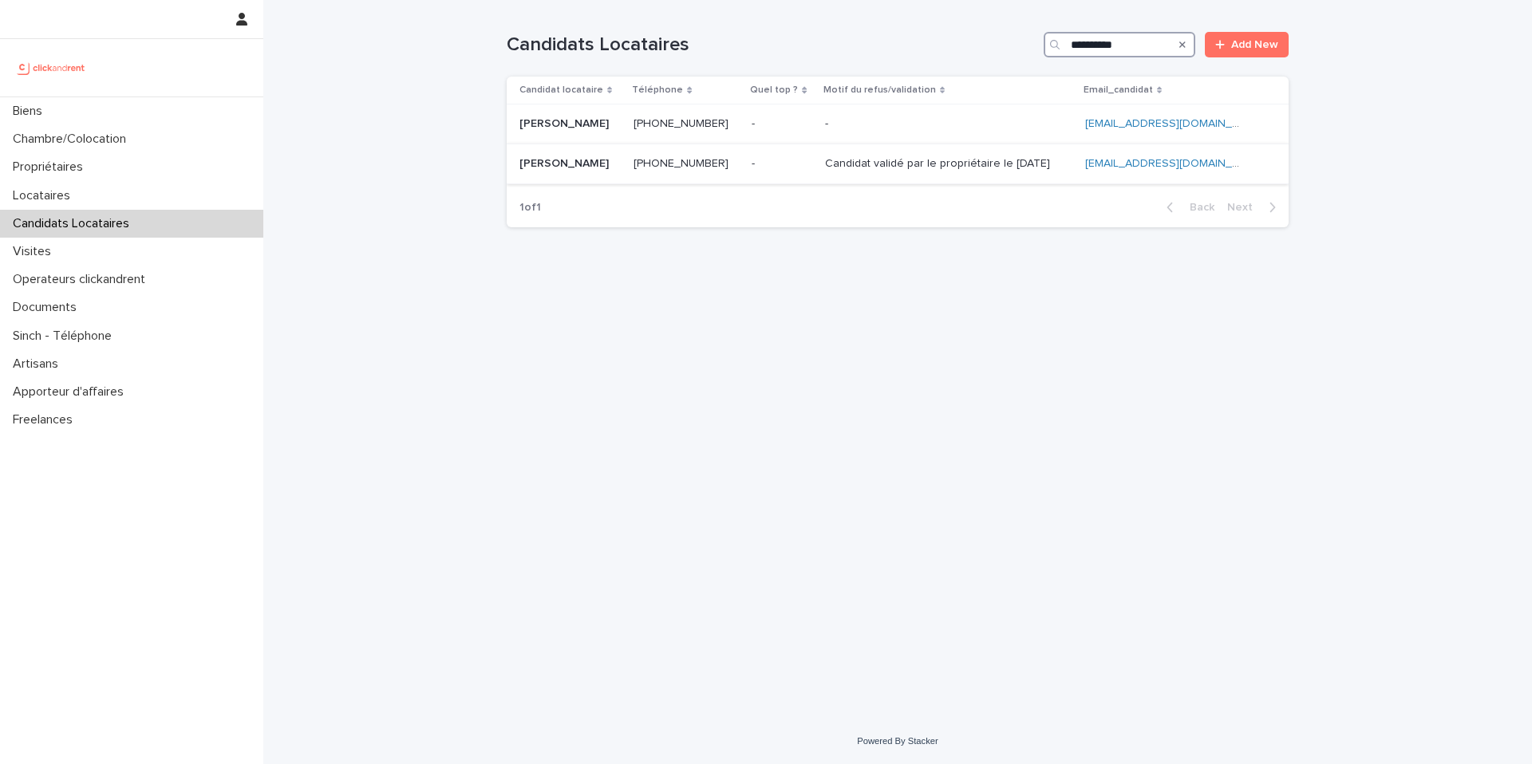
type input "**********"
click at [572, 176] on div "[PERSON_NAME] [PERSON_NAME]" at bounding box center [569, 164] width 101 height 26
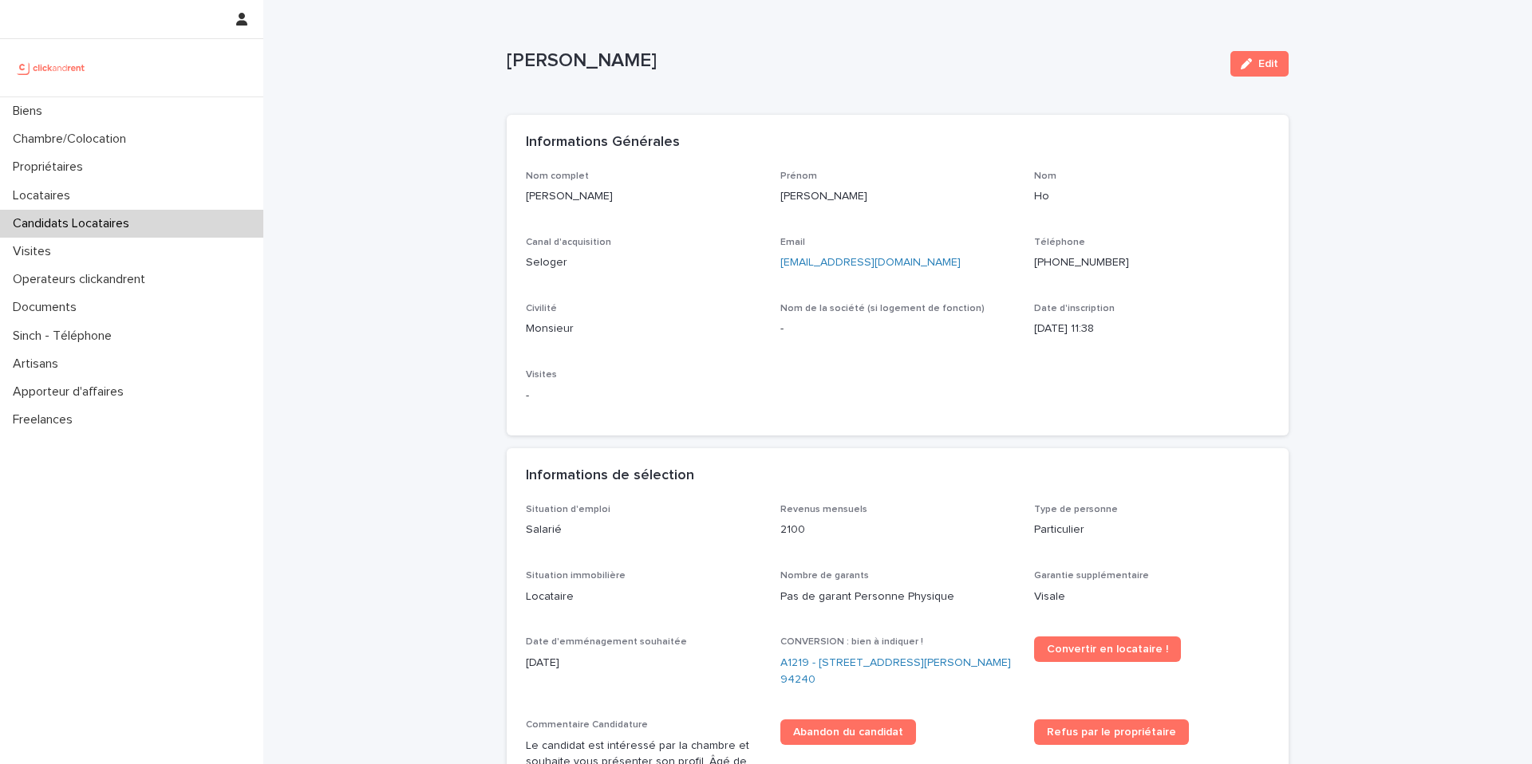
click at [1065, 260] on ringoverc2c-number-84e06f14122c "[PHONE_NUMBER]" at bounding box center [1081, 262] width 95 height 11
click at [1068, 267] on ringoverc2c-number-84e06f14122c "[PHONE_NUMBER]" at bounding box center [1081, 262] width 95 height 11
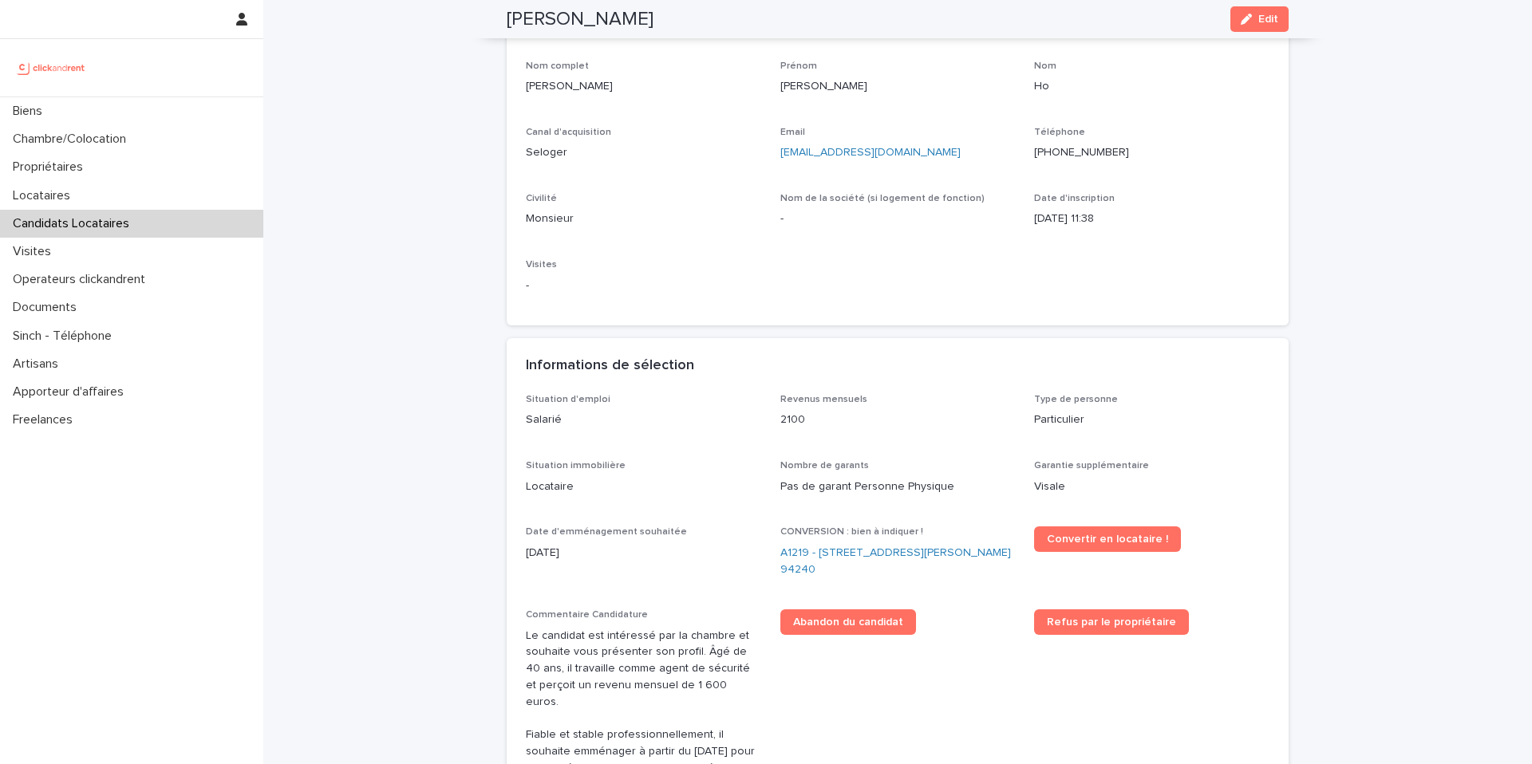
scroll to position [109, 0]
click at [177, 139] on div "Chambre/Colocation" at bounding box center [131, 139] width 263 height 28
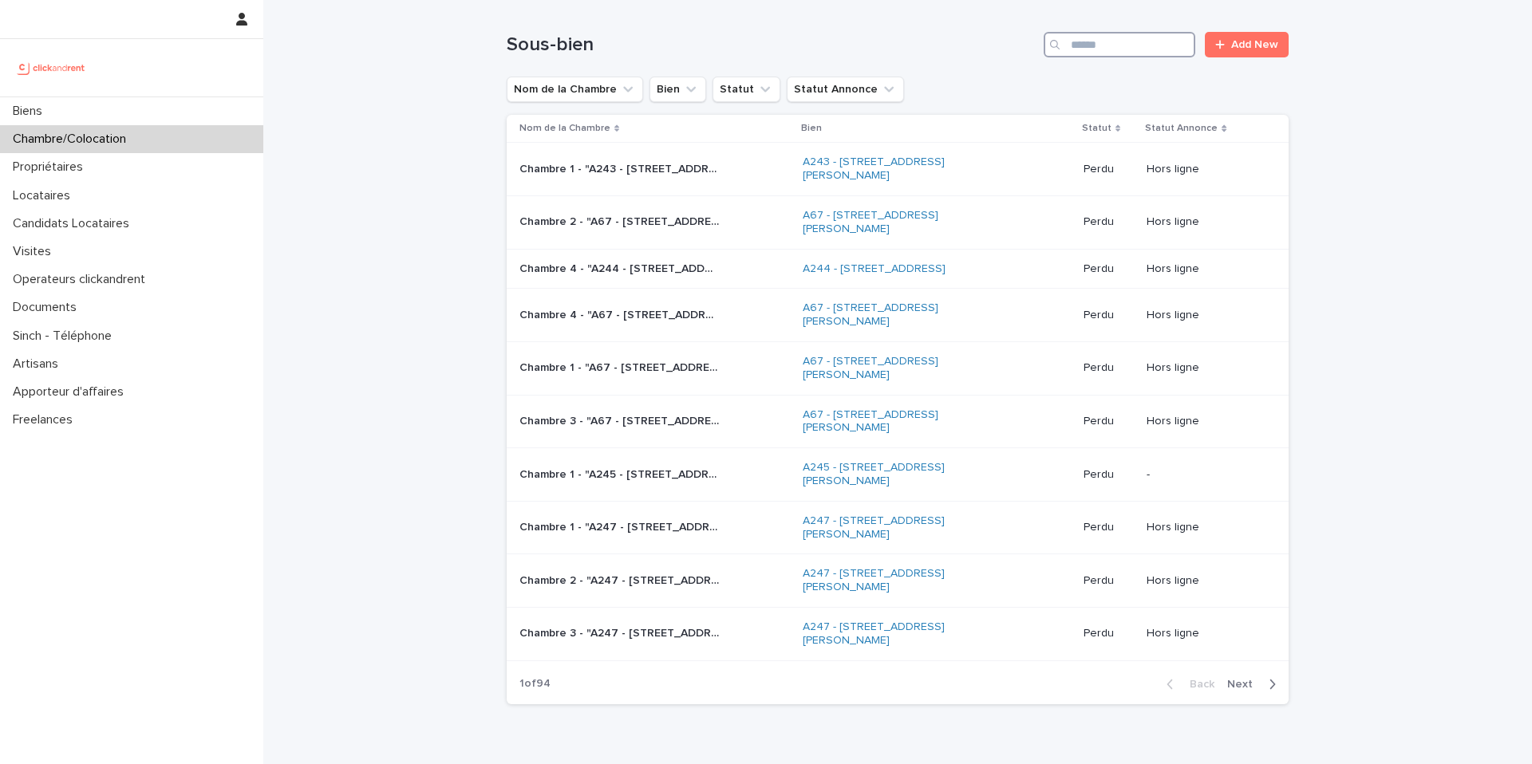
click at [1083, 49] on input "Search" at bounding box center [1120, 45] width 152 height 26
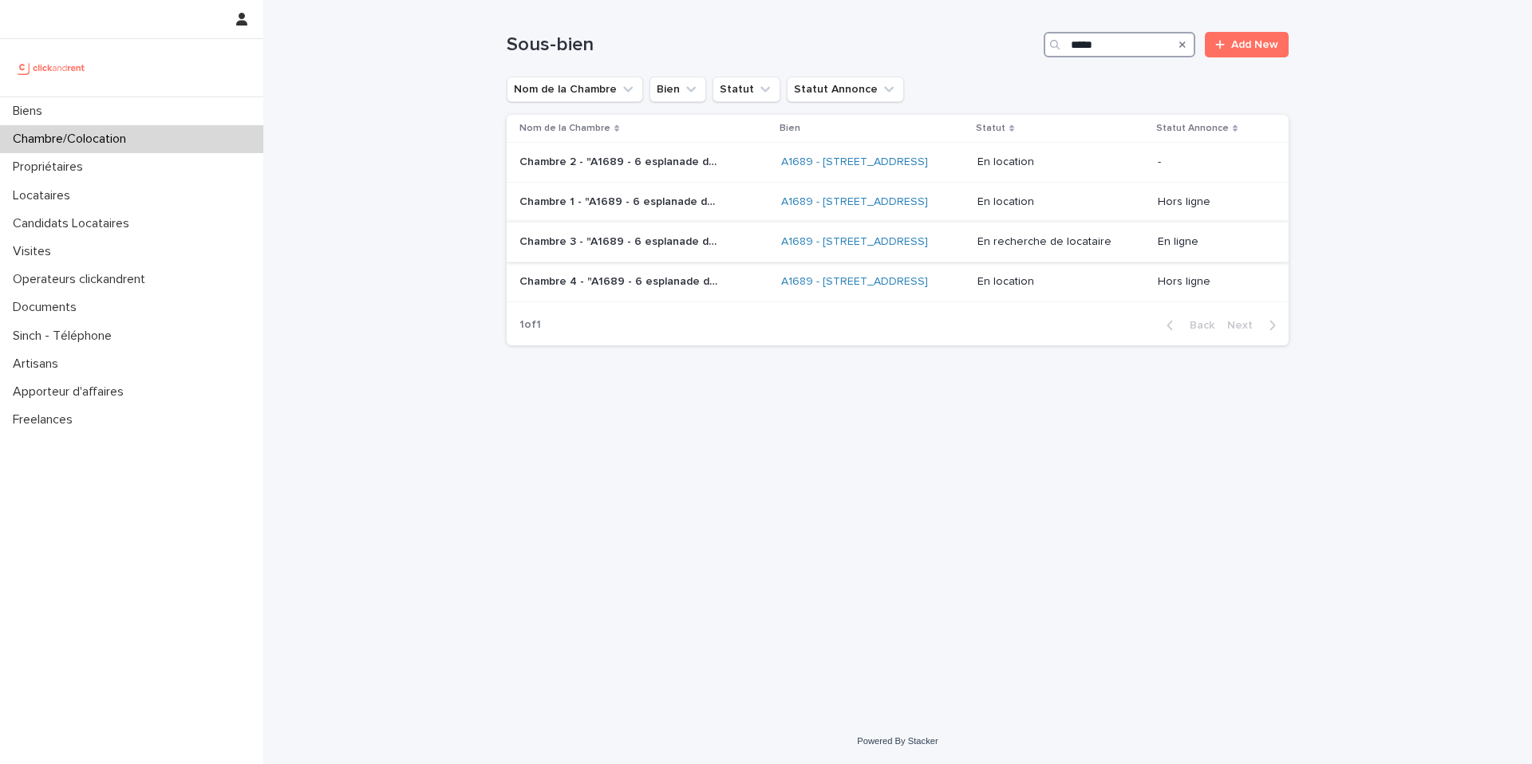
type input "*****"
click at [664, 255] on div "Chambre 3 - "A1689 - 6 esplanade de l'Europe, Argenteuil 95100" Chambre 3 - "A1…" at bounding box center [643, 242] width 249 height 26
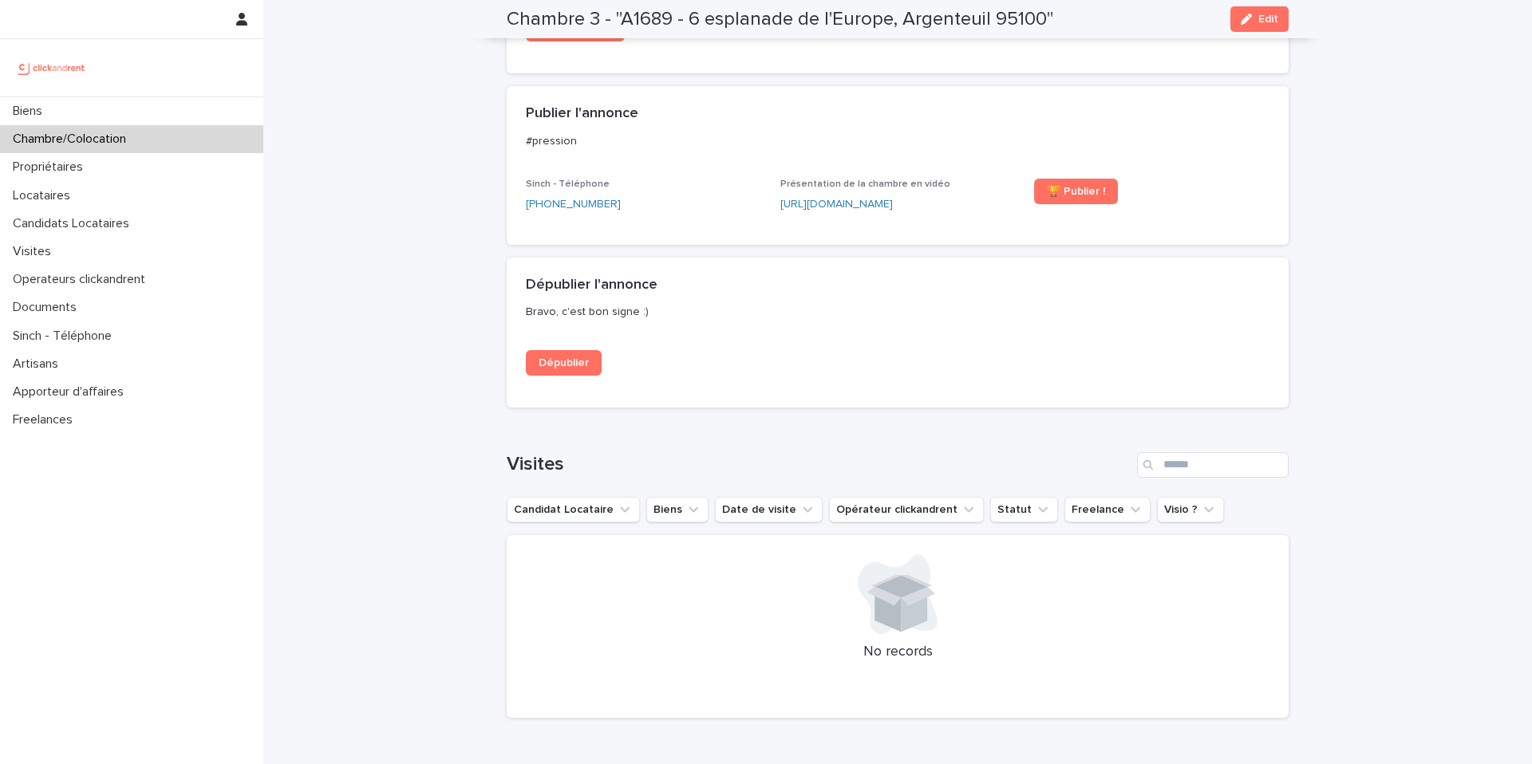
scroll to position [1350, 0]
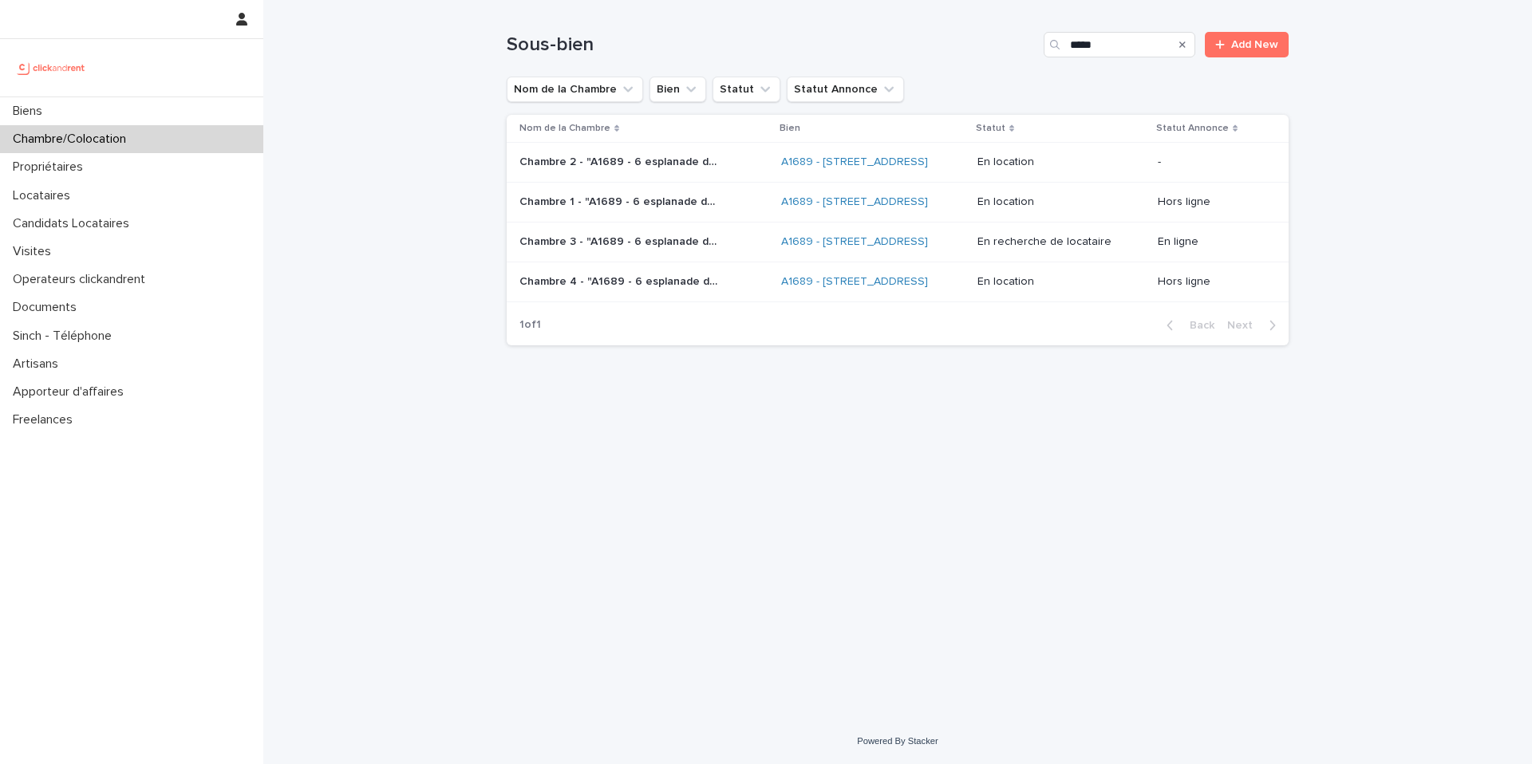
click at [831, 255] on div "A1689 - [STREET_ADDRESS]" at bounding box center [873, 242] width 184 height 26
click at [829, 249] on link "A1689 - [STREET_ADDRESS]" at bounding box center [854, 242] width 147 height 14
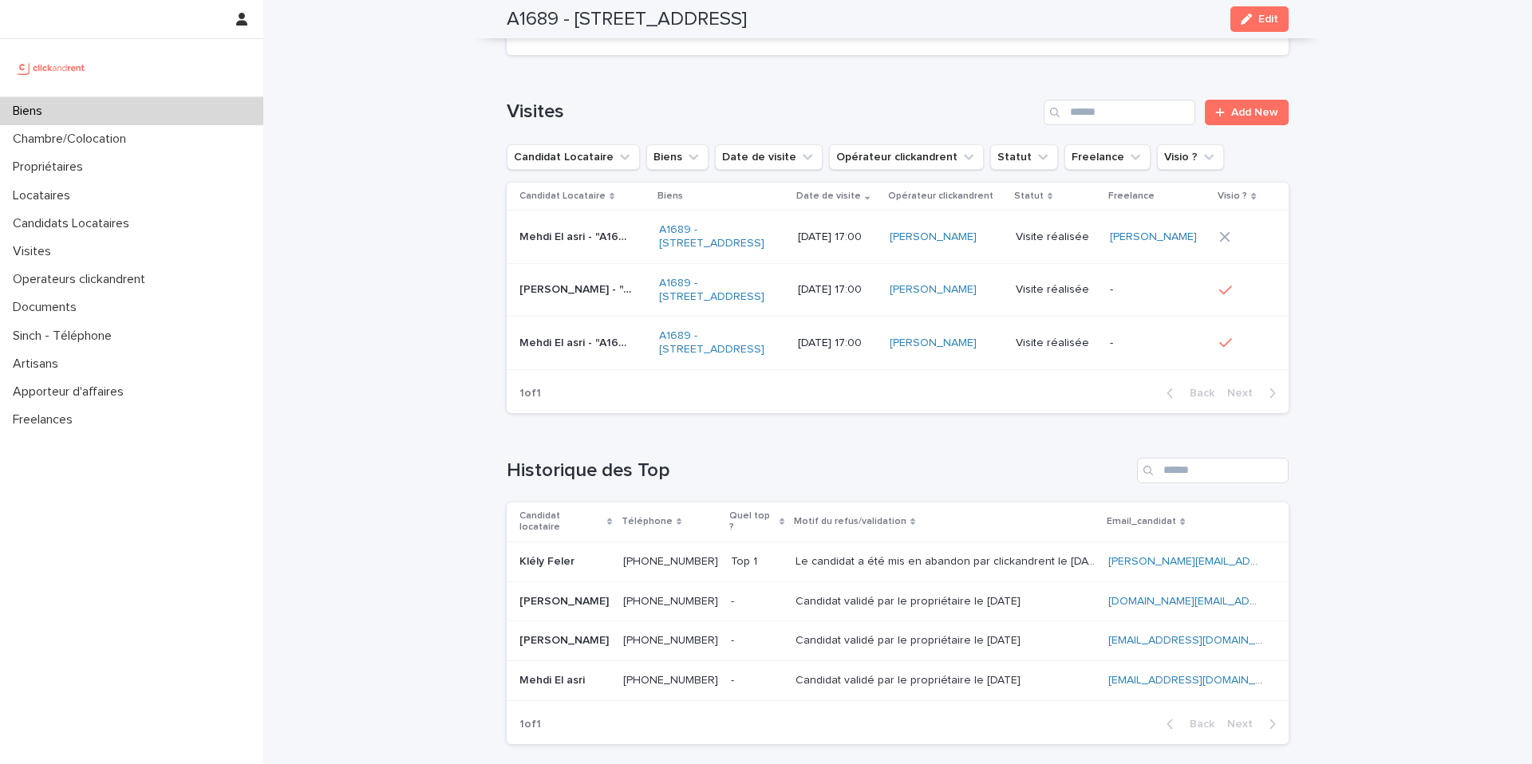
scroll to position [7089, 0]
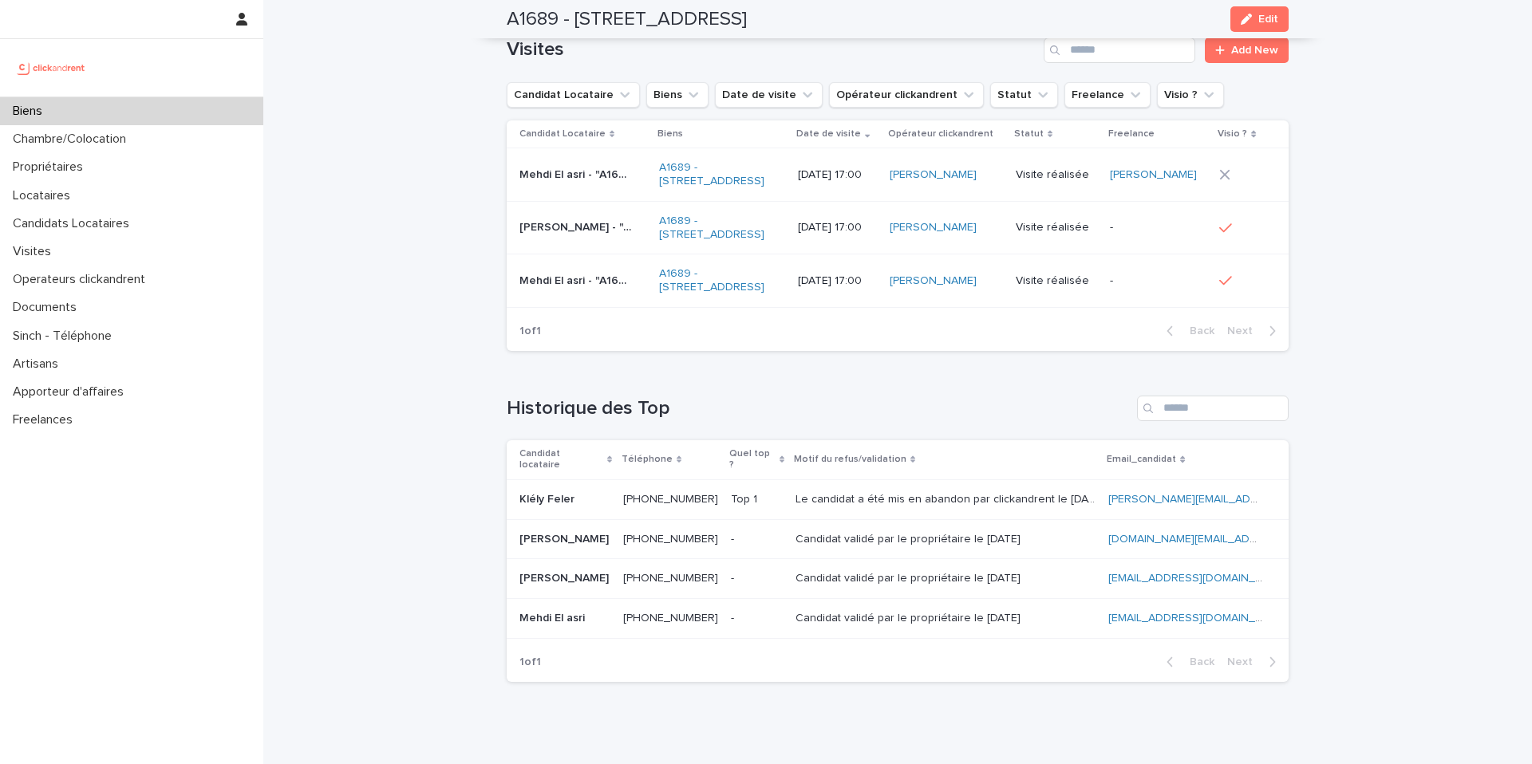
click at [674, 534] on ringoverc2c-number-84e06f14122c "[PHONE_NUMBER]" at bounding box center [670, 539] width 95 height 11
click at [195, 139] on div "Chambre/Colocation" at bounding box center [131, 139] width 263 height 28
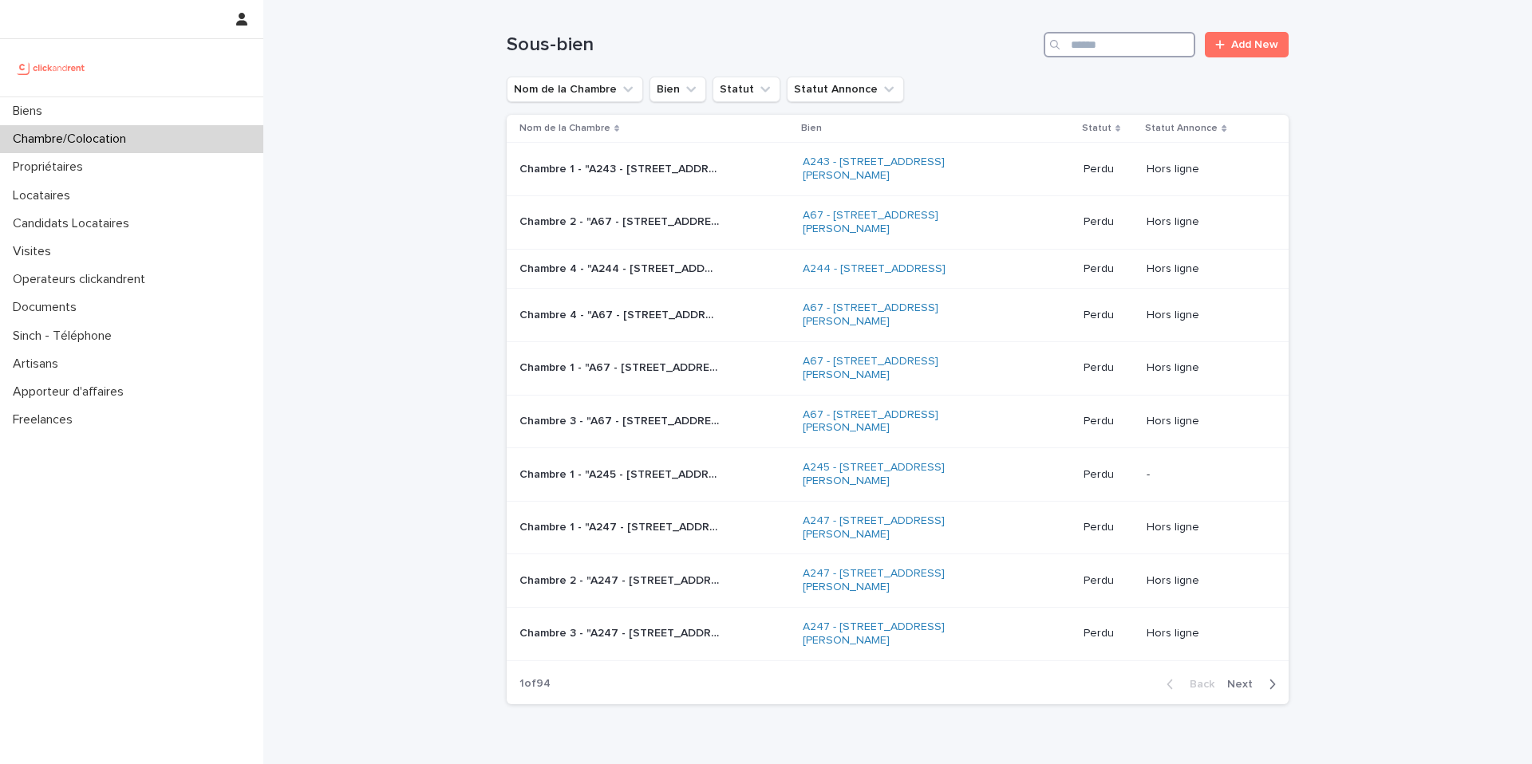
click at [1087, 48] on input "Search" at bounding box center [1120, 45] width 152 height 26
paste input "****"
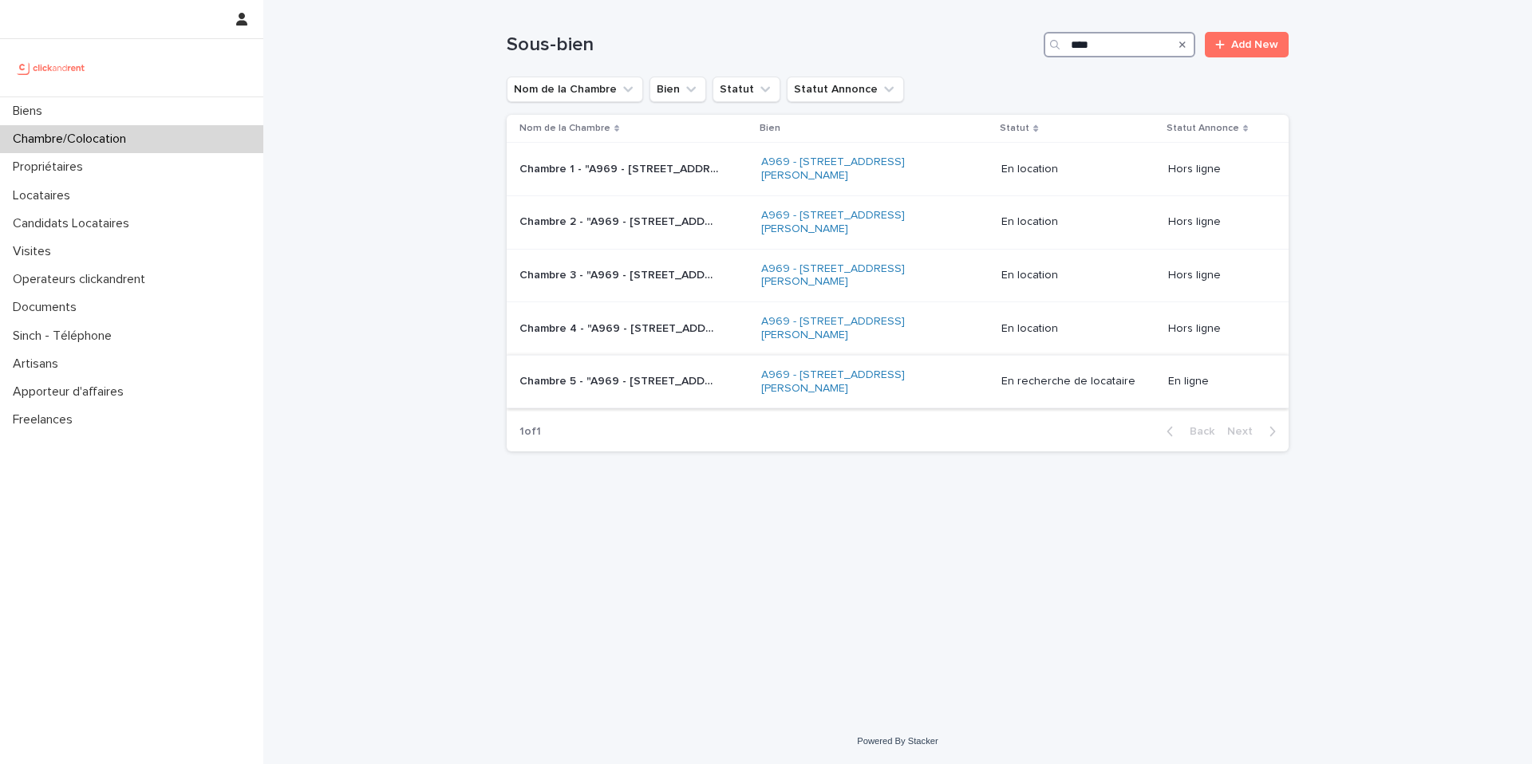
type input "****"
click at [655, 390] on div "Chambre 5 - "A969 - [STREET_ADDRESS][PERSON_NAME]" Chambre 5 - "A969 - [STREET_…" at bounding box center [633, 382] width 229 height 26
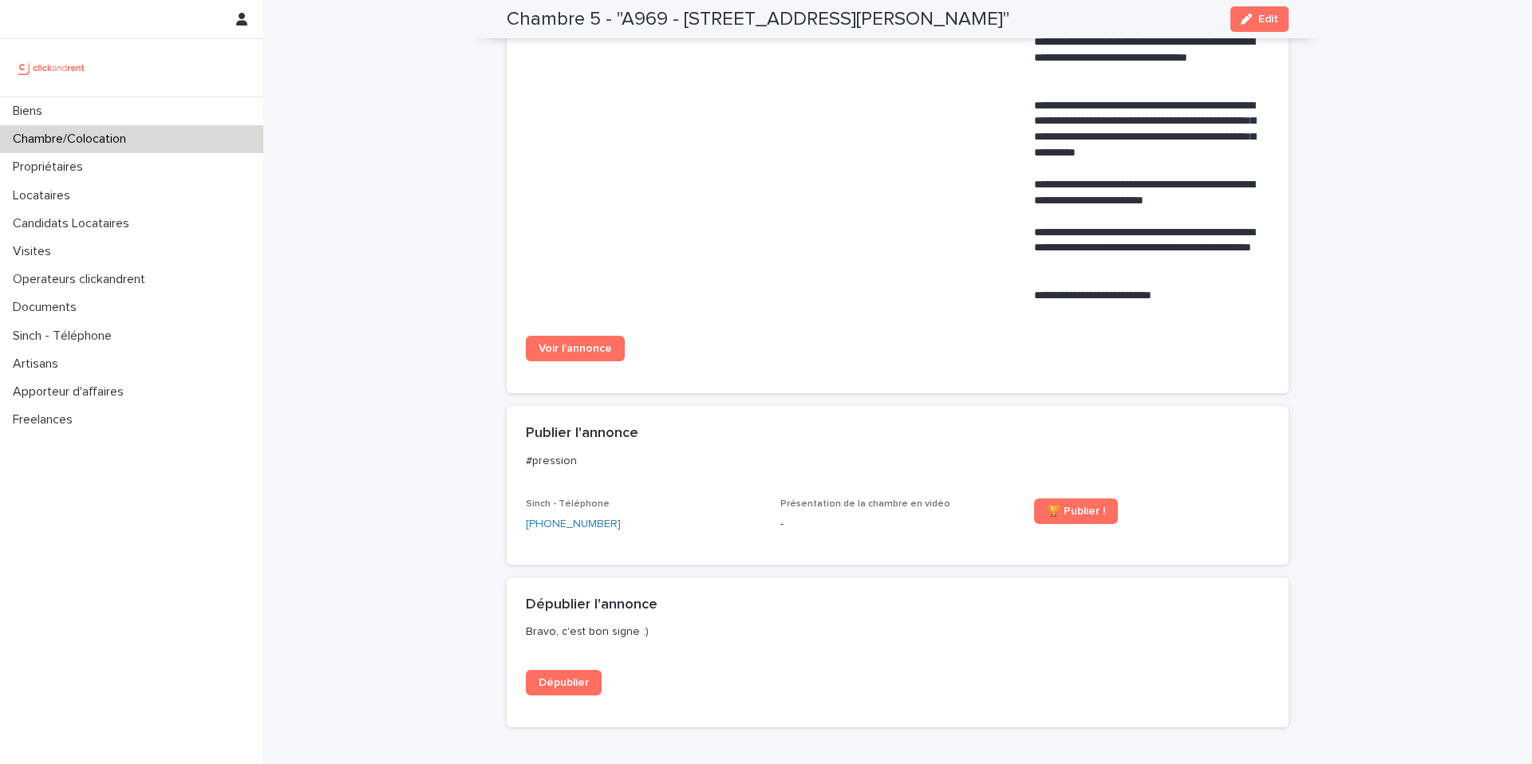
scroll to position [793, 0]
click at [582, 353] on span "Voir l'annonce" at bounding box center [575, 350] width 73 height 11
click at [1249, 17] on icon "button" at bounding box center [1246, 19] width 11 height 11
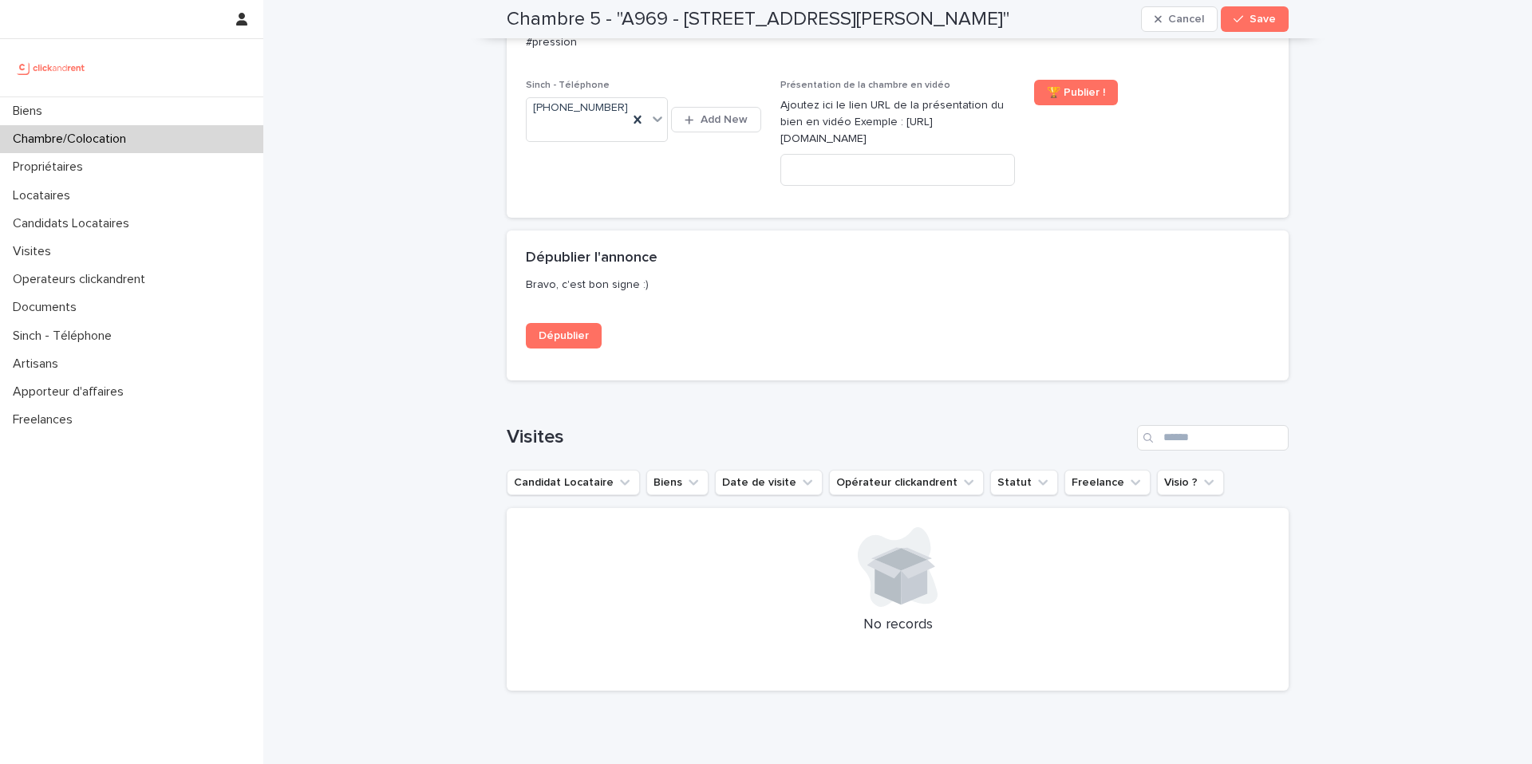
scroll to position [1743, 0]
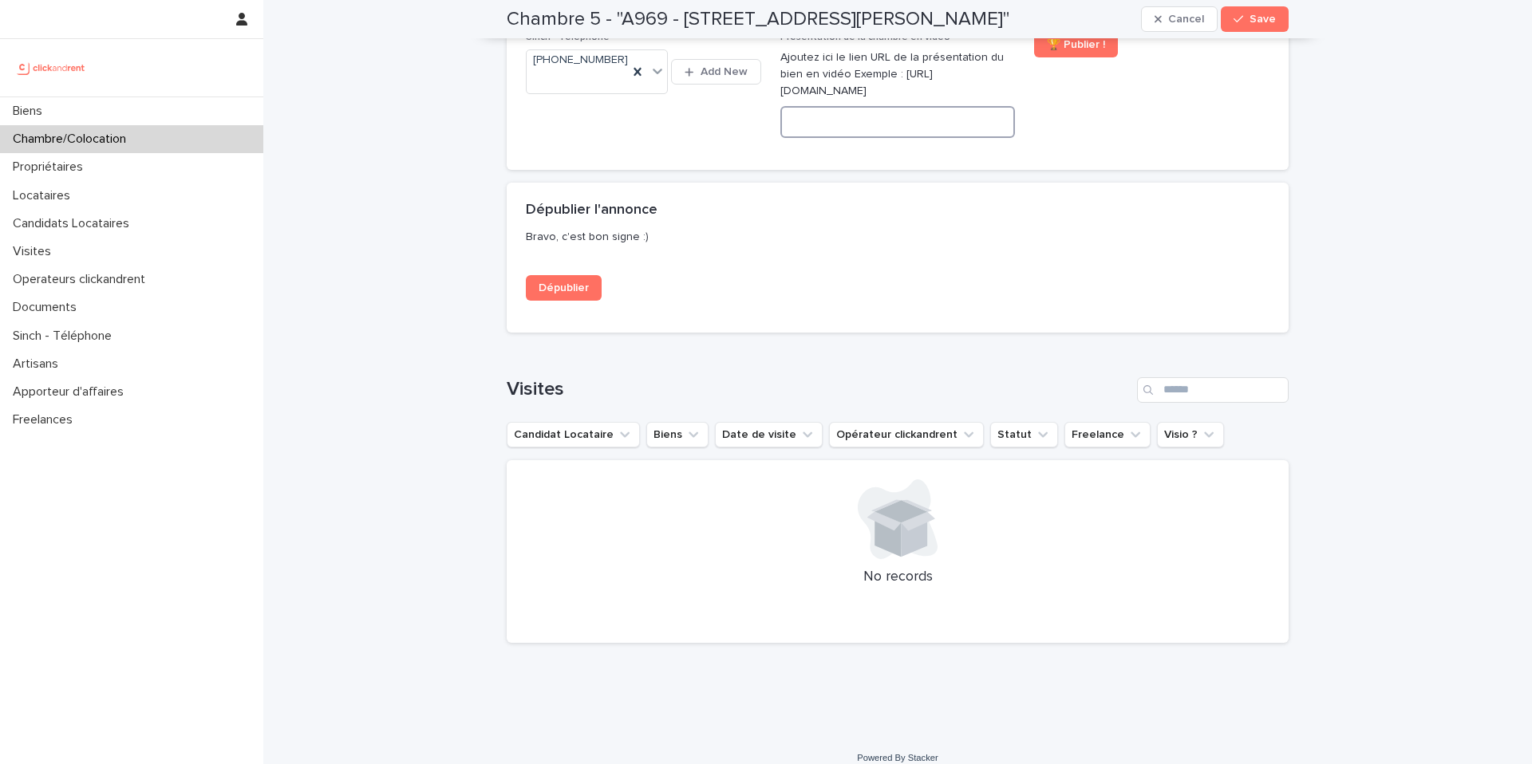
click at [882, 106] on input at bounding box center [897, 122] width 235 height 32
paste input "**********"
type input "**********"
click at [1267, 28] on button "Save" at bounding box center [1255, 19] width 68 height 26
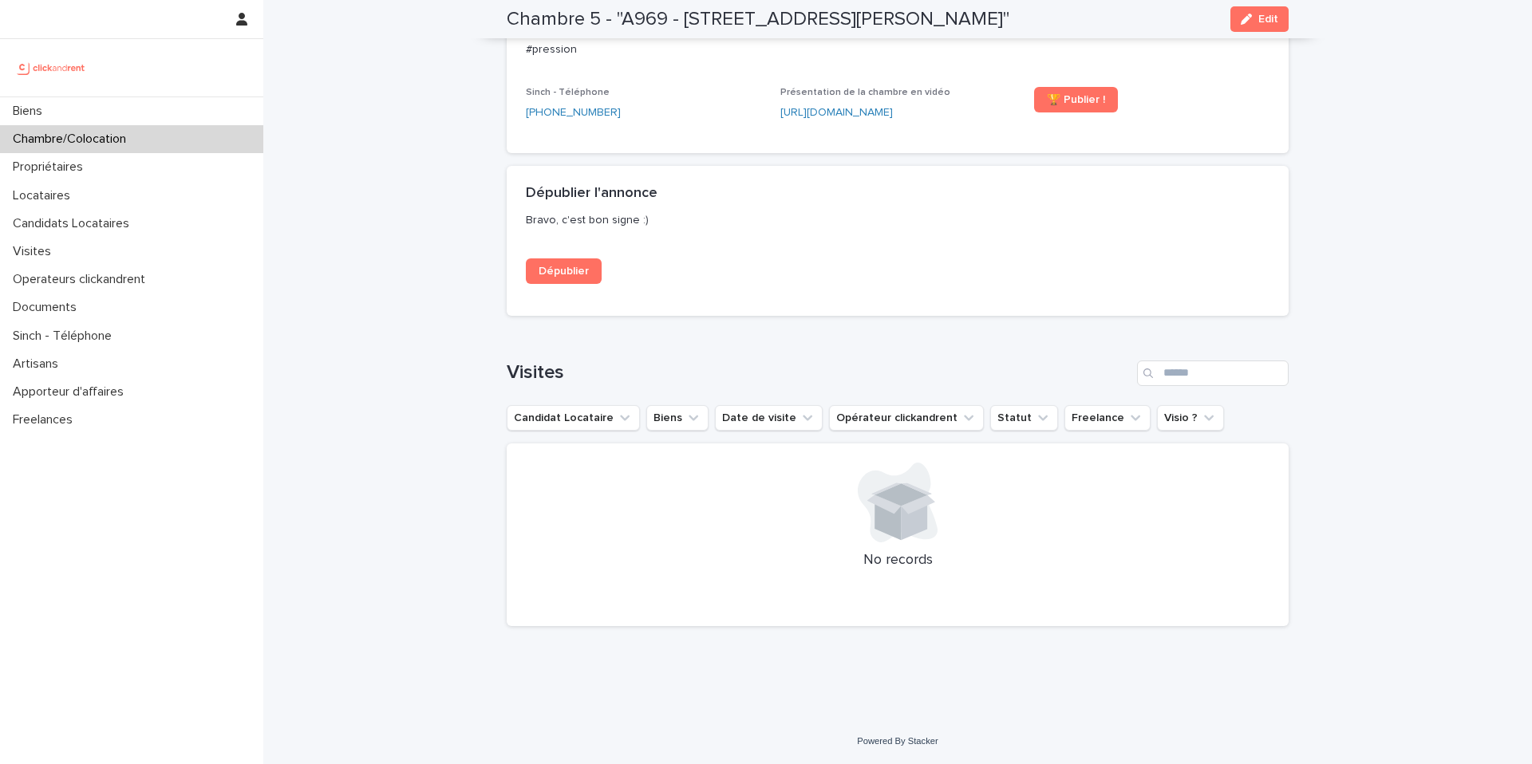
scroll to position [1206, 0]
